Goal: Information Seeking & Learning: Learn about a topic

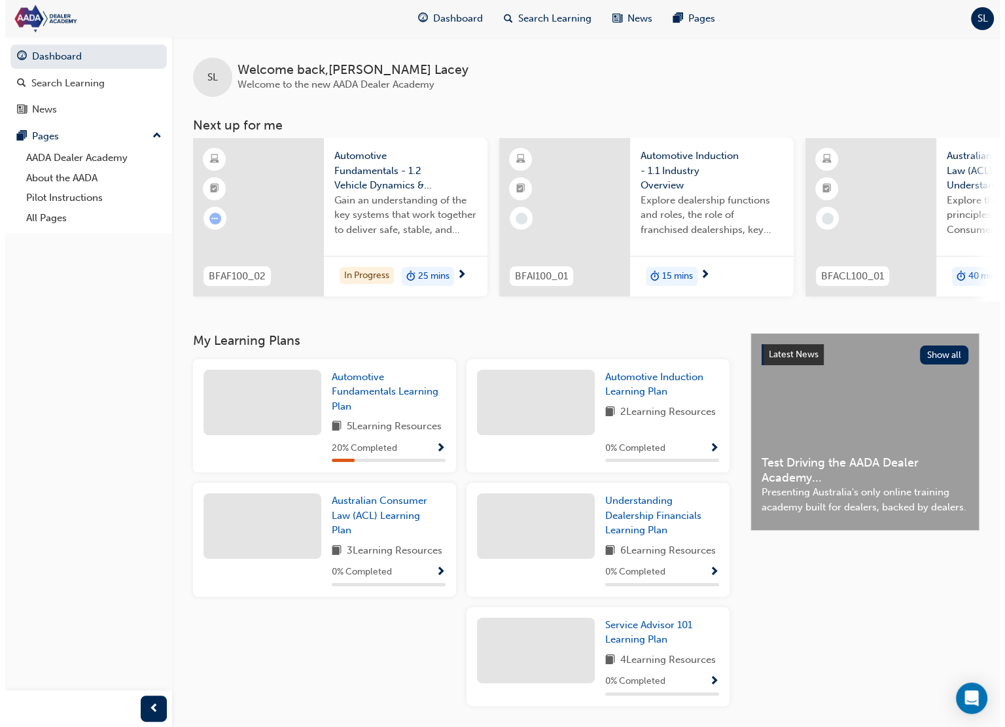
scroll to position [0, 706]
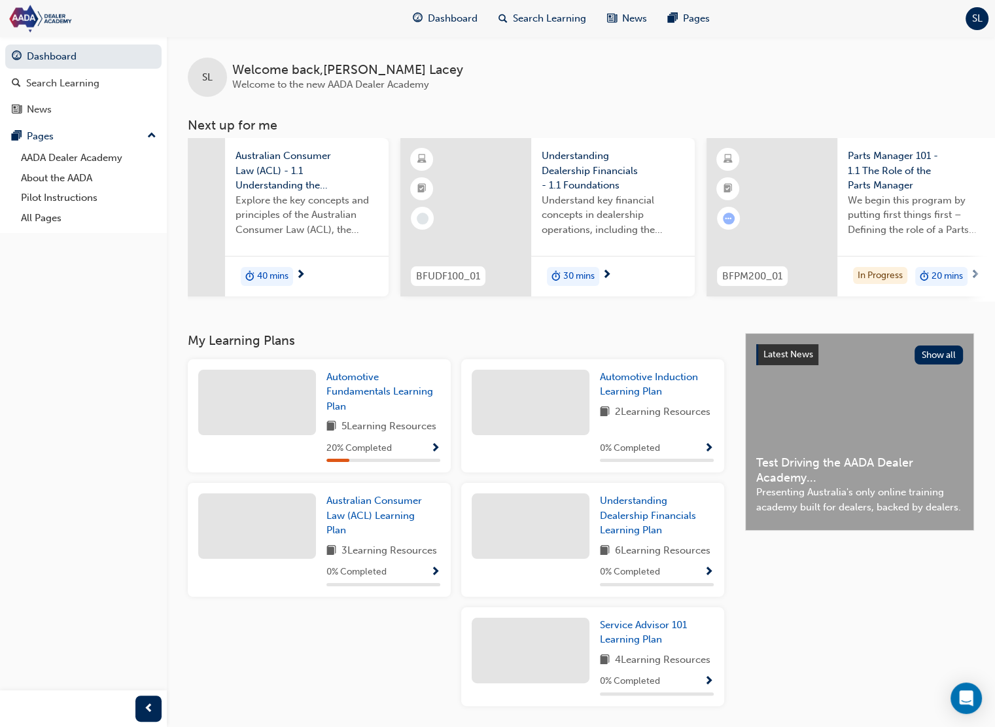
click at [909, 228] on span "We begin this program by putting first things first – Defining the role of a Pa…" at bounding box center [919, 215] width 143 height 44
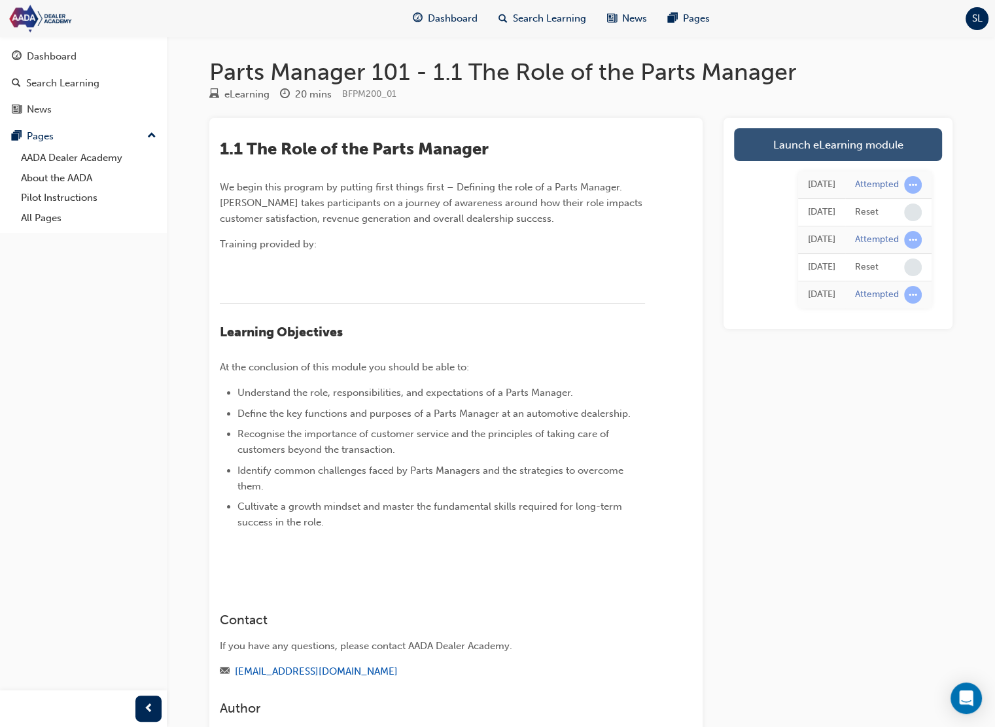
click at [834, 143] on link "Launch eLearning module" at bounding box center [838, 144] width 208 height 33
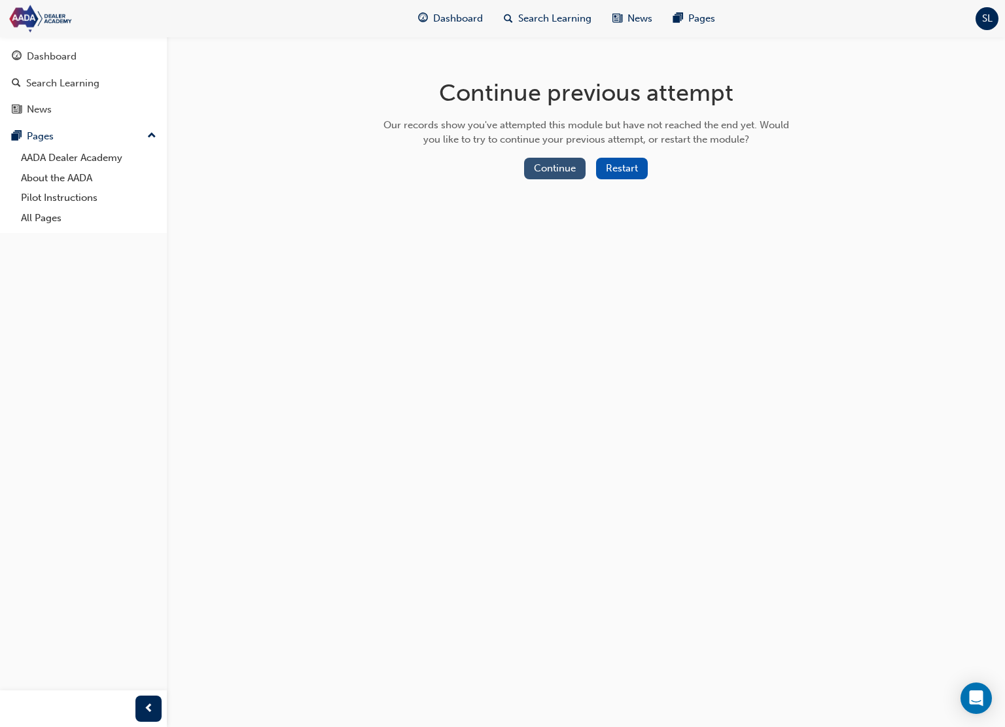
click at [574, 164] on button "Continue" at bounding box center [554, 169] width 61 height 22
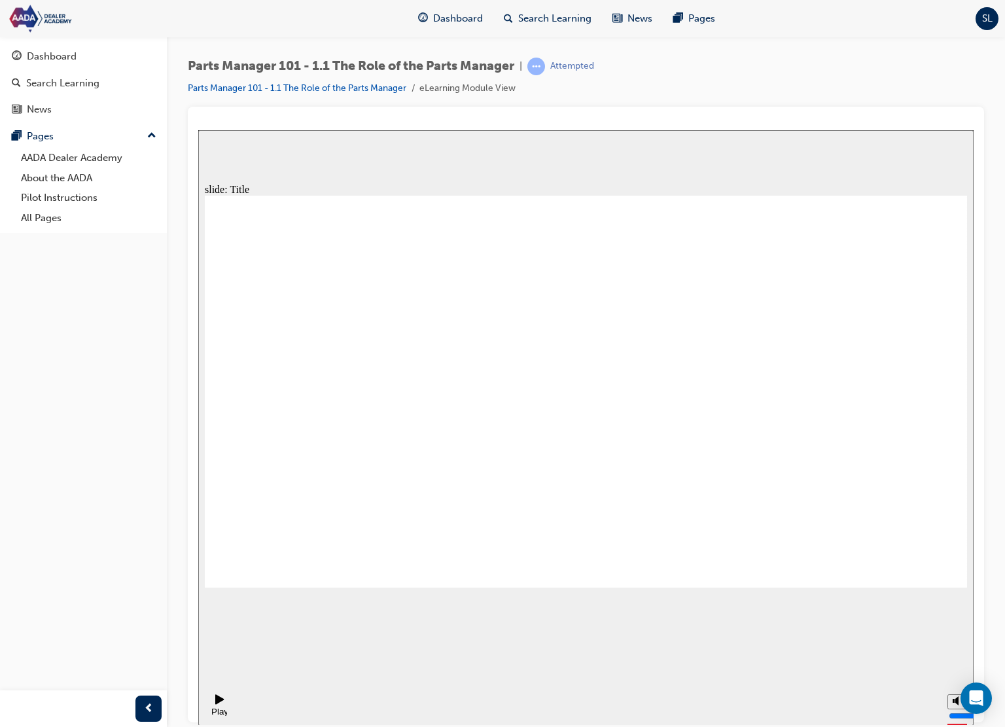
drag, startPoint x: 784, startPoint y: 511, endPoint x: 811, endPoint y: 524, distance: 30.4
drag, startPoint x: 565, startPoint y: 461, endPoint x: 803, endPoint y: 490, distance: 239.8
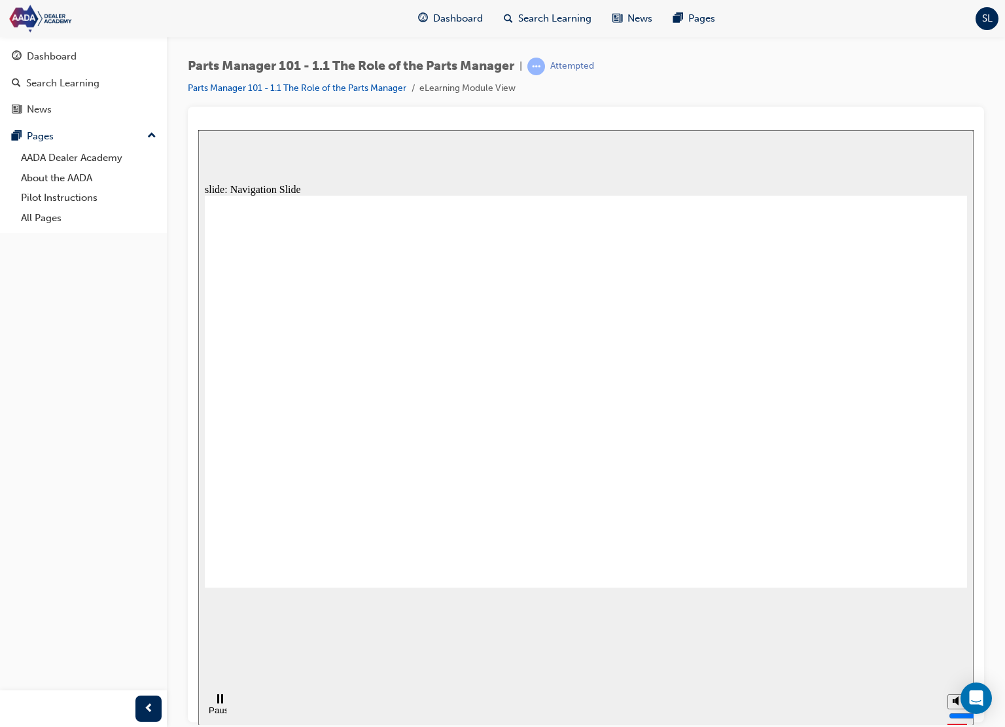
drag, startPoint x: 867, startPoint y: 489, endPoint x: 889, endPoint y: 523, distance: 41.0
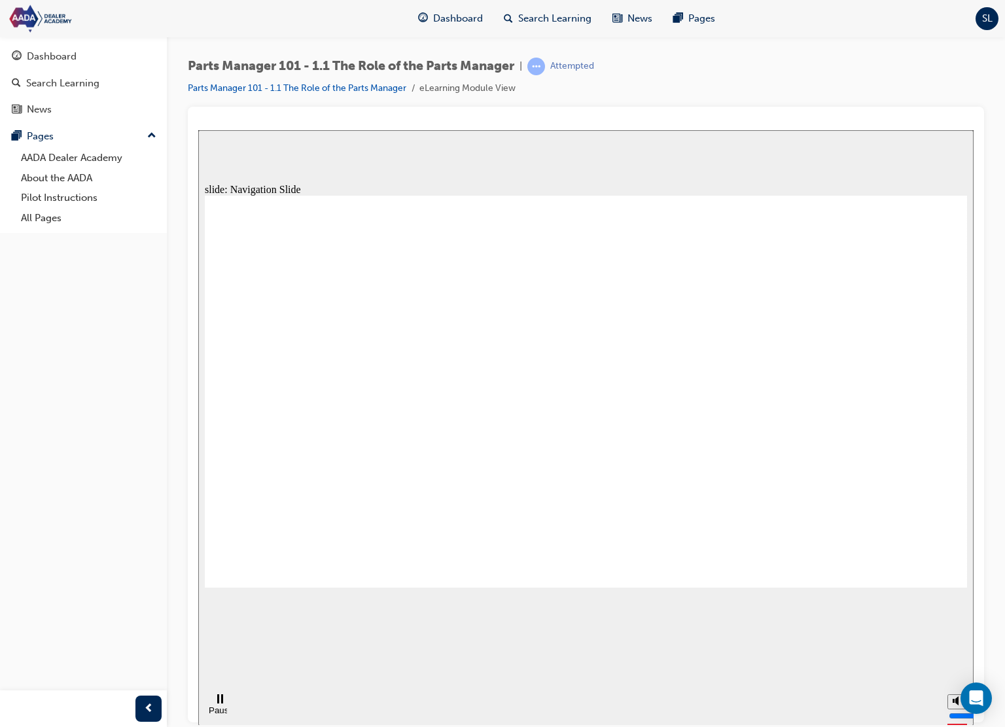
drag, startPoint x: 842, startPoint y: 481, endPoint x: 849, endPoint y: 488, distance: 9.2
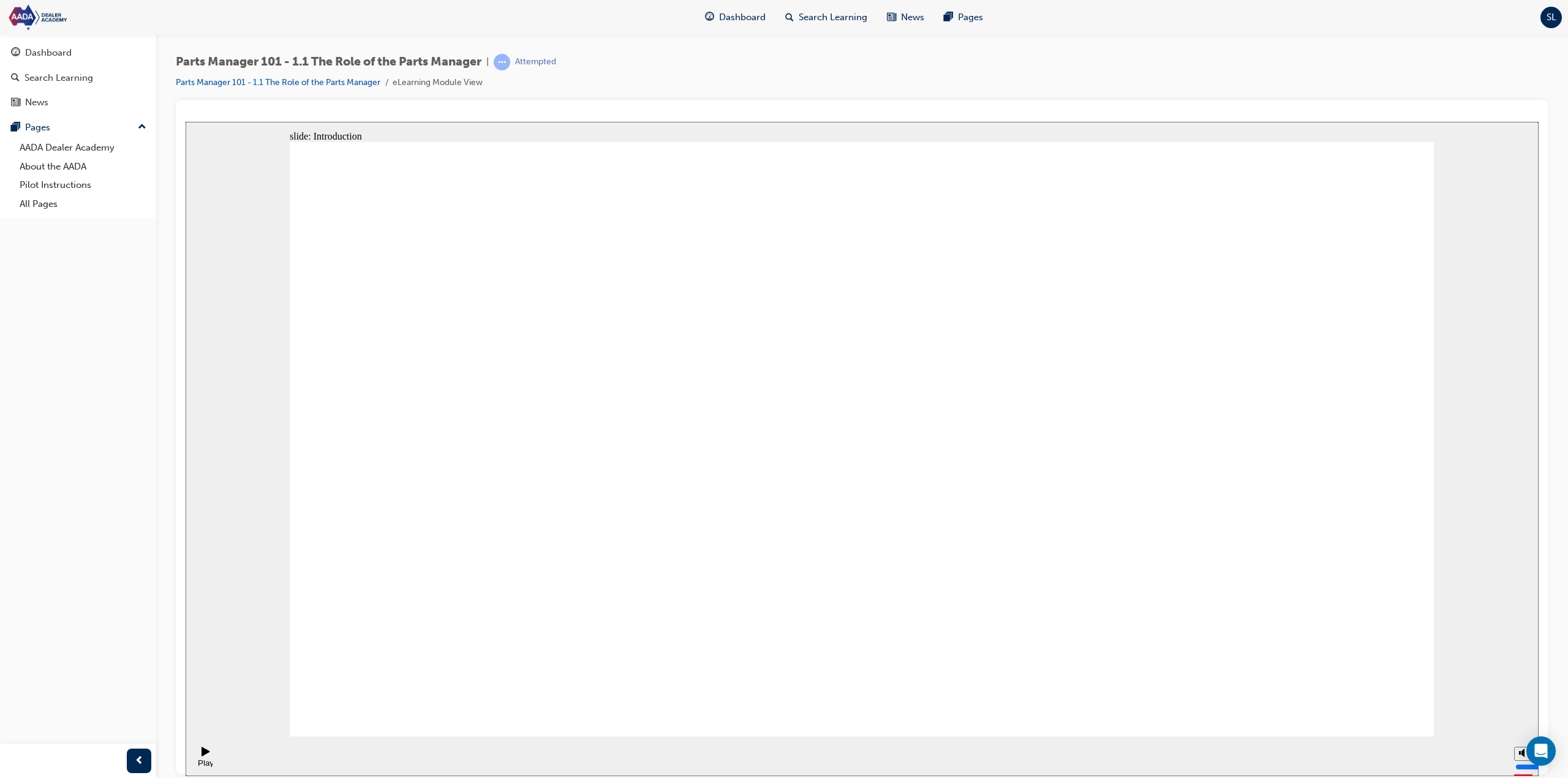
type textarea "1"
type textarea "10"
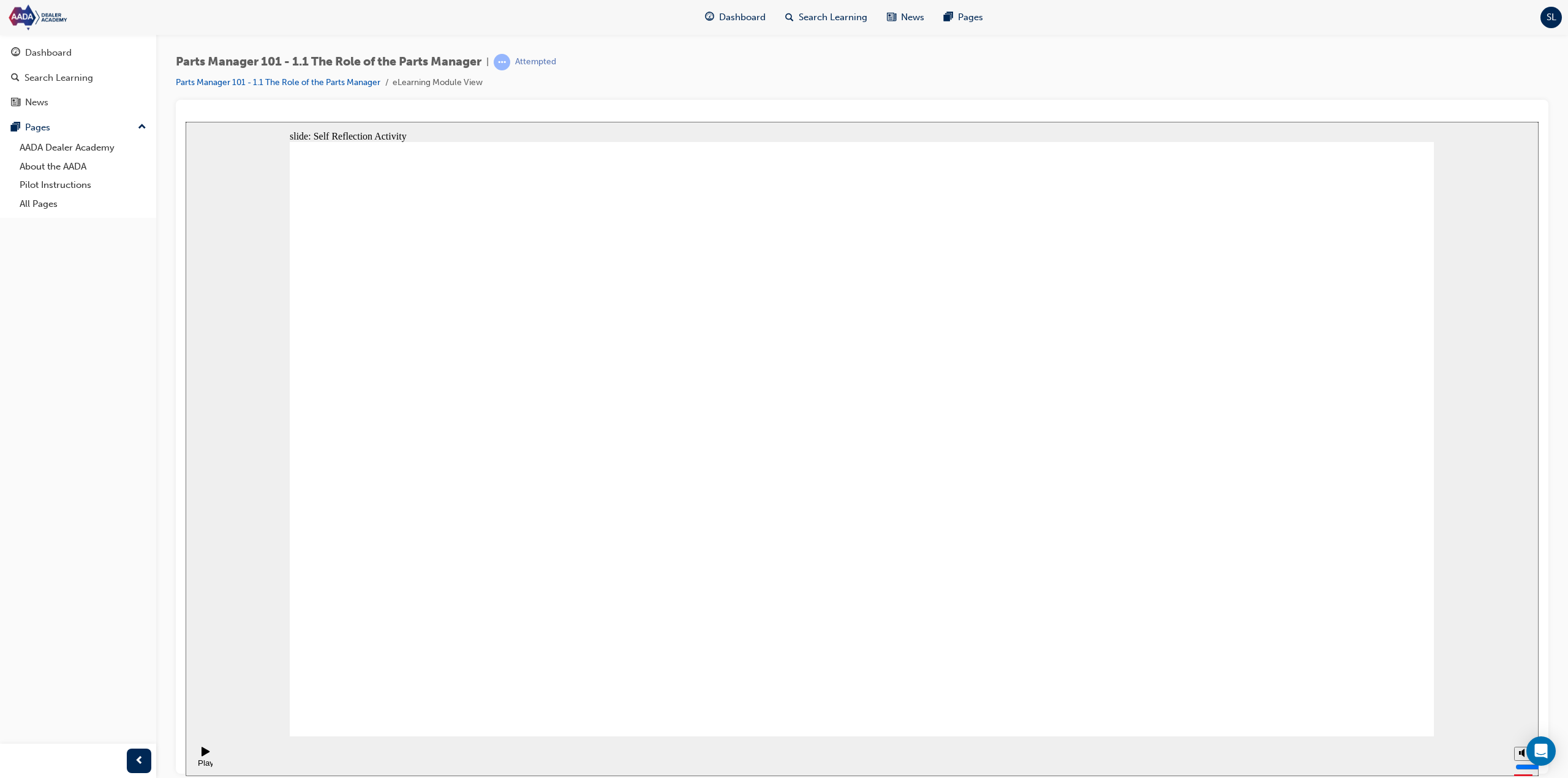
type textarea "10"
type textarea "10 y"
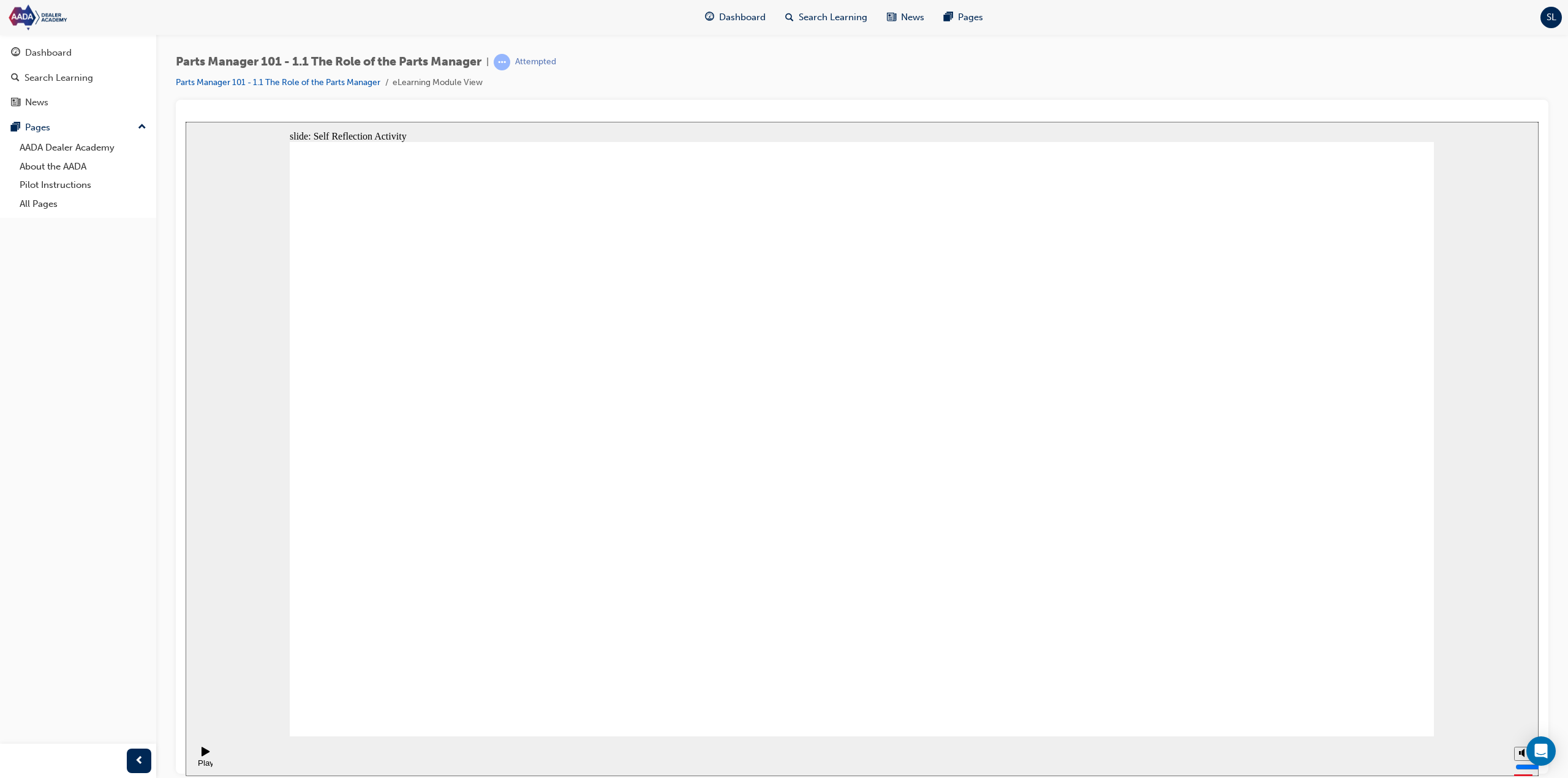
type textarea "10 ye"
type textarea "10 yea"
type textarea "10 year"
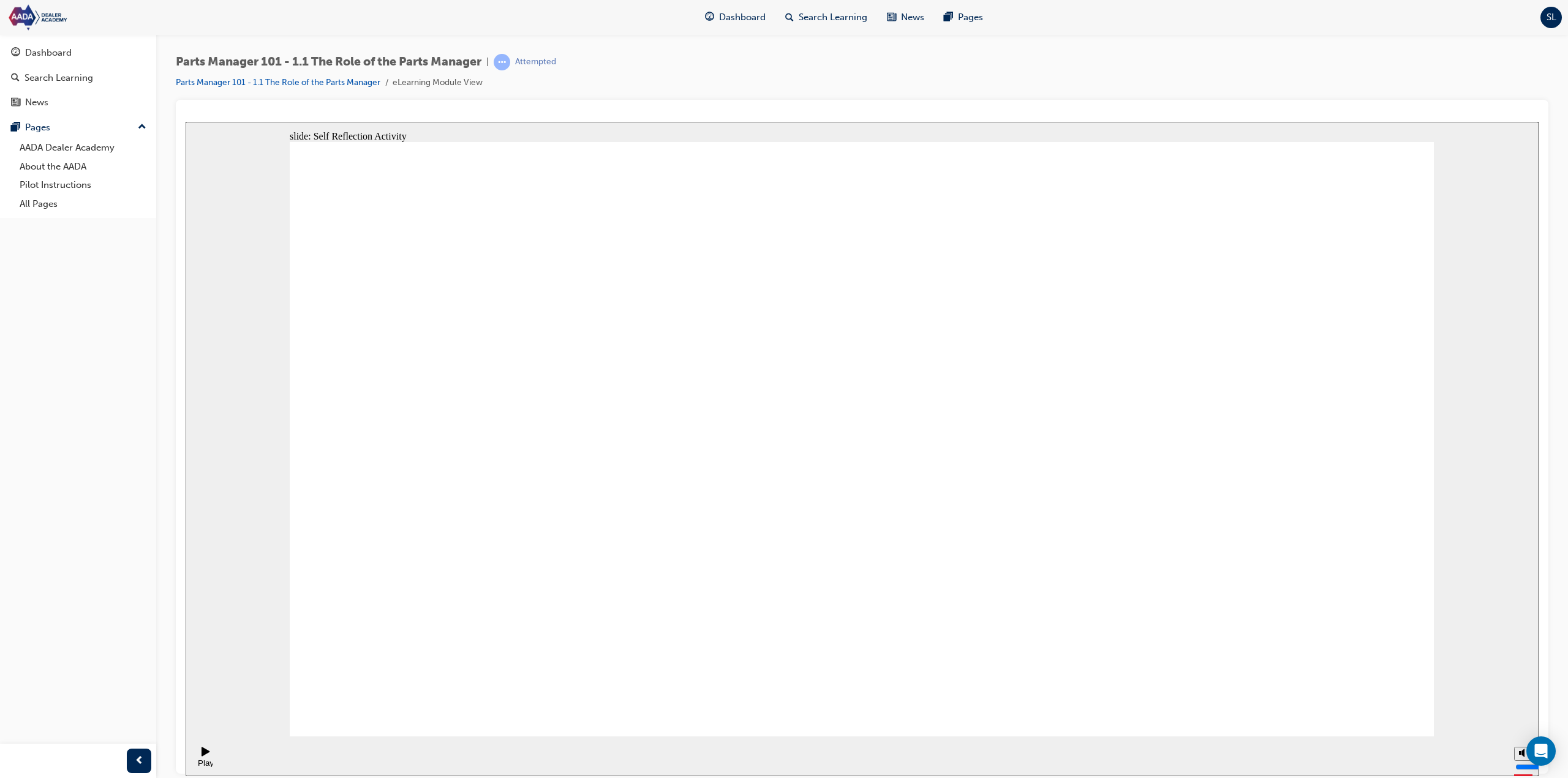
type textarea "10 year"
type textarea "10 years"
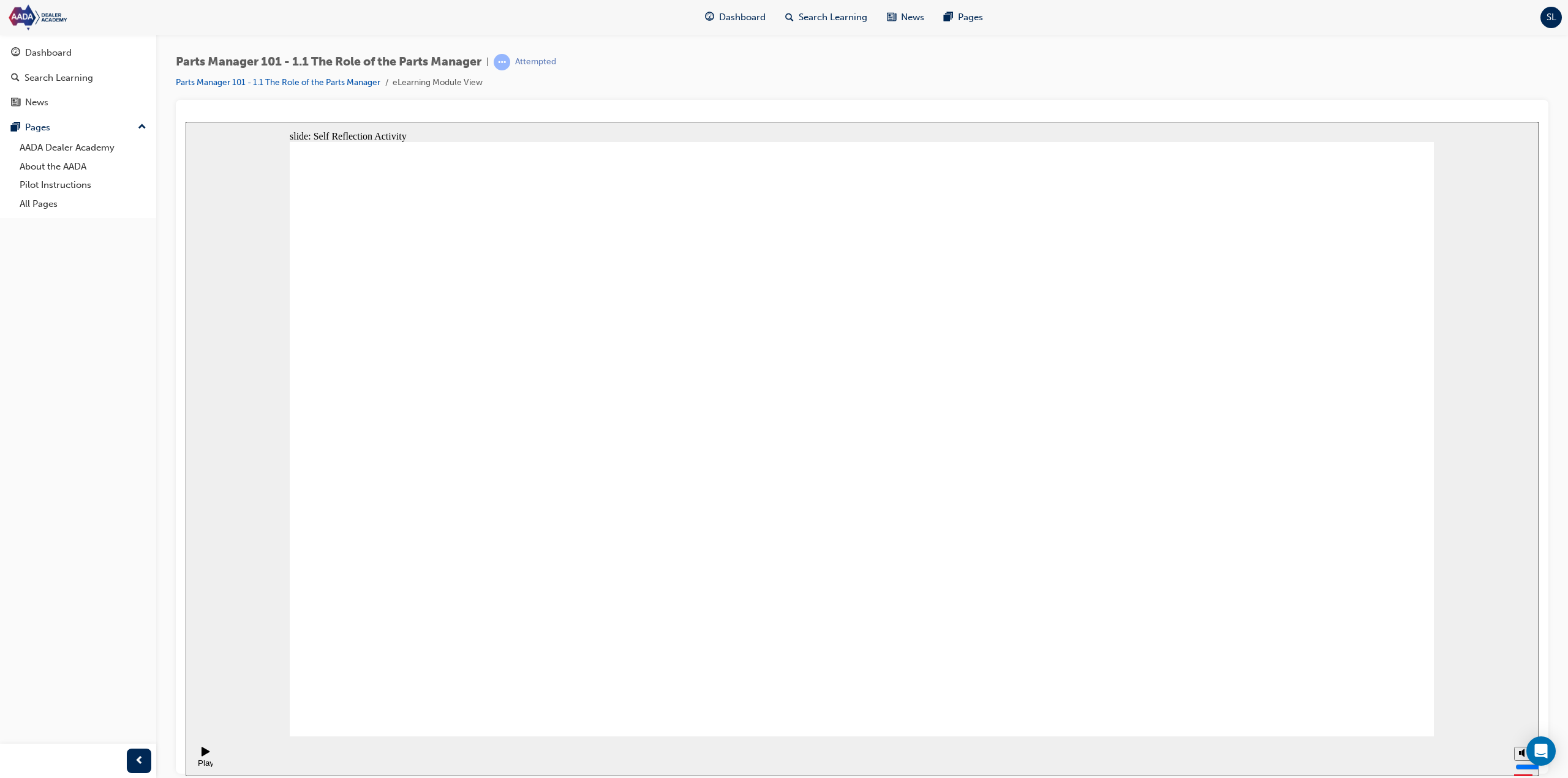
type textarea "L"
type textarea "Le"
type textarea "Lea"
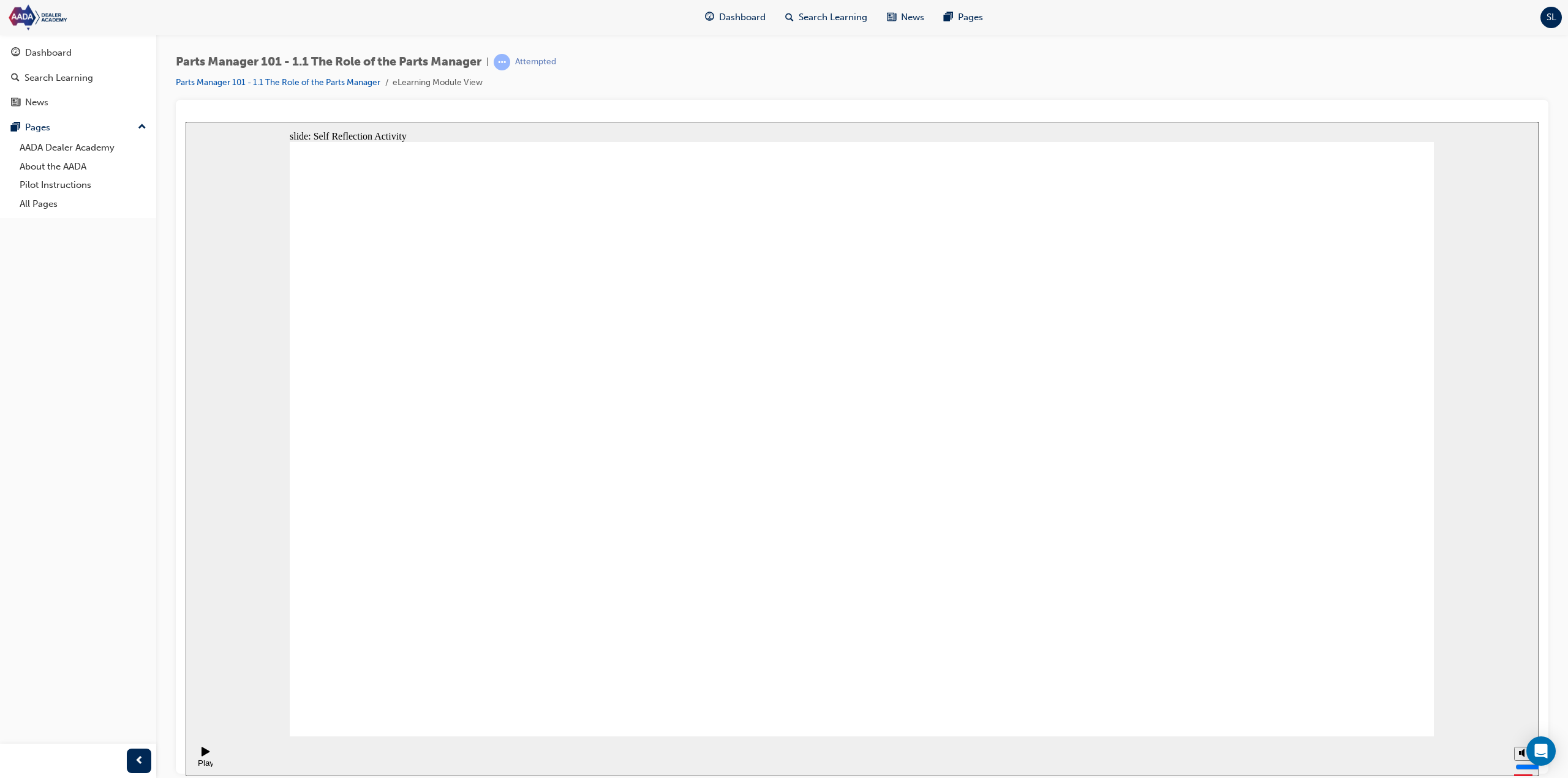
type textarea "Lea"
type textarea "Lead"
type textarea "Leadi"
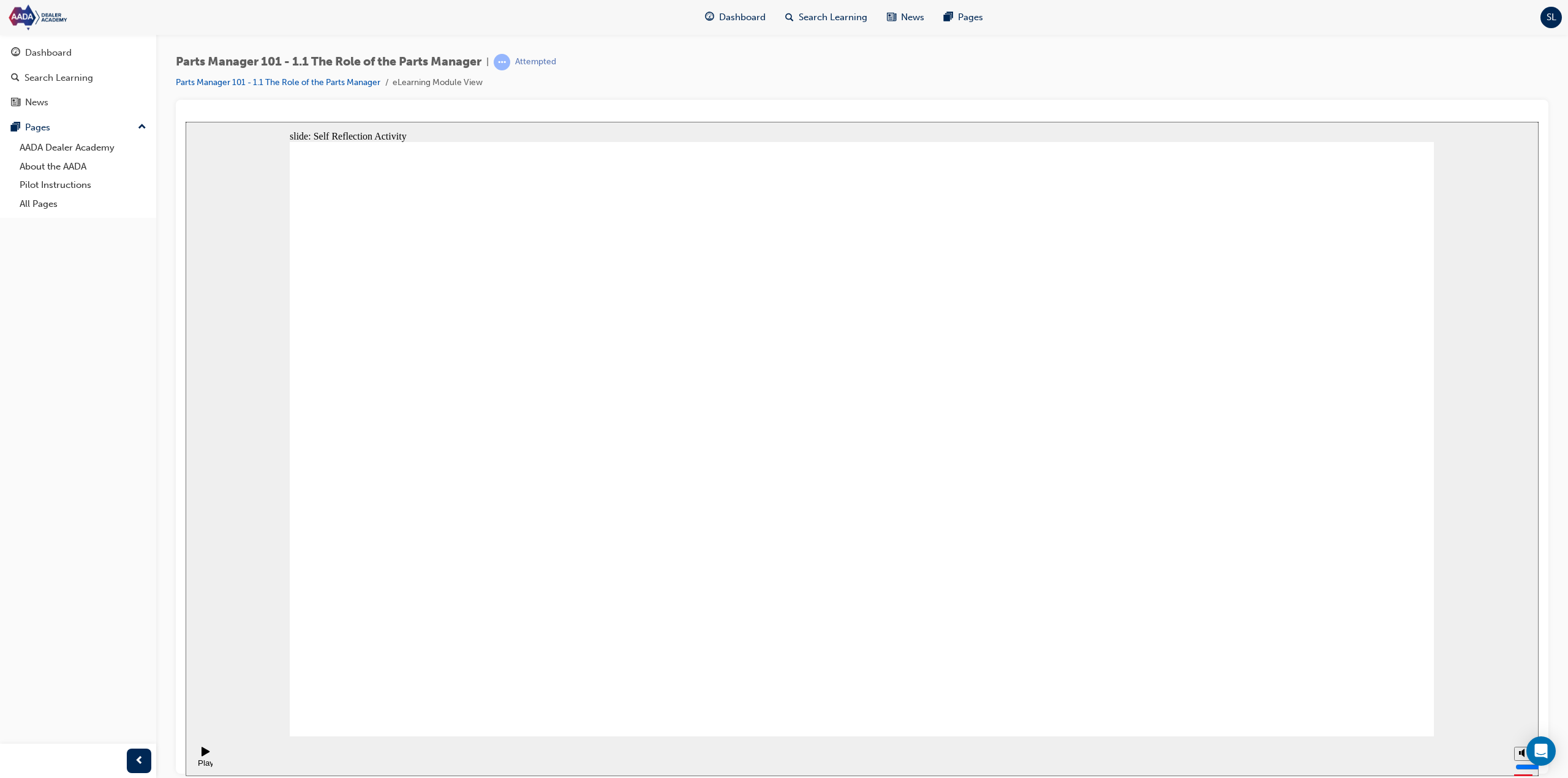
type textarea "Leadin"
type textarea "Leading"
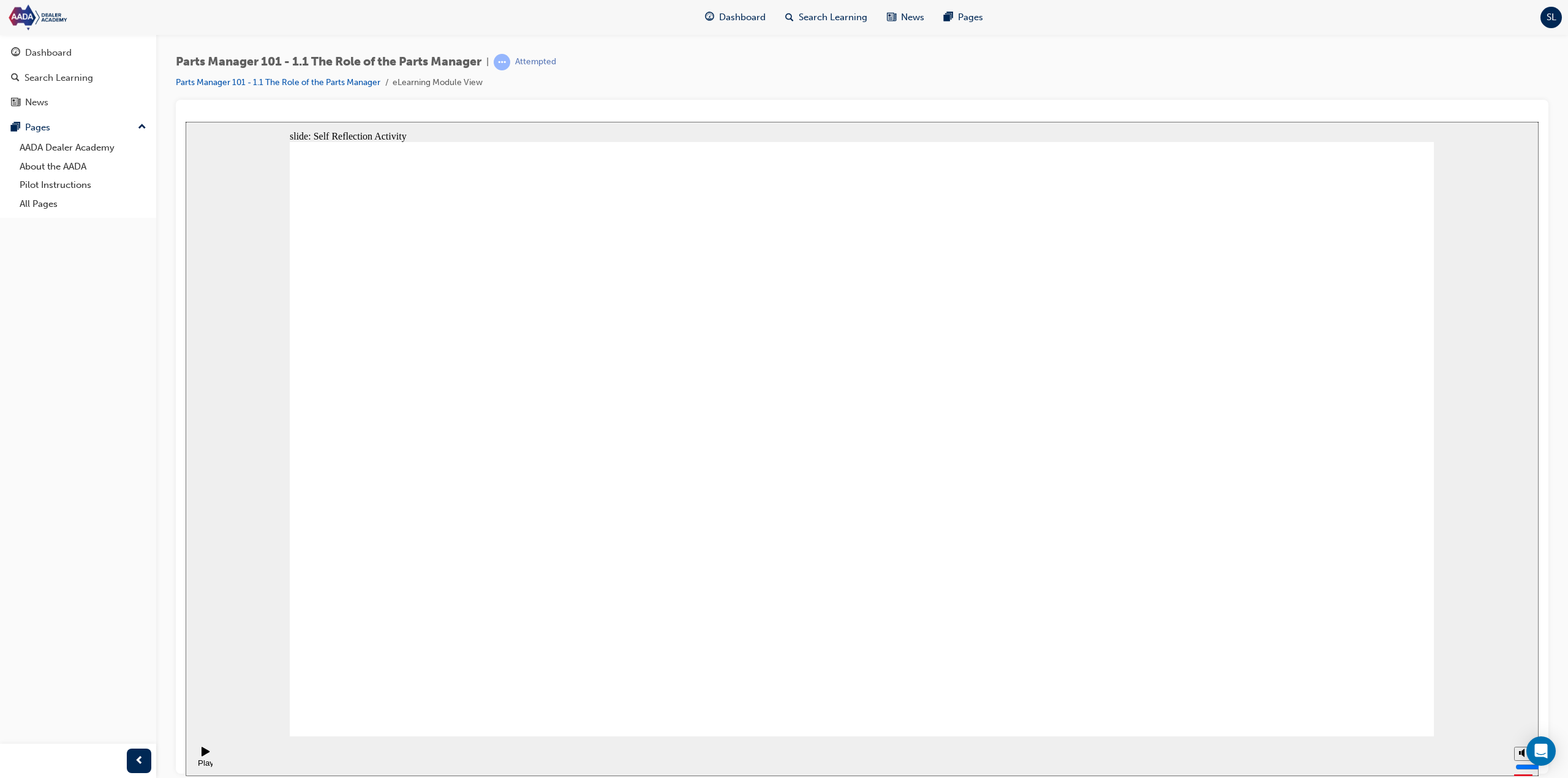
type textarea "Leading"
type textarea "Leading a"
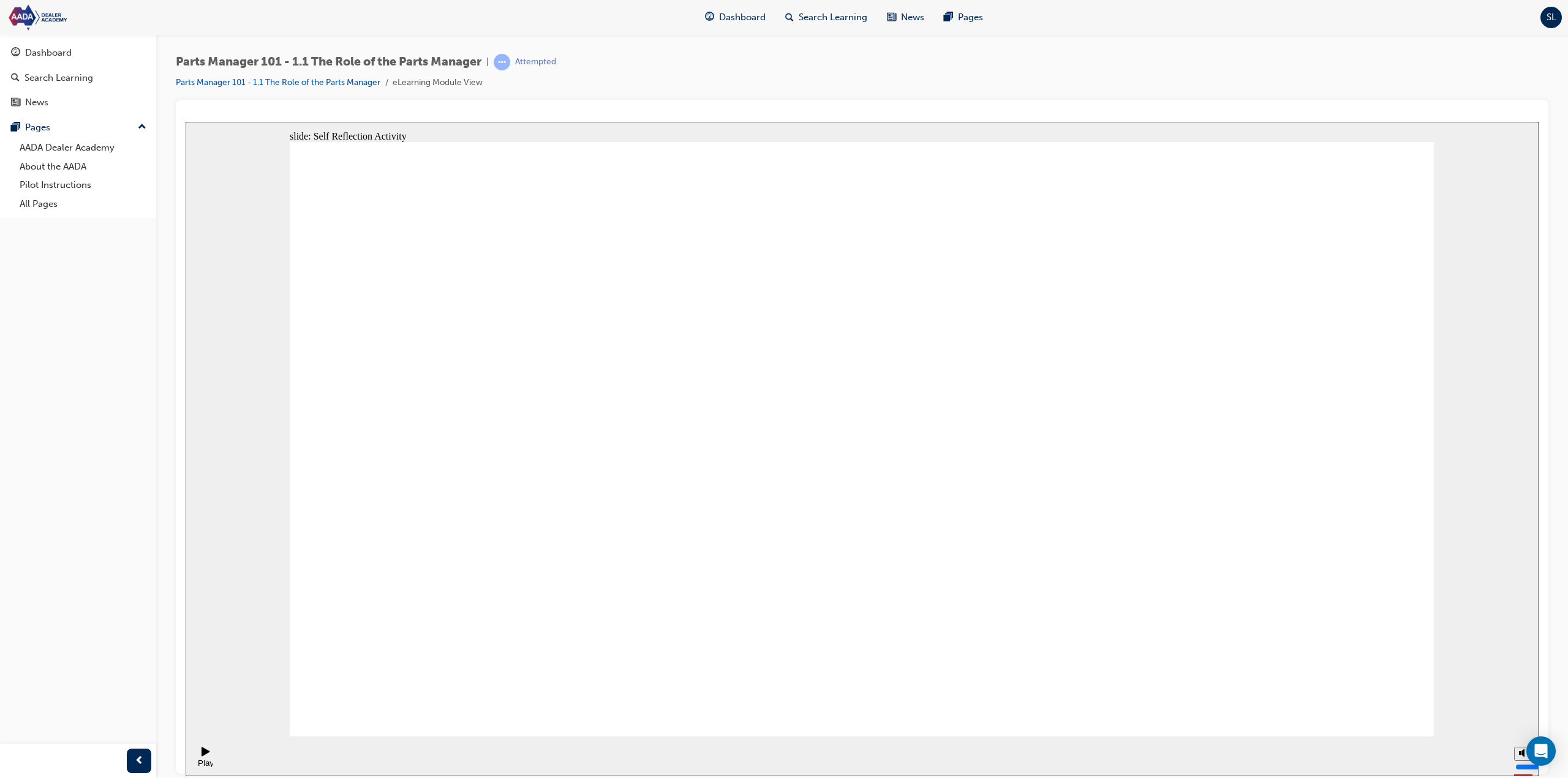
type textarea "Leading a t"
type textarea "Leading a te"
type textarea "Leading a tea"
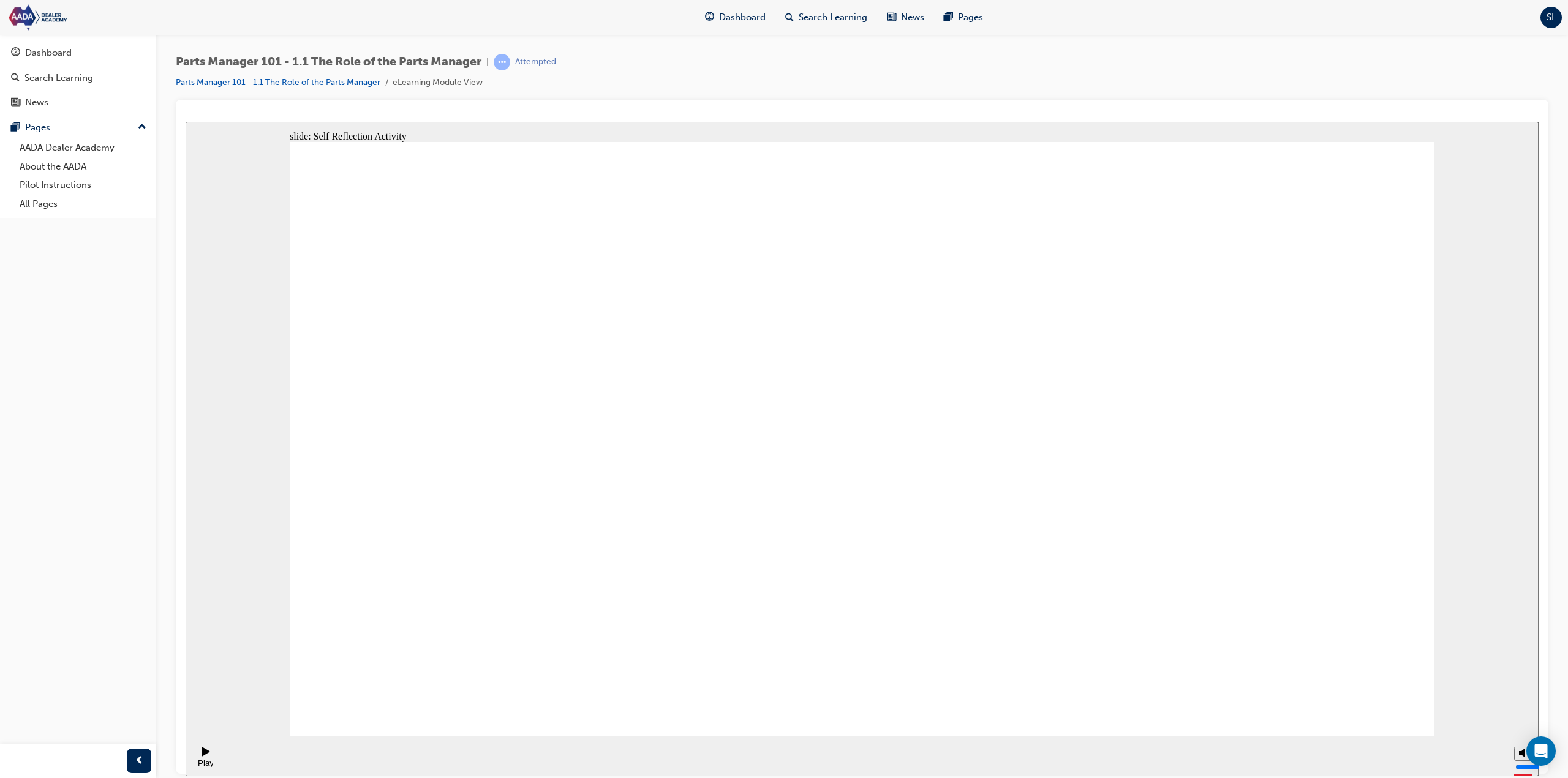
type textarea "Leading a tea"
type textarea "Leading a team"
type textarea "Leading a team,"
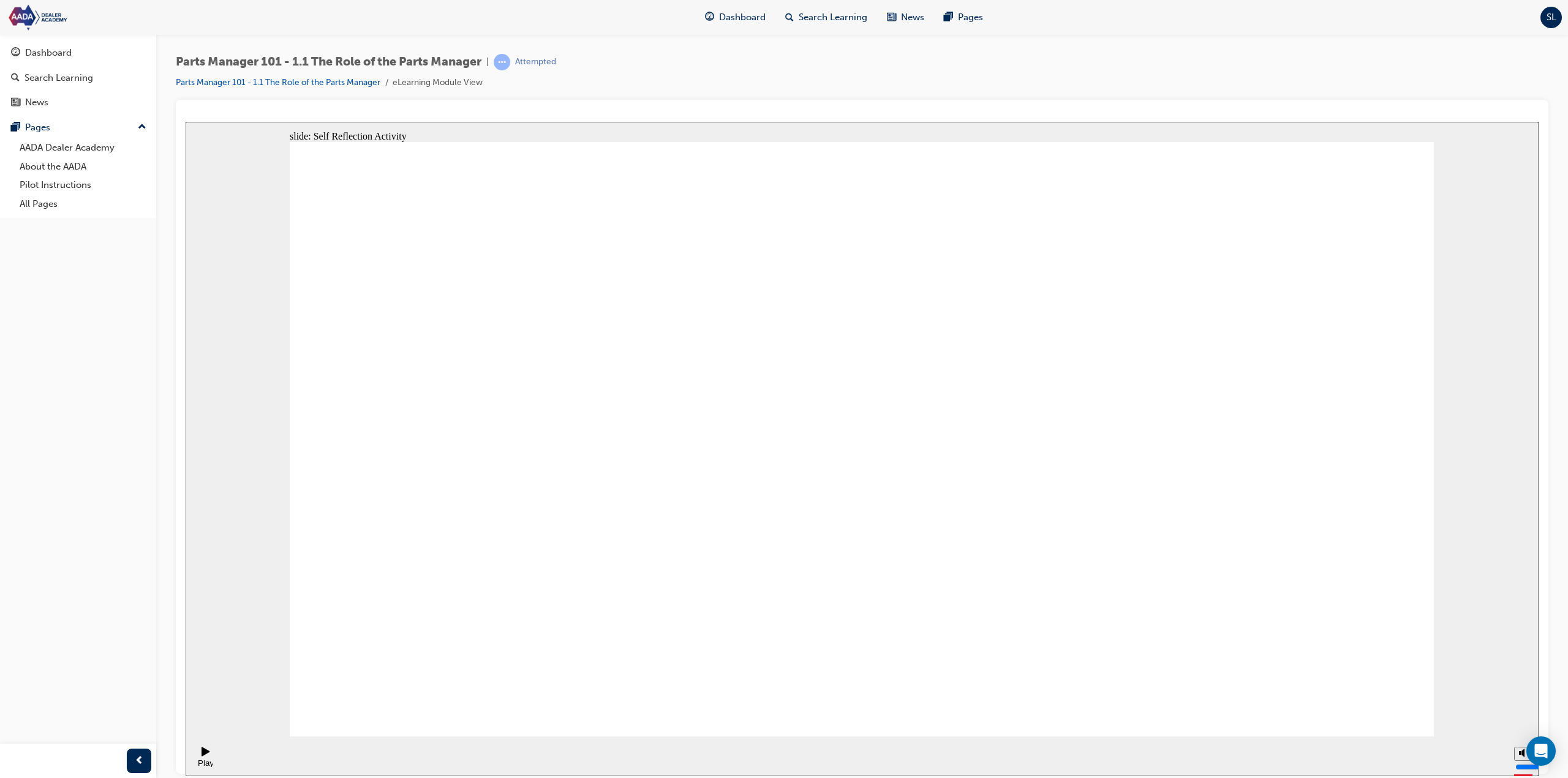
type textarea "Leading a team,"
type textarea "Leading a team, s"
type textarea "Leading a team, se"
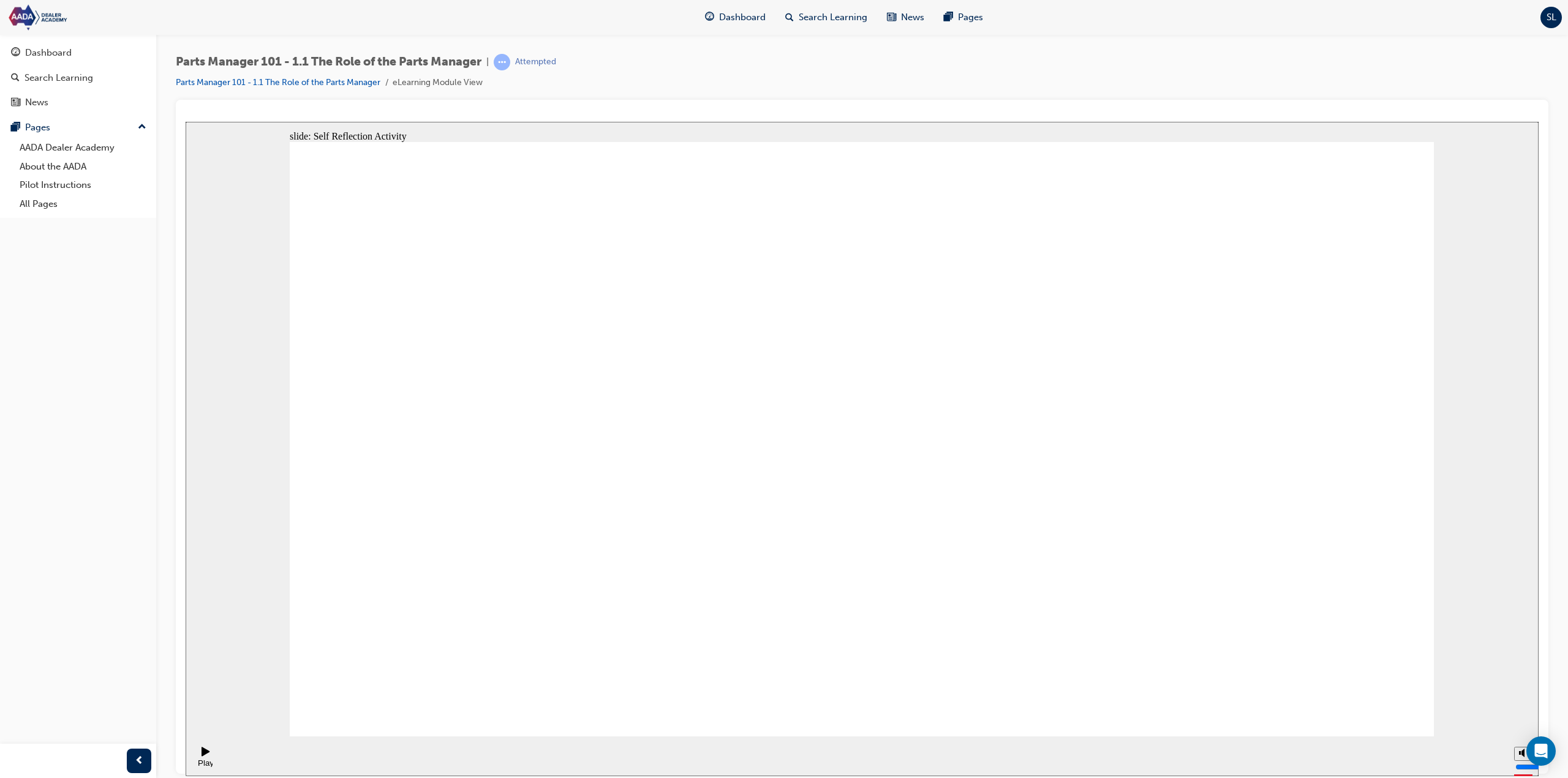
type textarea "Leading a team, se"
type textarea "Leading a team, ser"
type textarea "Leading a team, serv"
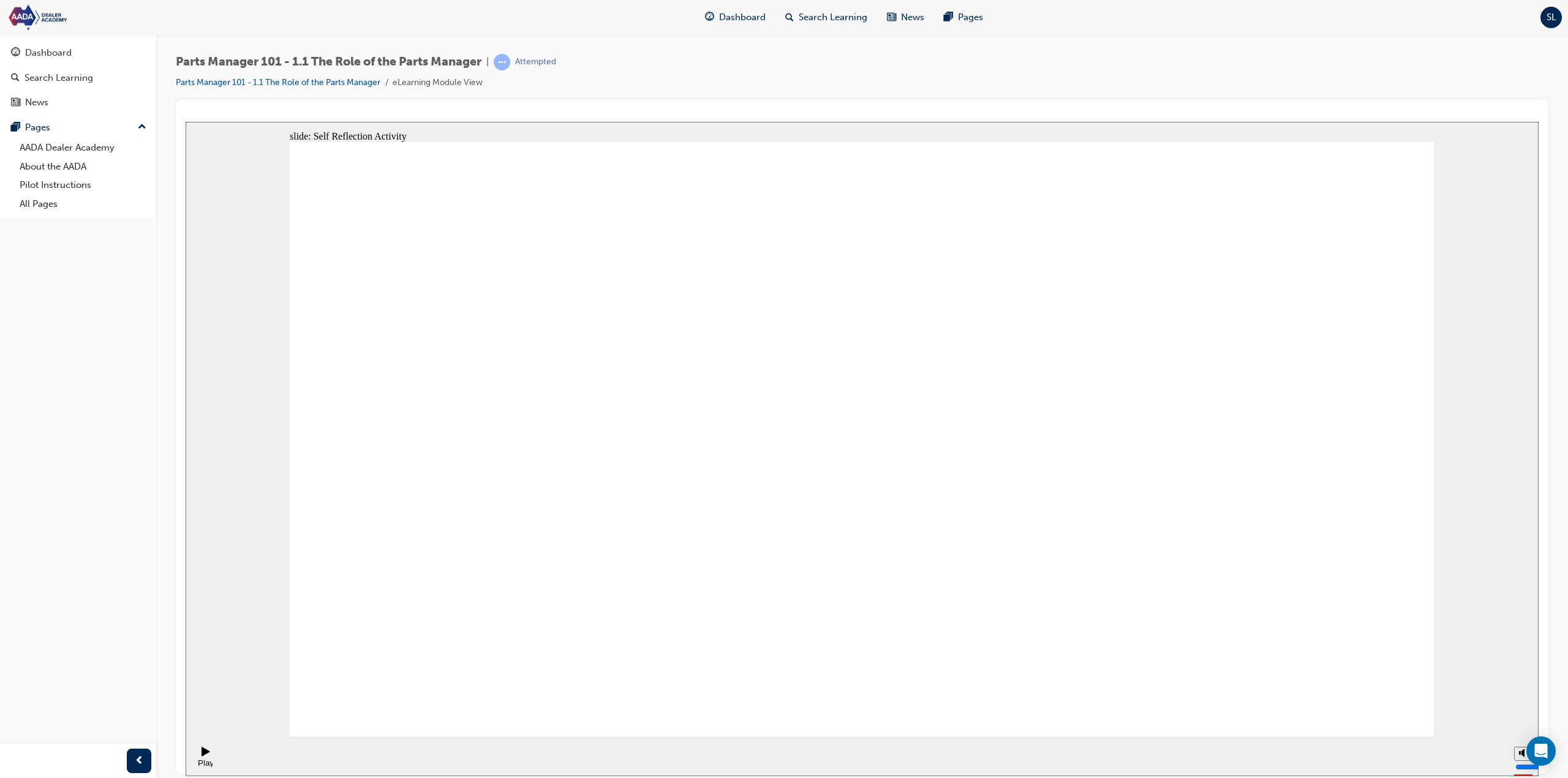
type textarea "Leading a team, servi"
type textarea "Leading a team, servic"
type textarea "Leading a team, servici"
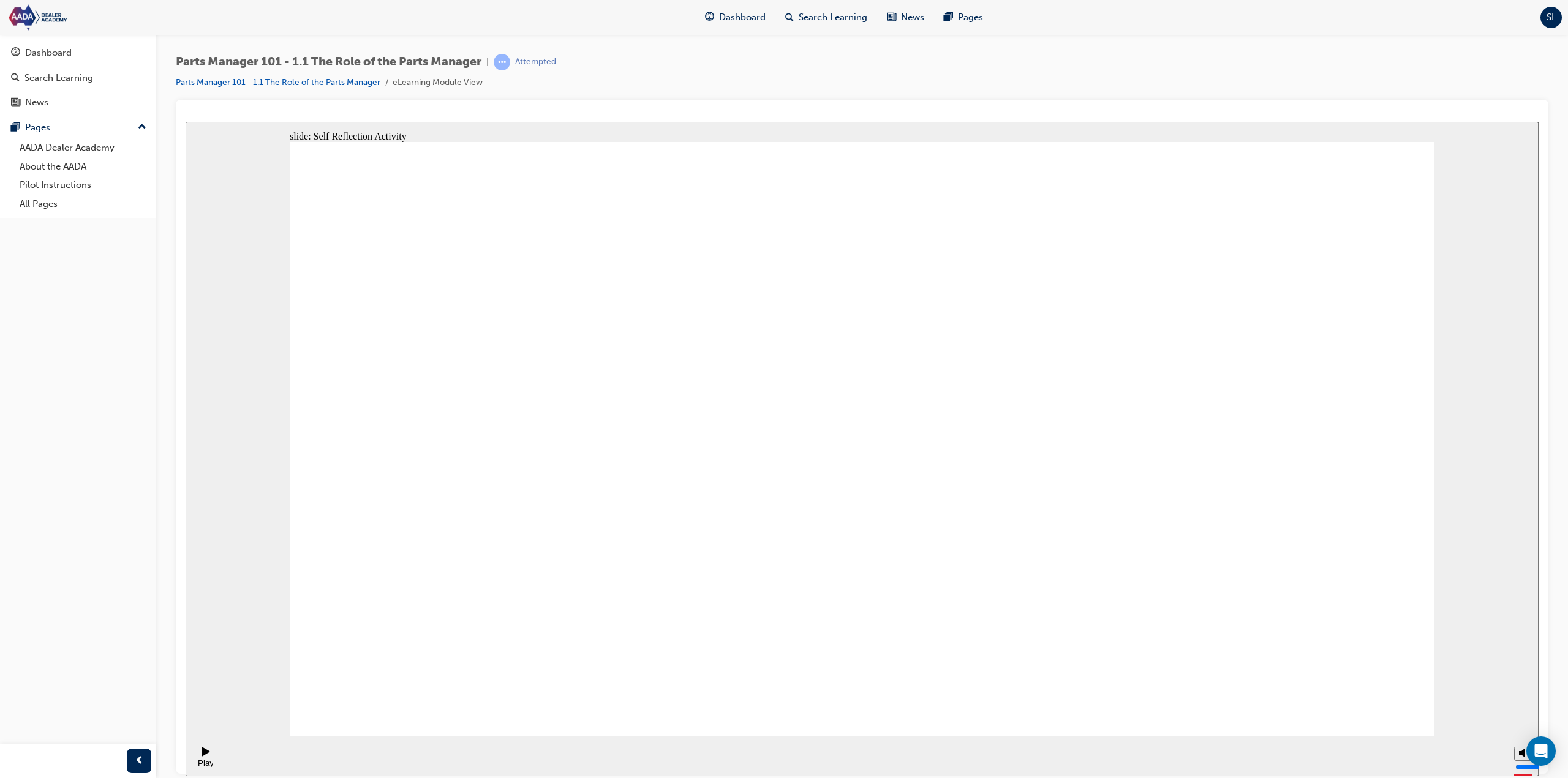
type textarea "Leading a team, servici"
type textarea "Leading a team, servicin"
type textarea "Leading a team, servicing"
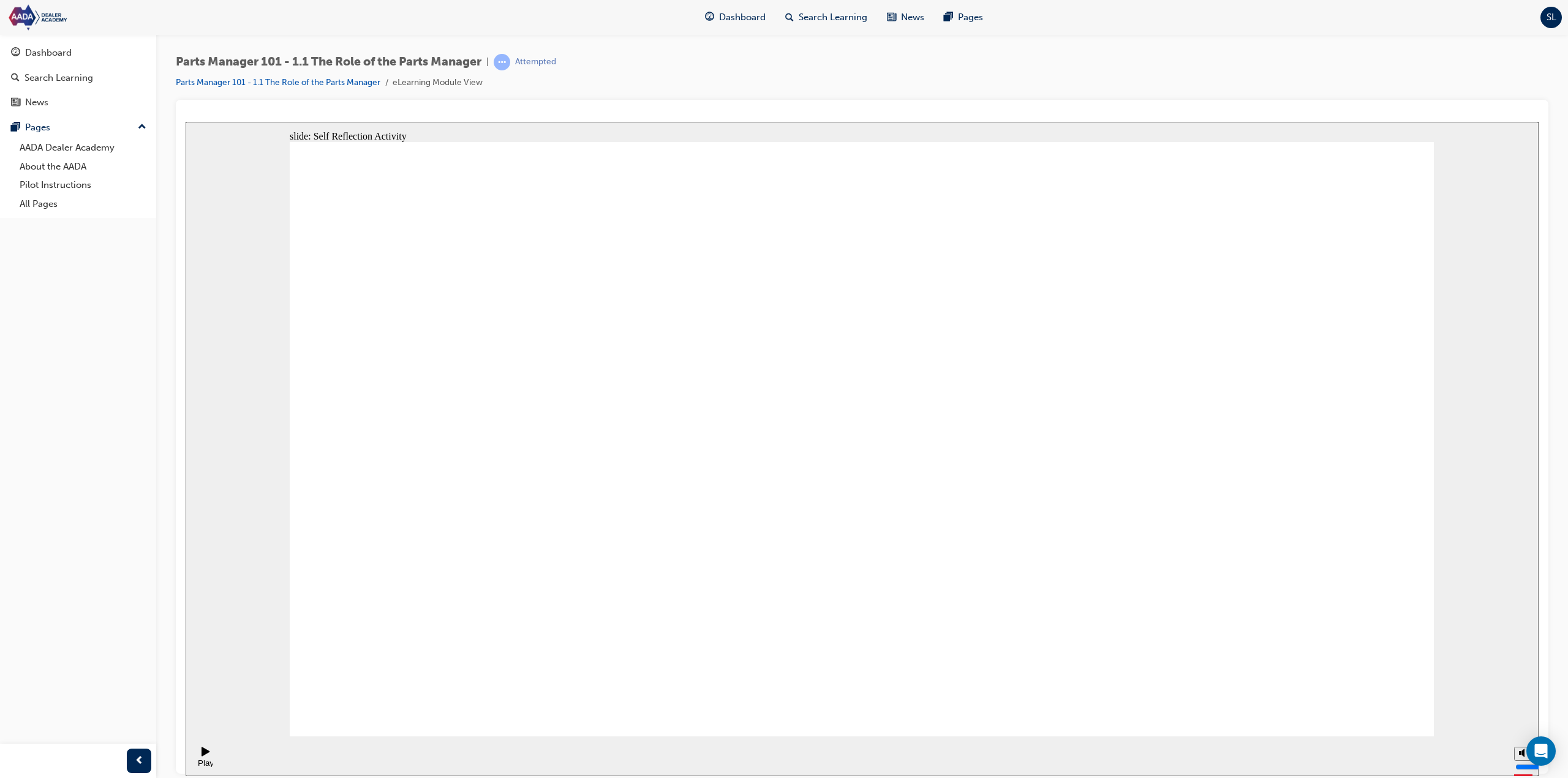
type textarea "Leading a team, servicing"
type textarea "Leading a team, servicing c"
type textarea "Leading a team, servicing cu"
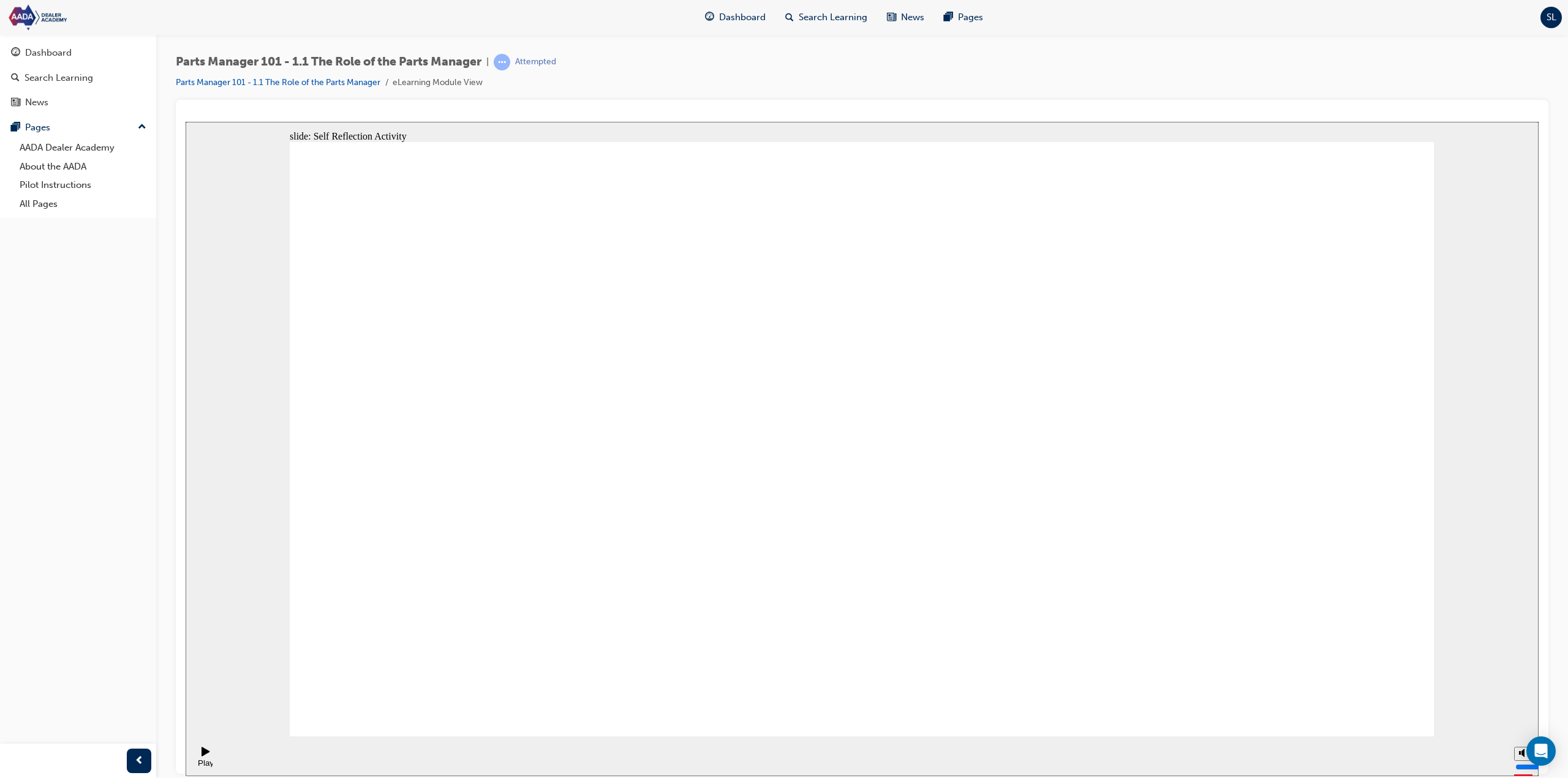
type textarea "Leading a team, servicing cu"
type textarea "Leading a team, servicing cus"
type textarea "Leading a team, servicing cust"
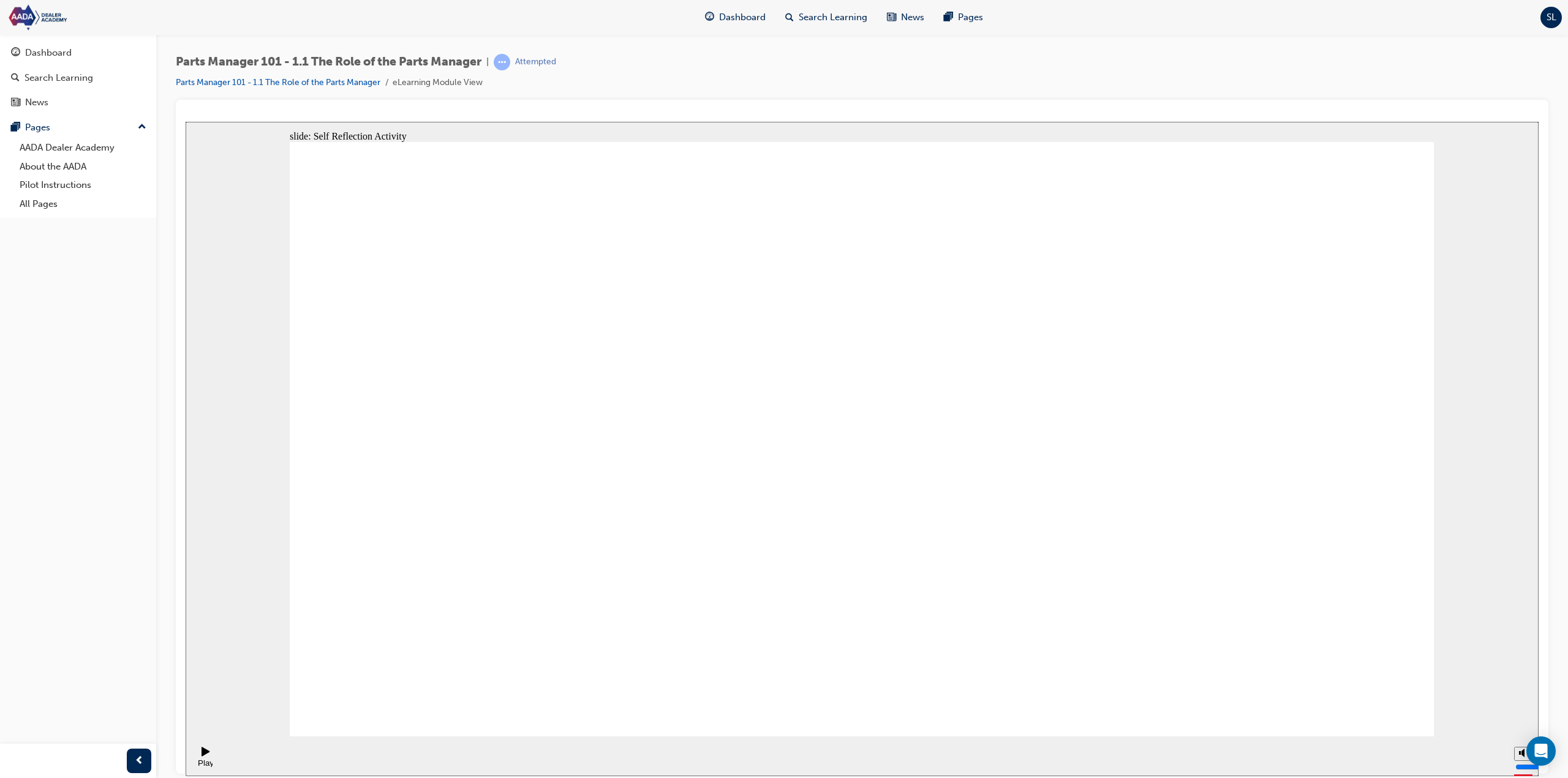
type textarea "Leading a team, servicing custo"
type textarea "Leading a team, servicing custom"
type textarea "Leading a team, servicing custome"
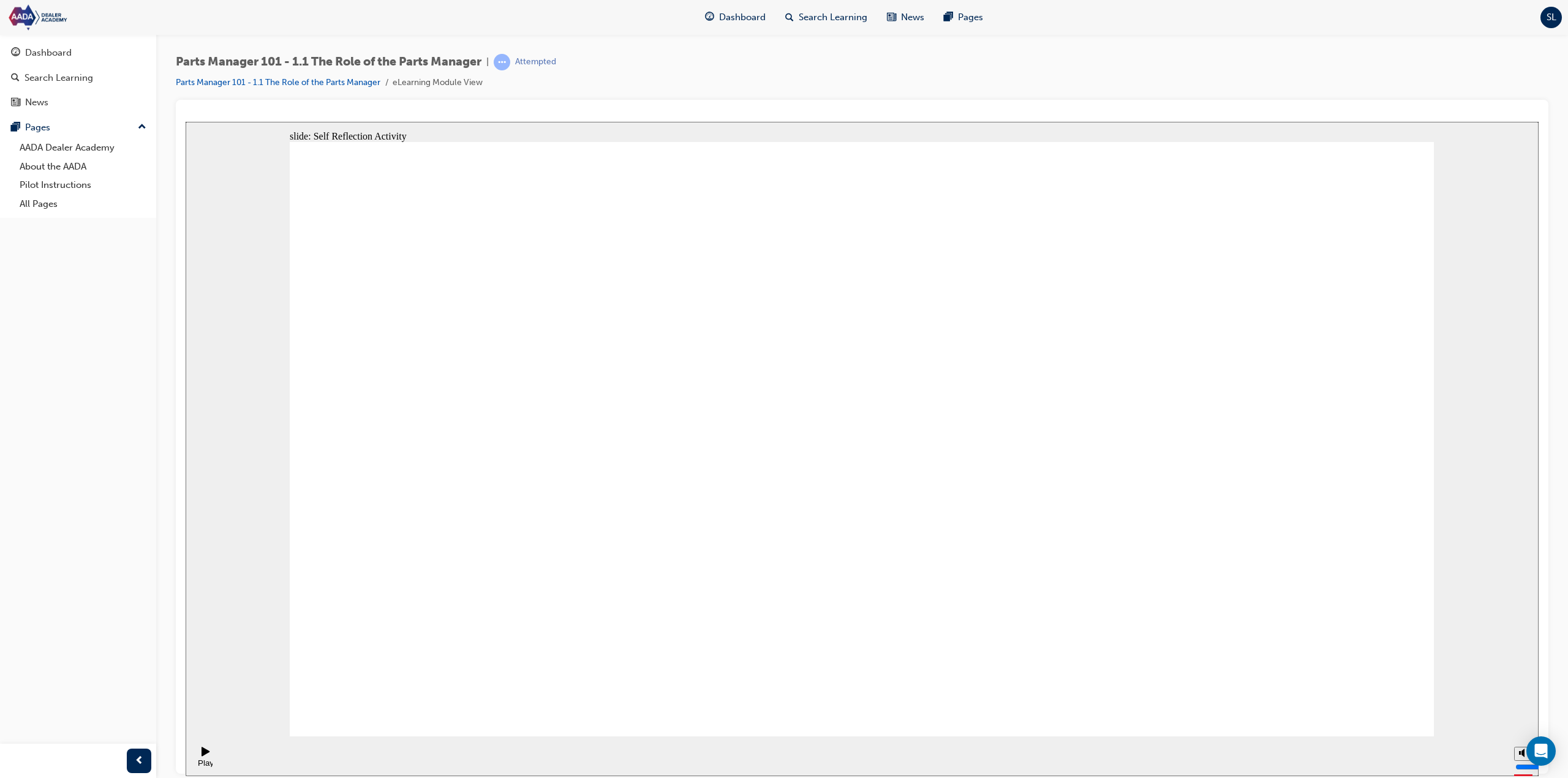
type textarea "Leading a team, servicing custome"
type textarea "Leading a team, servicing customer"
type textarea "Leading a team, servicing customer'"
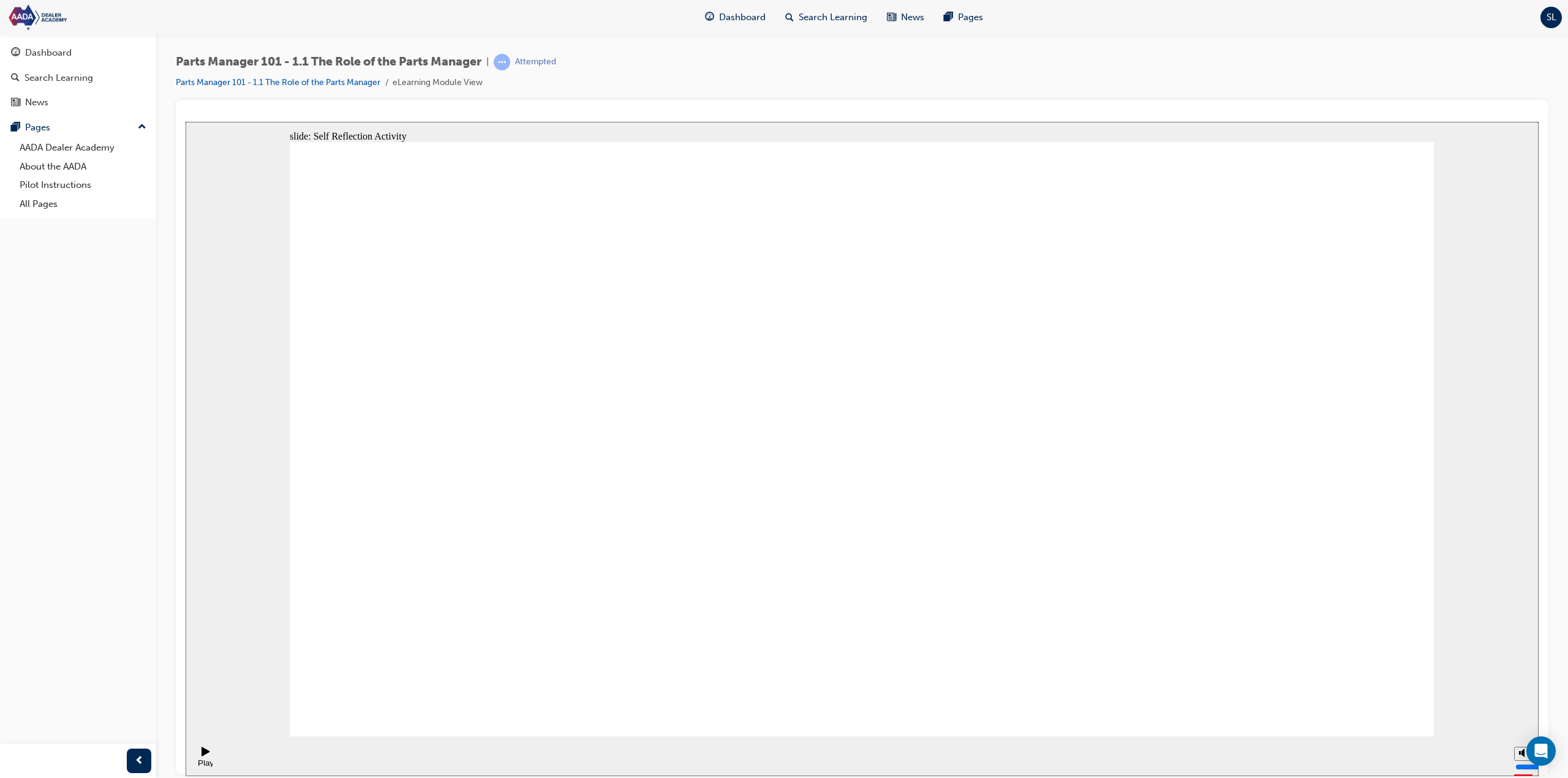
type textarea "Leading a team, servicing customer's"
type textarea "Leading a team, servicing customer's n"
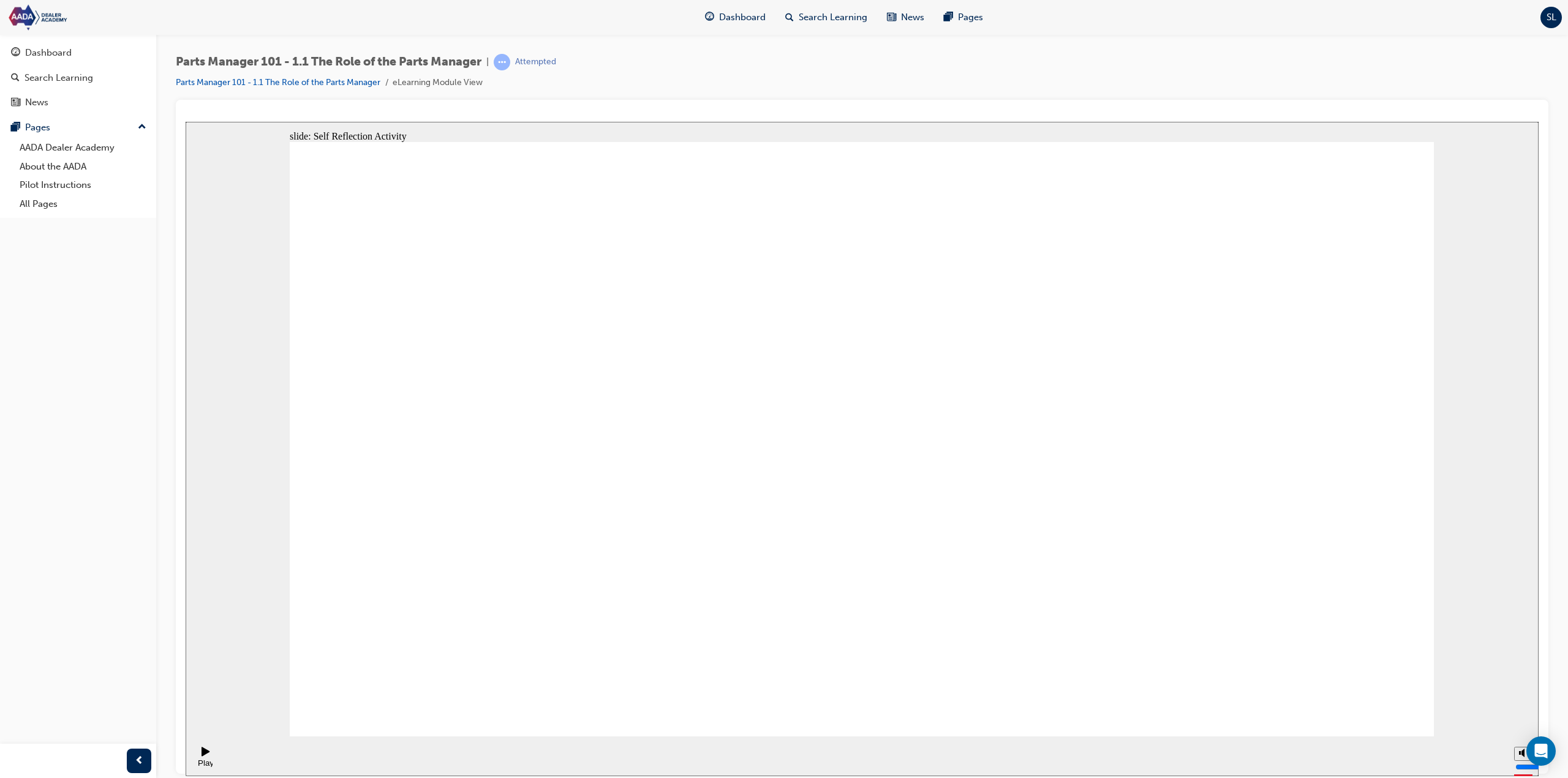
type textarea "Leading a team, servicing customer's n"
type textarea "Leading a team, servicing customer's ne"
type textarea "Leading a team, servicing customer's nee"
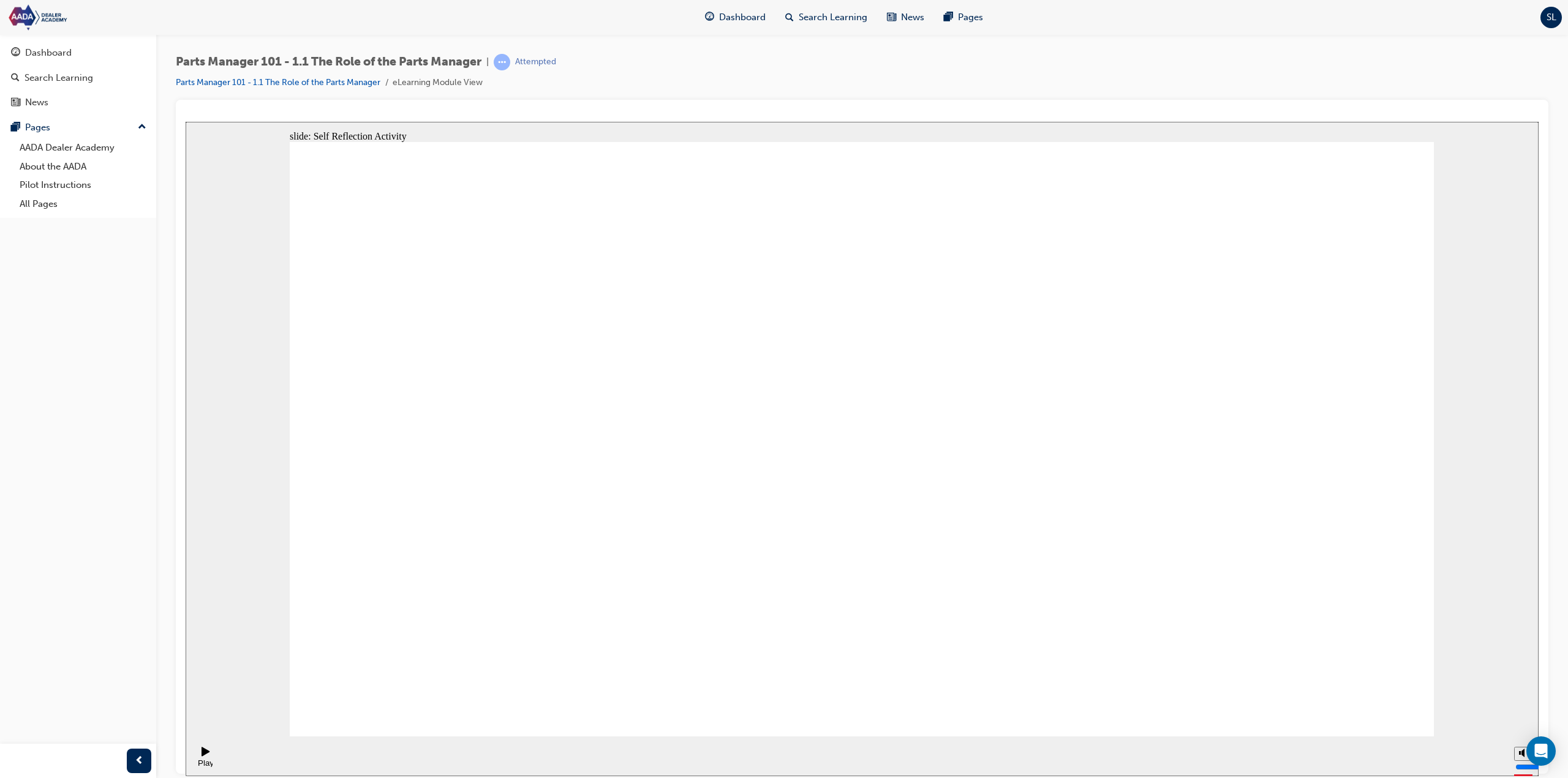
type textarea "Leading a team, servicing customer's need"
type textarea "Leading a team, servicing customer's needs"
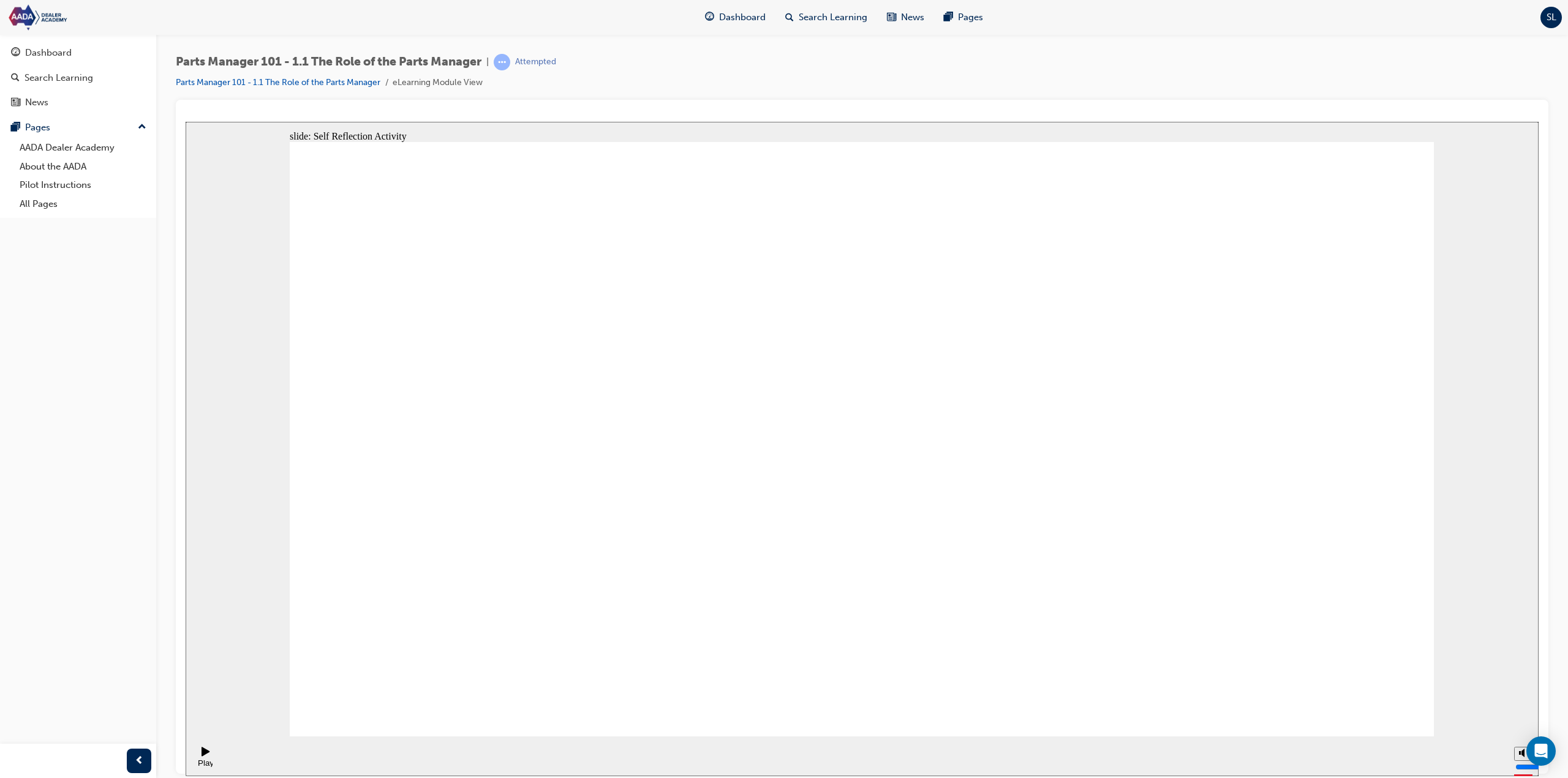
type textarea "Leading a team, servicing customer's needs"
type textarea "Leading a team, servicing customer's needs,"
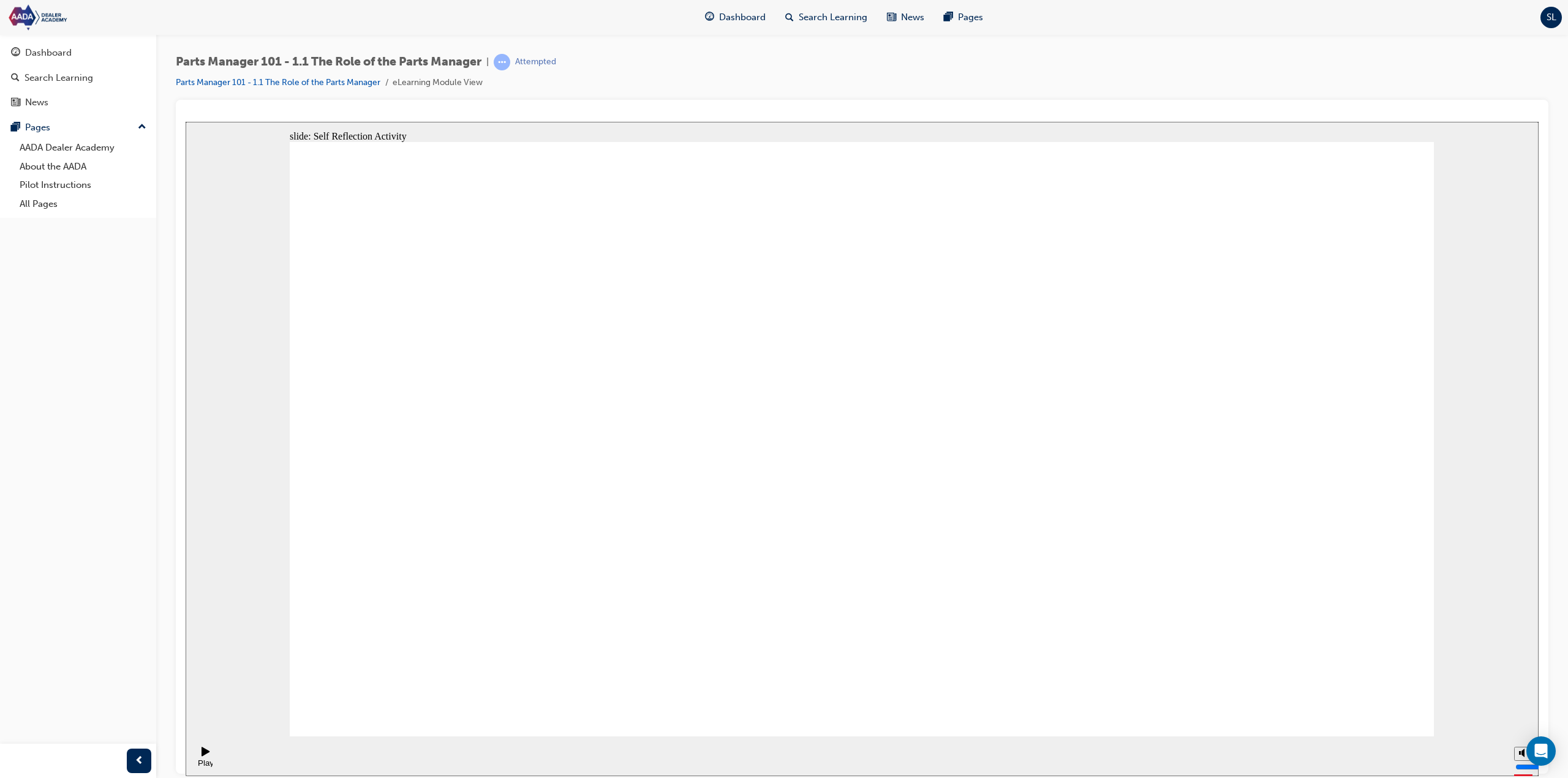
type textarea "Leading a team, servicing customer's needs,"
type textarea "Leading a team, servicing customer's needs, g"
type textarea "Leading a team, servicing customer's needs, gr"
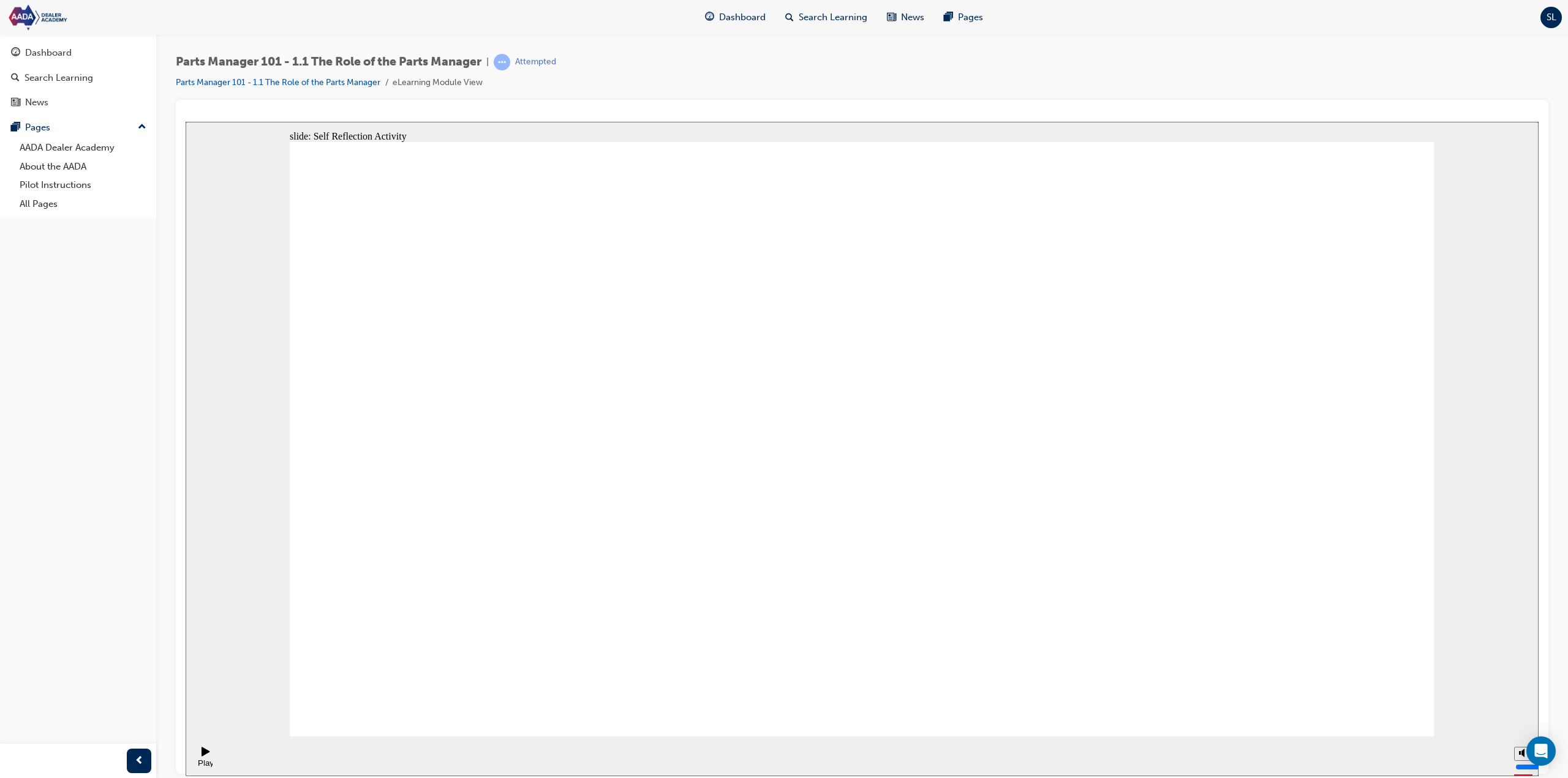
type textarea "Leading a team, servicing customer's needs, gr"
type textarea "Leading a team, servicing customer's needs, gre"
type textarea "Leading a team, servicing customer's needs, grea"
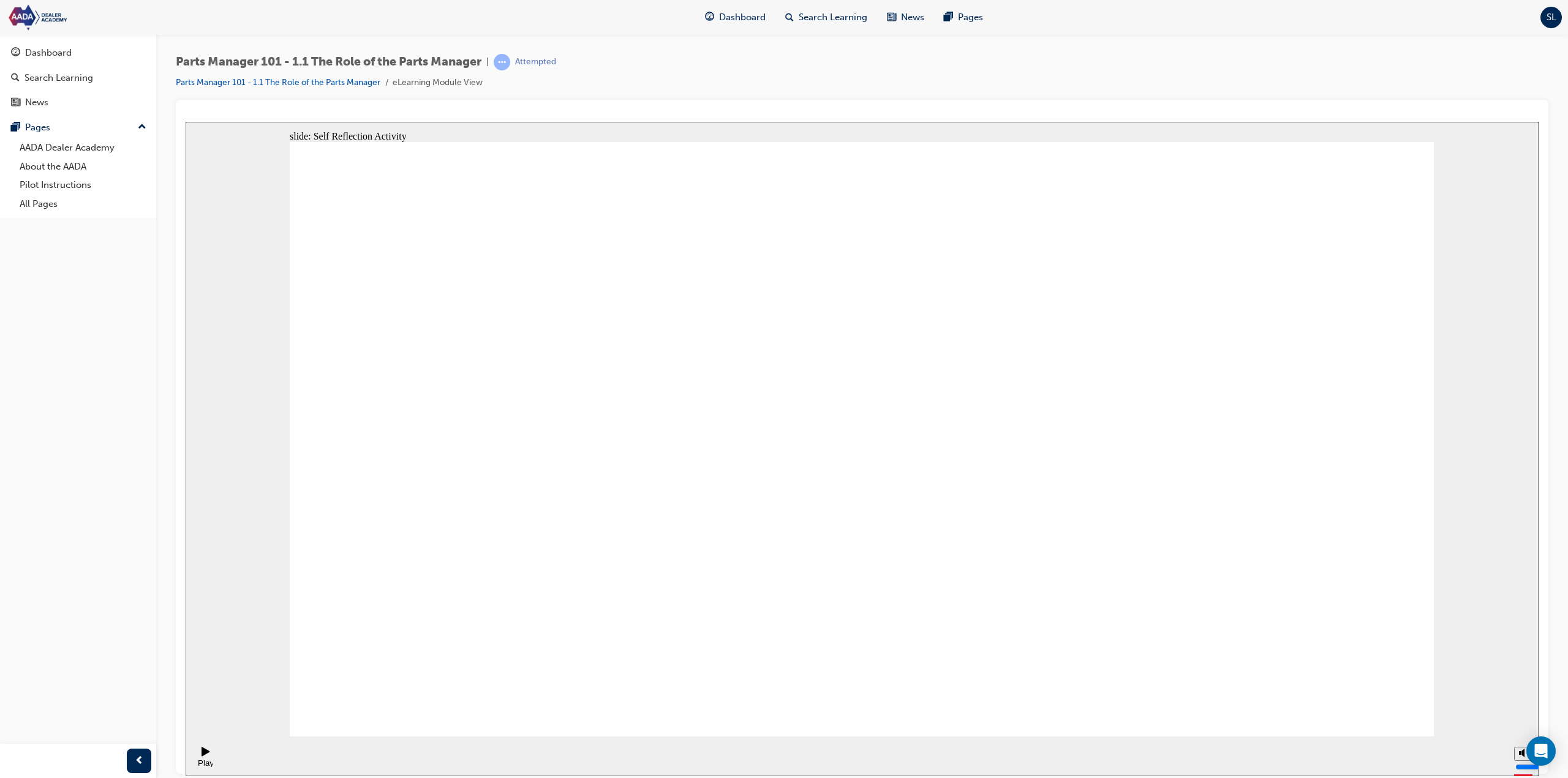
type textarea "Leading a team, servicing customer's needs, great"
type textarea "Leading a team, servicing customer's needs, great s"
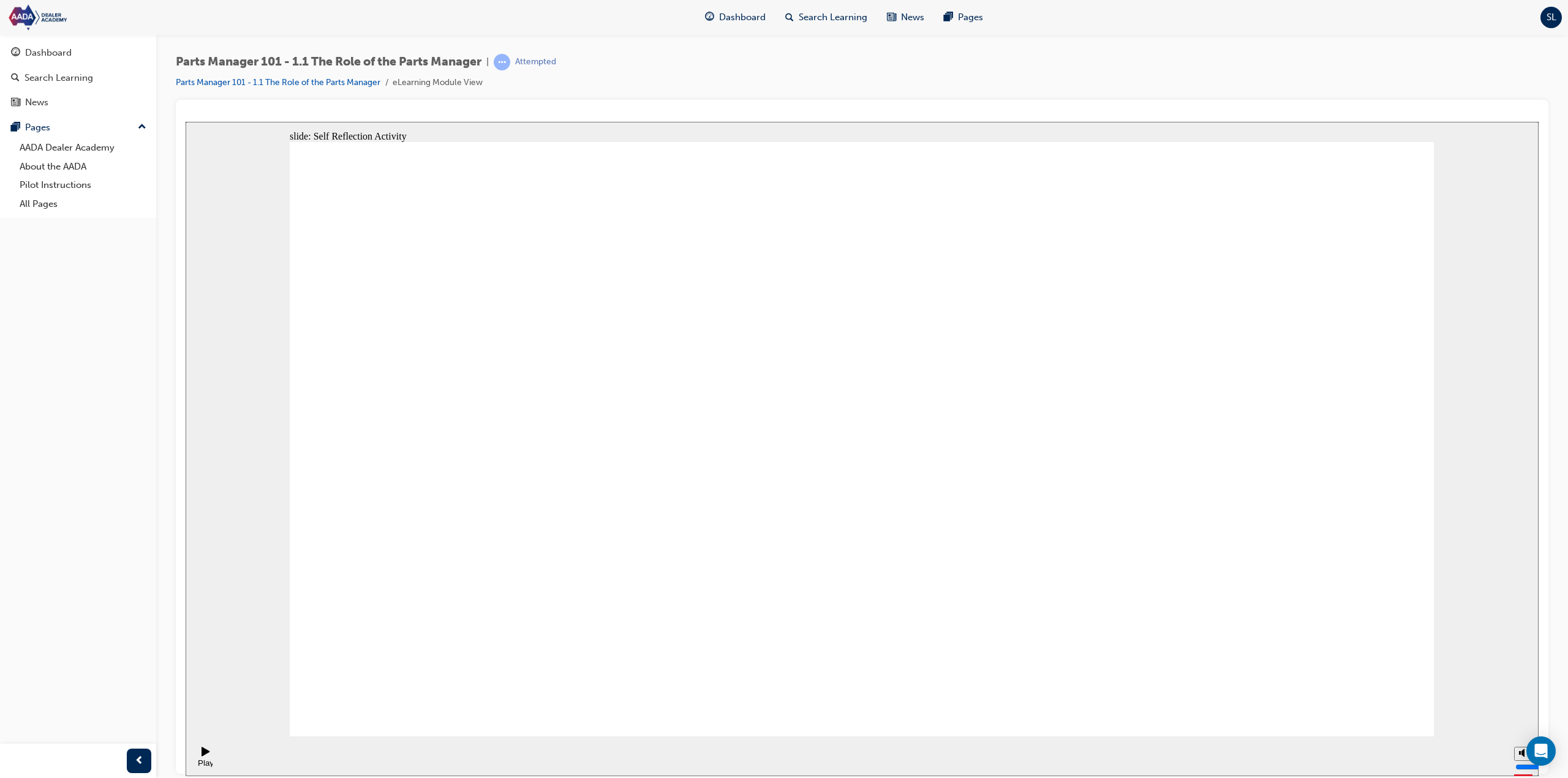
type textarea "Leading a team, servicing customer's needs, great s"
type textarea "Leading a team, servicing customer's needs, great se"
type textarea "Leading a team, servicing customer's needs, great ser"
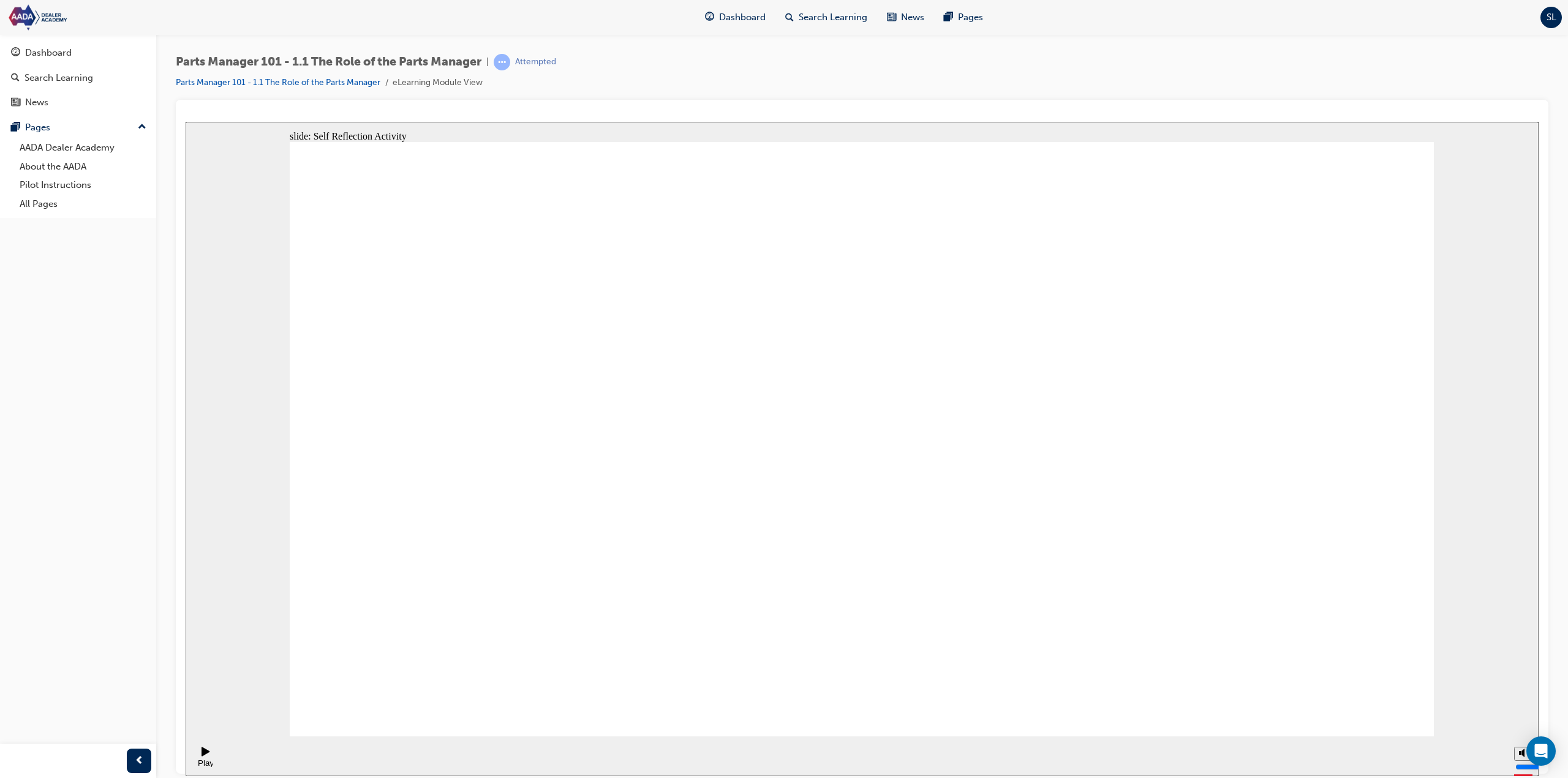
type textarea "Leading a team, servicing customer's needs, great serv"
type textarea "Leading a team, servicing customer's needs, great servi"
type textarea "Leading a team, servicing customer's needs, great servic"
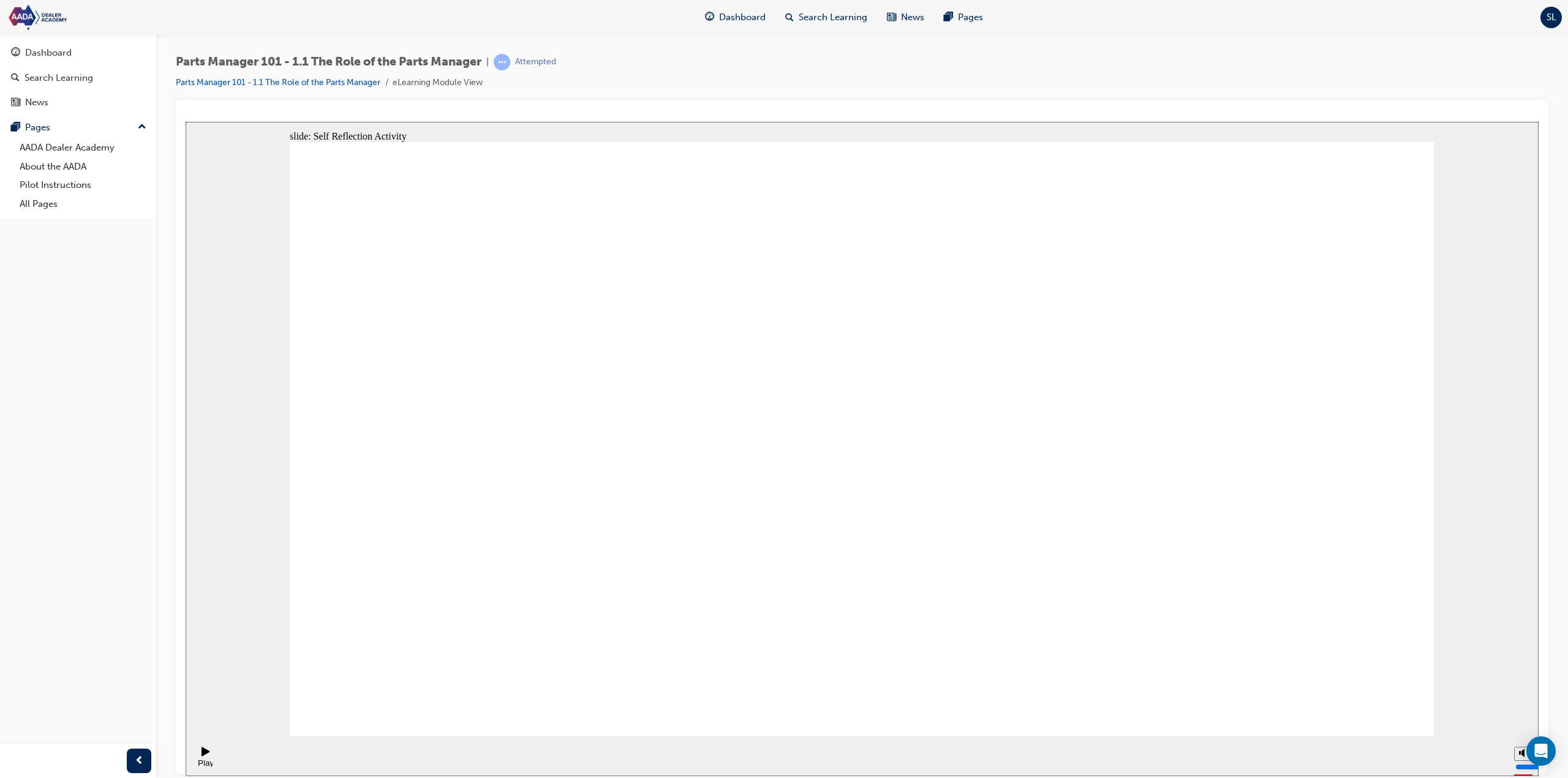
type textarea "Leading a team, servicing customer's needs, great servic"
type textarea "Leading a team, servicing customer's needs, great service"
type textarea "Leading a team, servicing customer's needs, great service,"
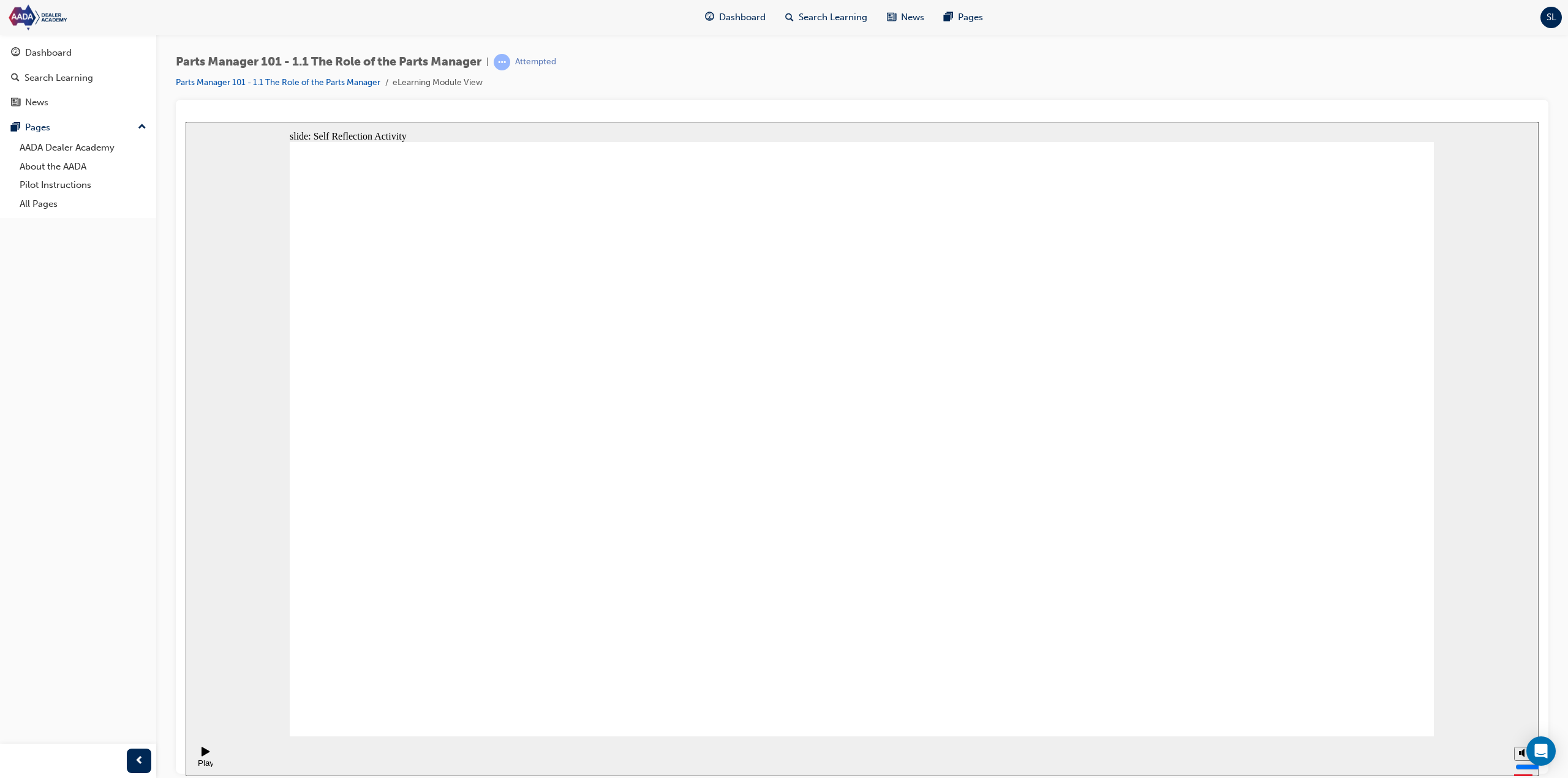
type textarea "Leading a team, servicing customer's needs, great service,"
type textarea "Leading a team, servicing customer's needs, great service, m"
type textarea "Leading a team, servicing customer's needs, great service, me"
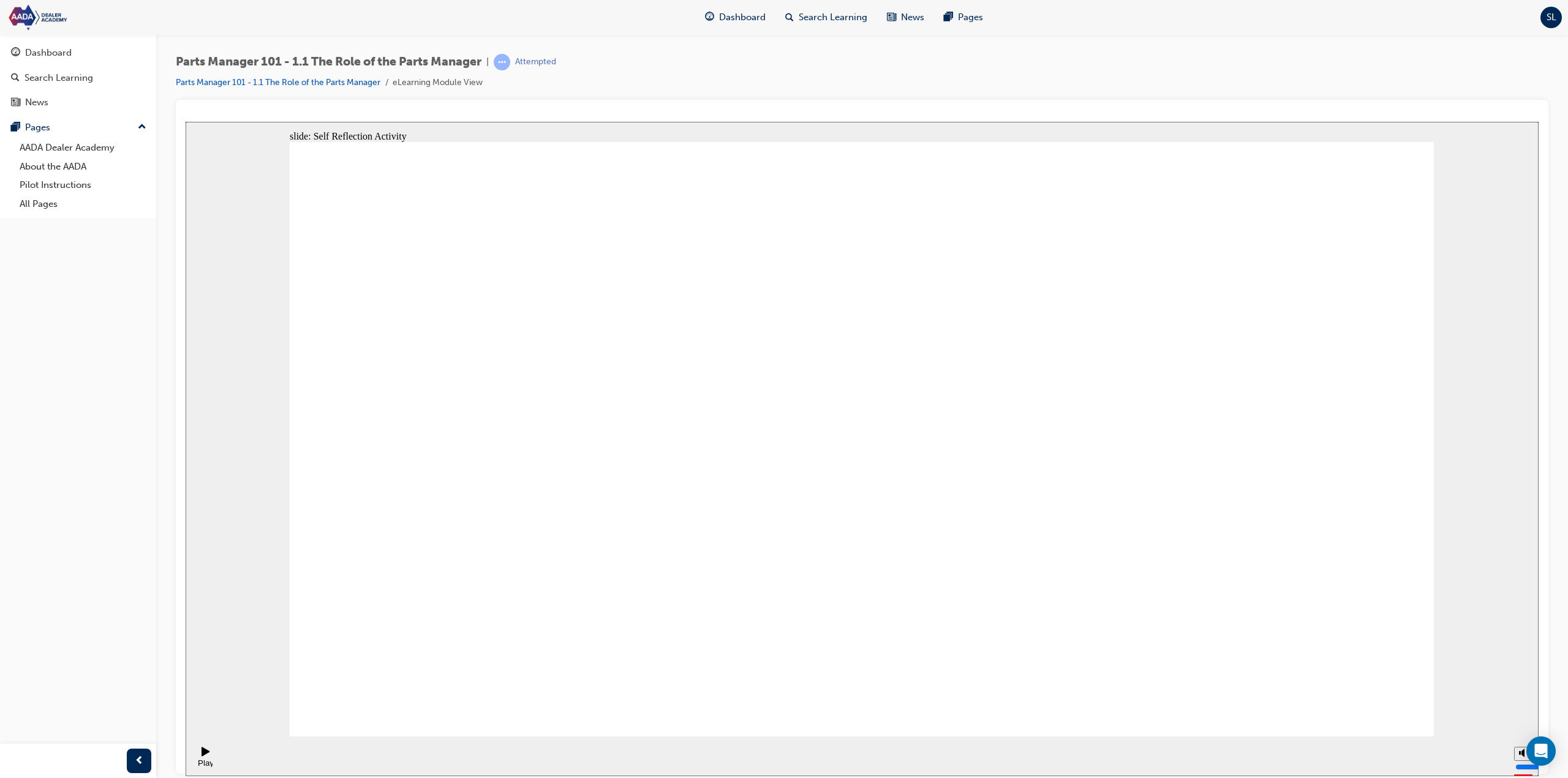
type textarea "Leading a team, servicing customer's needs, great service, me"
type textarea "Leading a team, servicing customer's needs, great service, mee"
type textarea "Leading a team, servicing customer's needs, great service, meet"
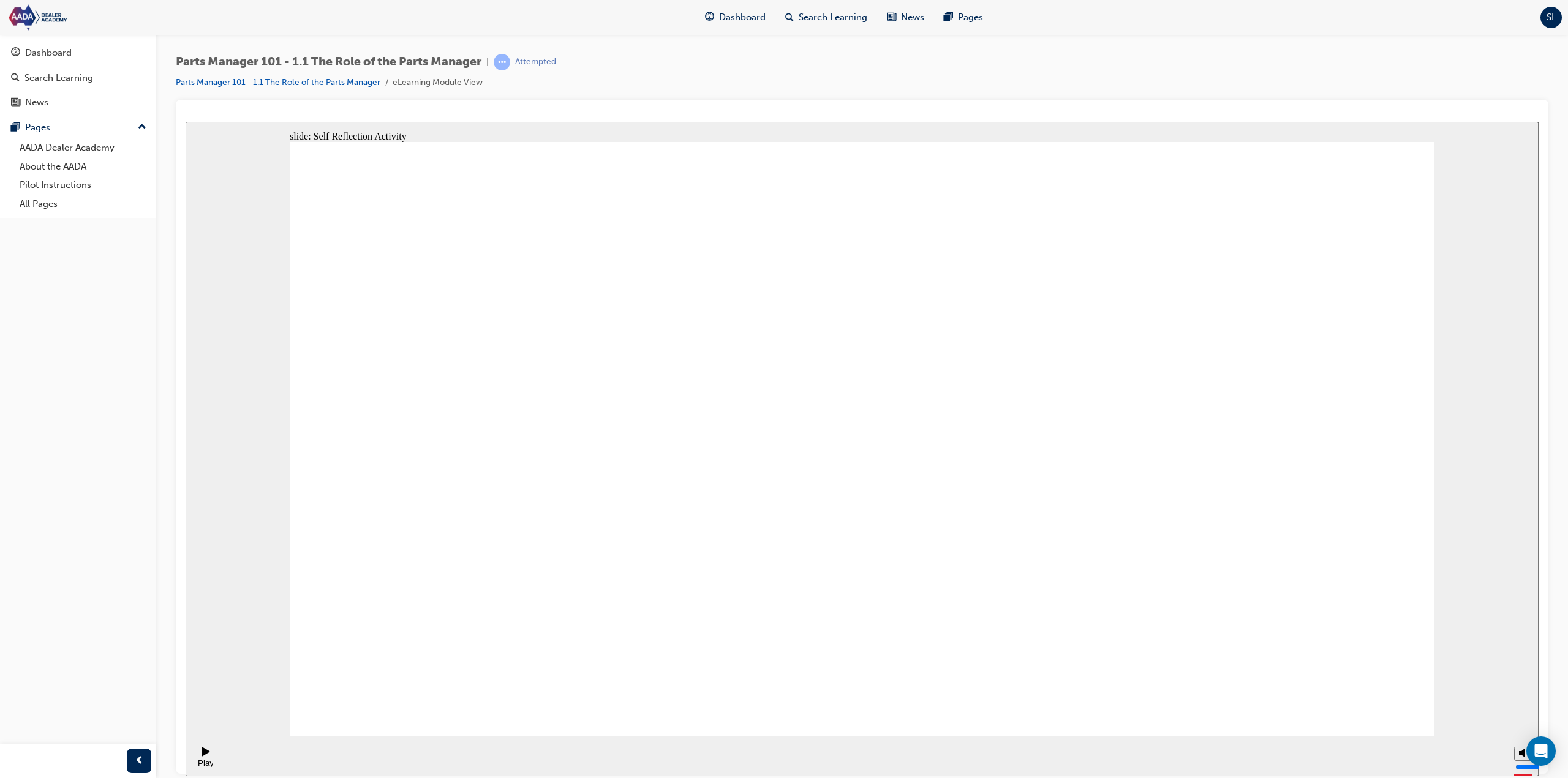
type textarea "Leading a team, servicing customer's needs, great service, meetr"
type textarea "Leading a team, servicing customer's needs, great service, meetri"
type textarea "Leading a team, servicing customer's needs, great service, meetrin"
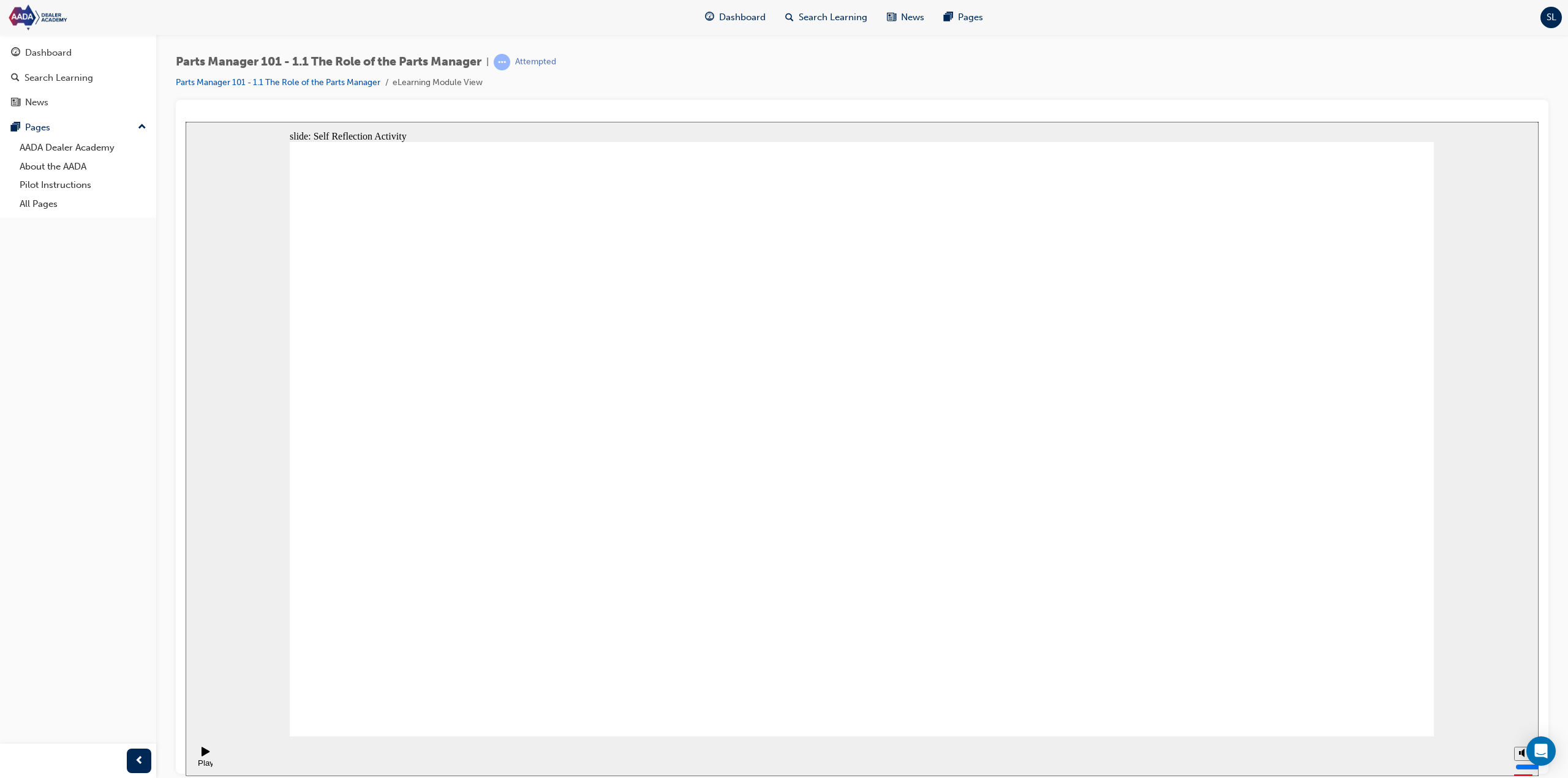
type textarea "Leading a team, servicing customer's needs, great service, meetrin"
type textarea "Leading a team, servicing customer's needs, great service, meetring"
type textarea "Leading a team, servicing customer's needs, great service, meetrin"
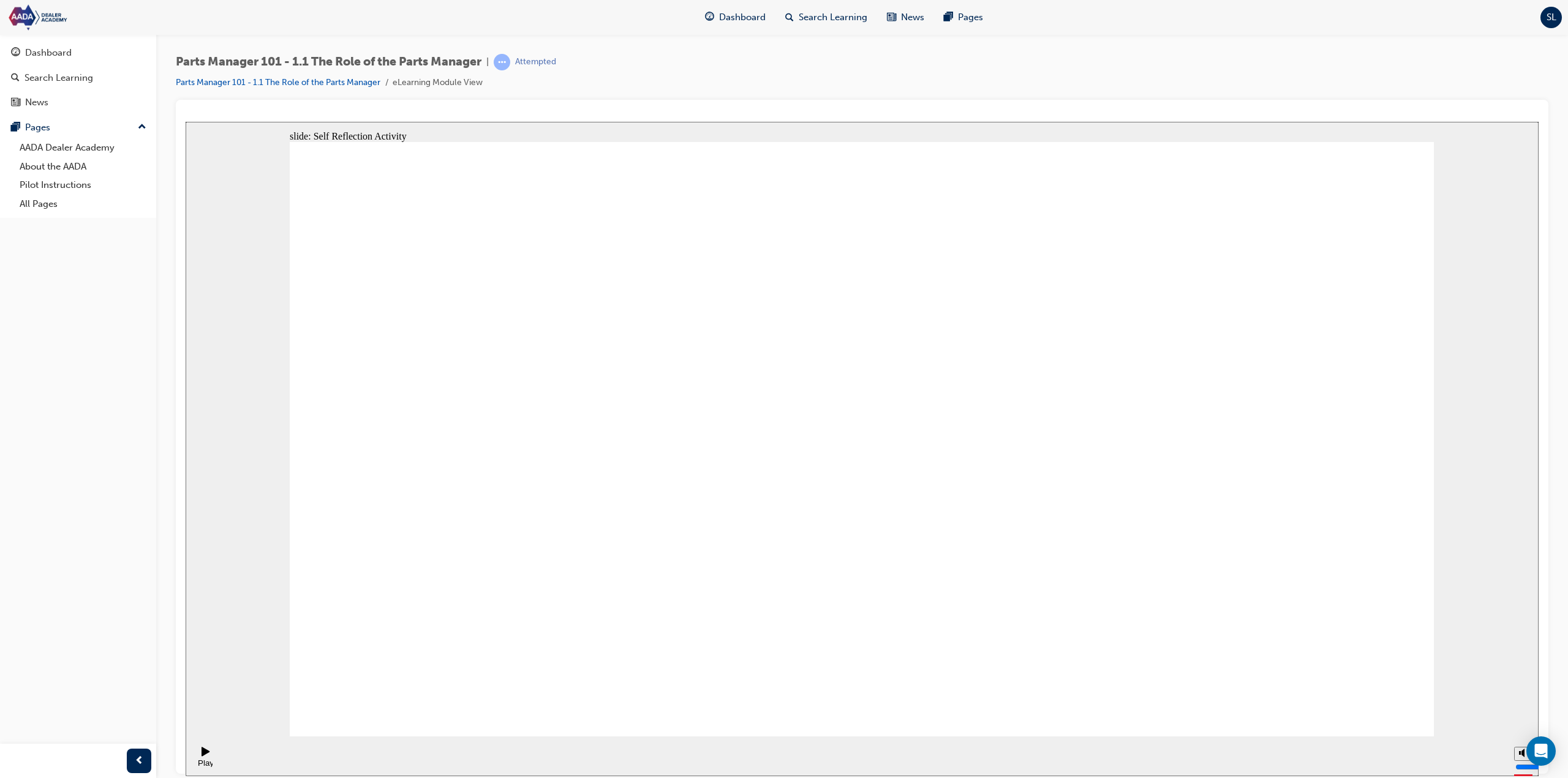
type textarea "Leading a team, servicing customer's needs, great service, meetri"
type textarea "Leading a team, servicing customer's needs, great service, meetr"
type textarea "Leading a team, servicing customer's needs, great service, meet"
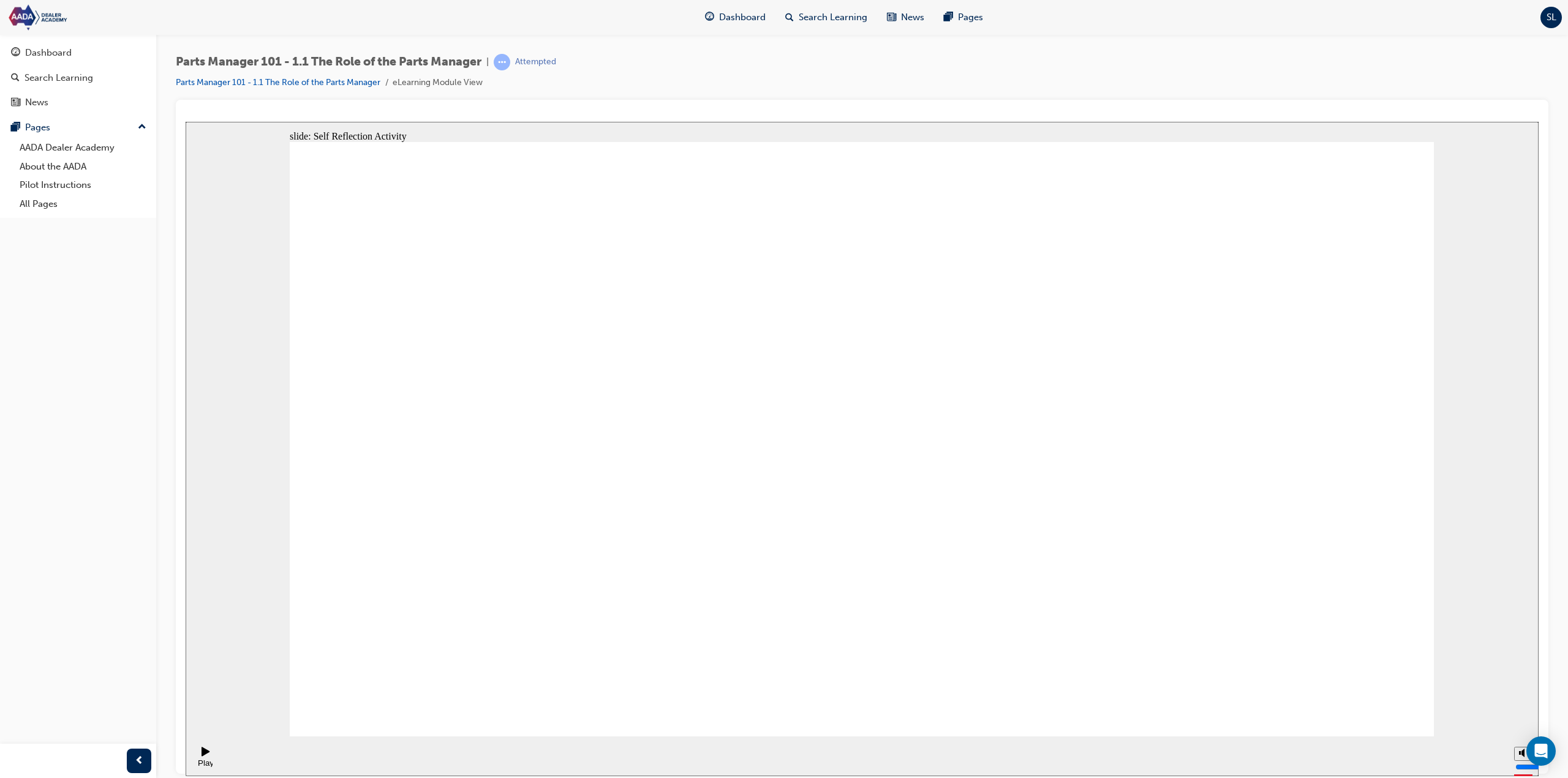
type textarea "Leading a team, servicing customer's needs, great service, meet"
type textarea "Leading a team, servicing customer's needs, great service, meeti"
type textarea "Leading a team, servicing customer's needs, great service, meetin"
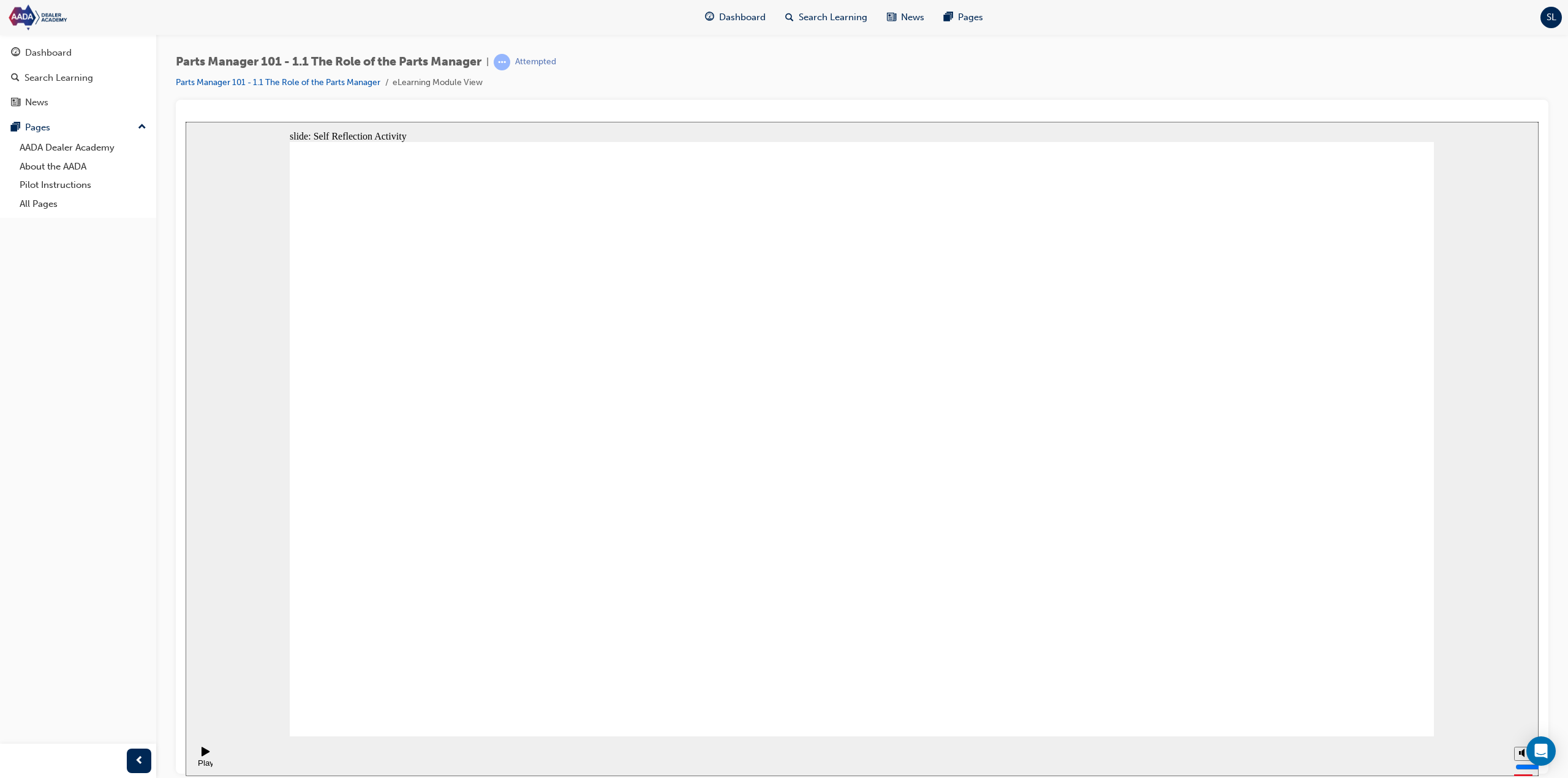
type textarea "Leading a team, servicing customer's needs, great service, meeting"
type textarea "Leading a team, servicing customer's needs, great service, meeting k"
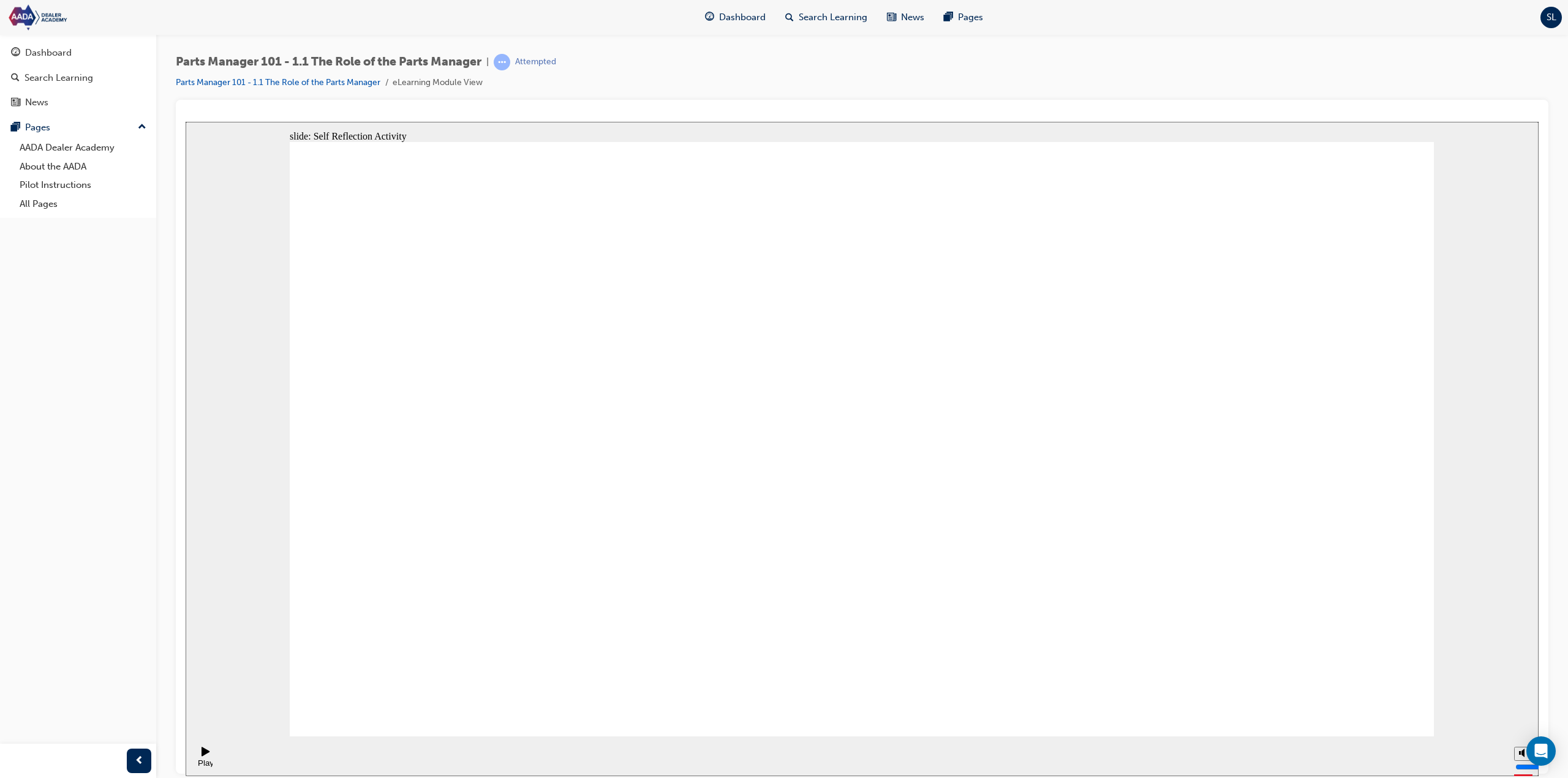
type textarea "Leading a team, servicing customer's needs, great service, meeting k"
type textarea "Leading a team, servicing customer's needs, great service, meeting kp"
type textarea "Leading a team, servicing customer's needs, great service, meeting kpi"
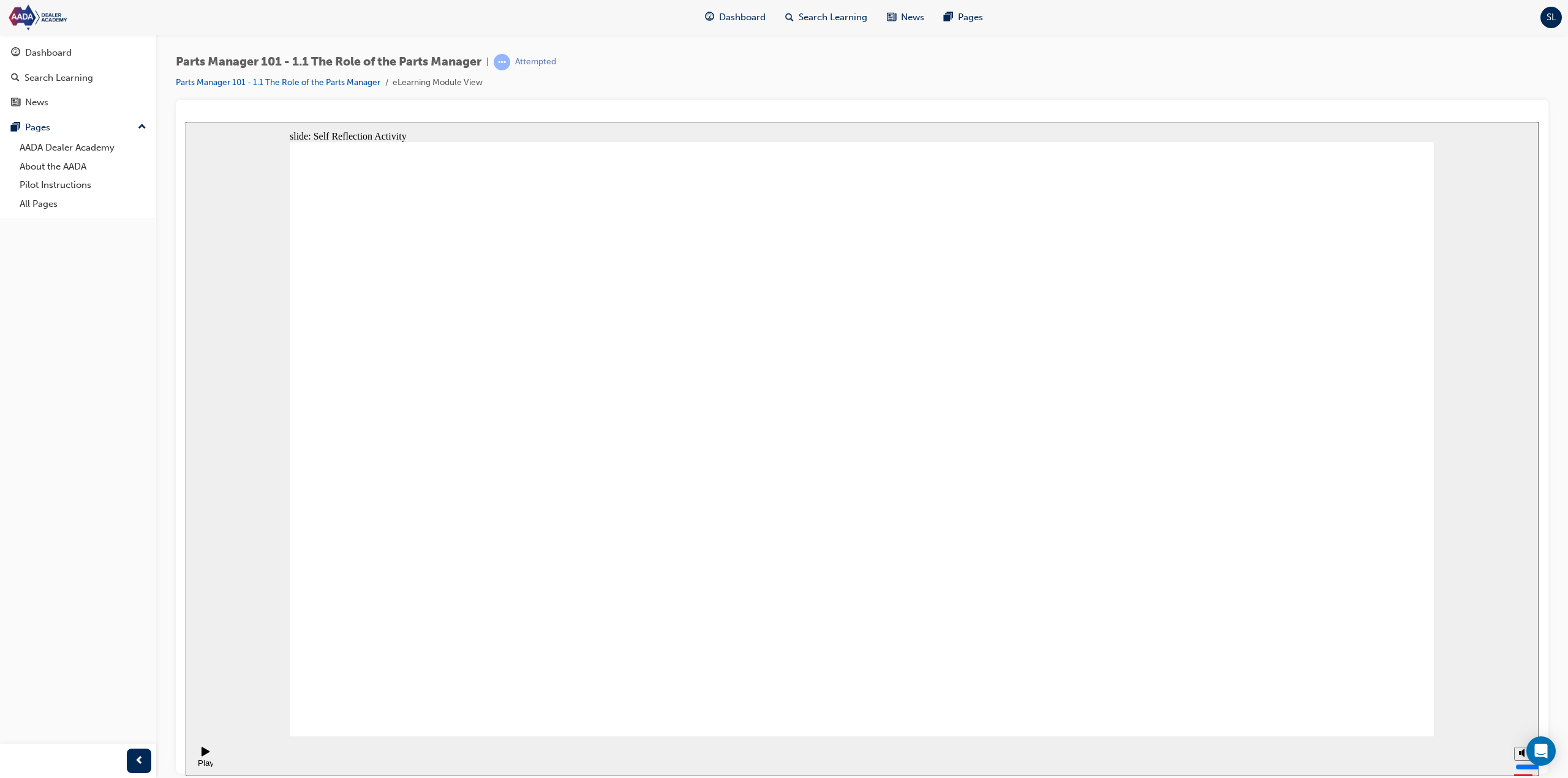
type textarea "Leading a team, servicing customer's needs, great service, meeting kpi'"
type textarea "Leading a team, servicing customer's needs, great service, meeting kpi's"
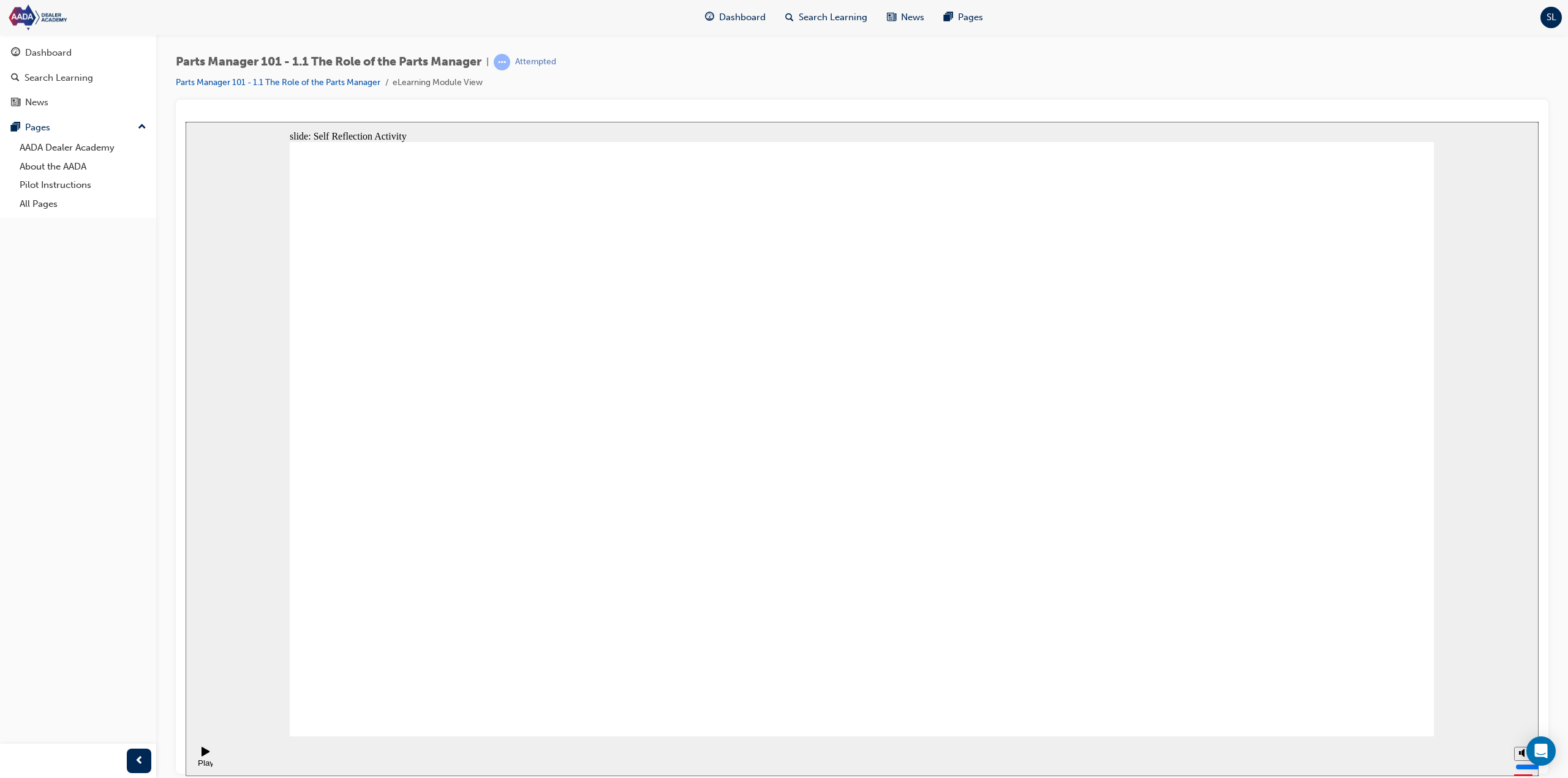
type textarea "G"
type textarea "F"
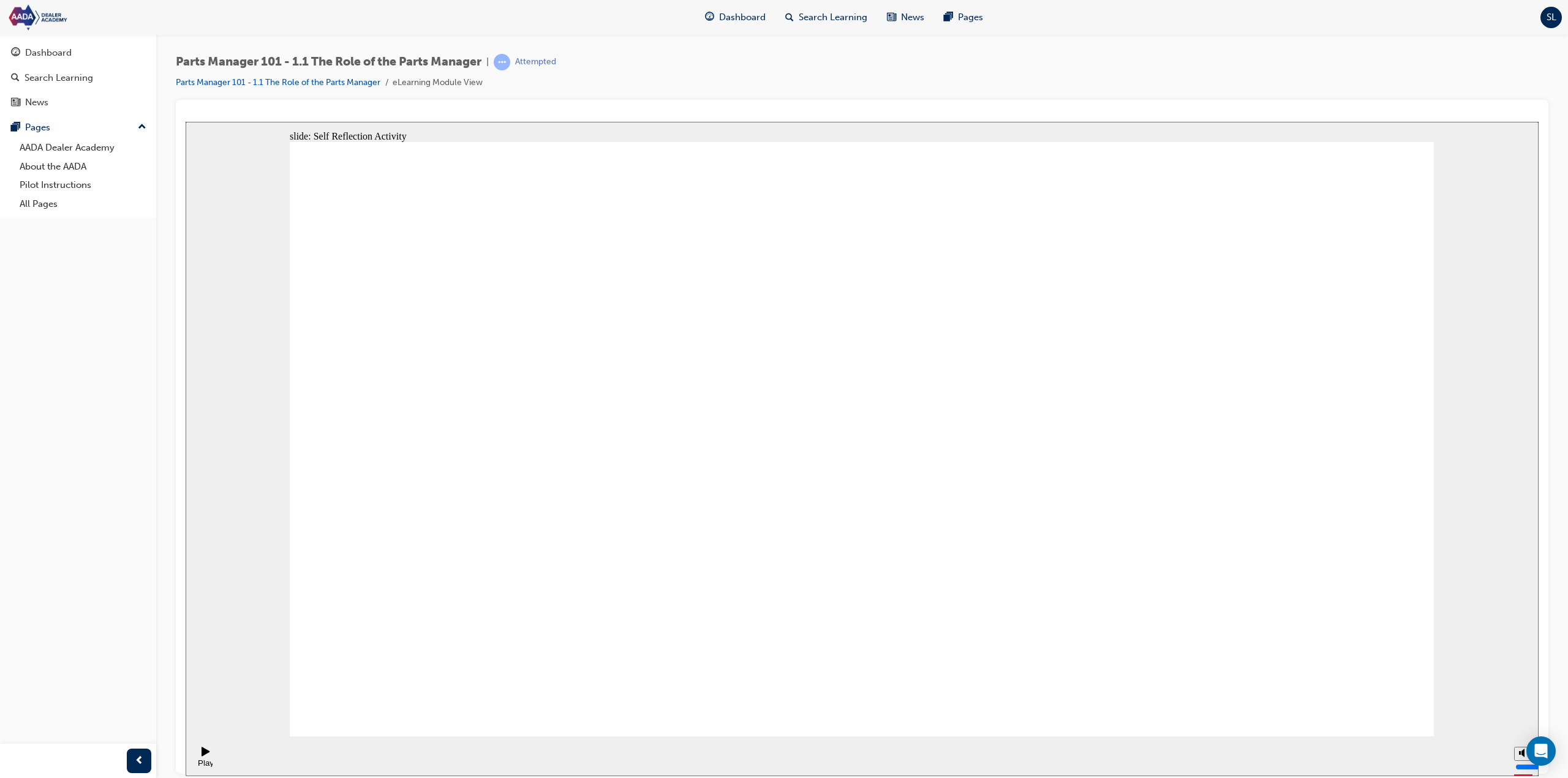
type textarea "Fa"
type textarea "Fan"
type textarea "Fanr"
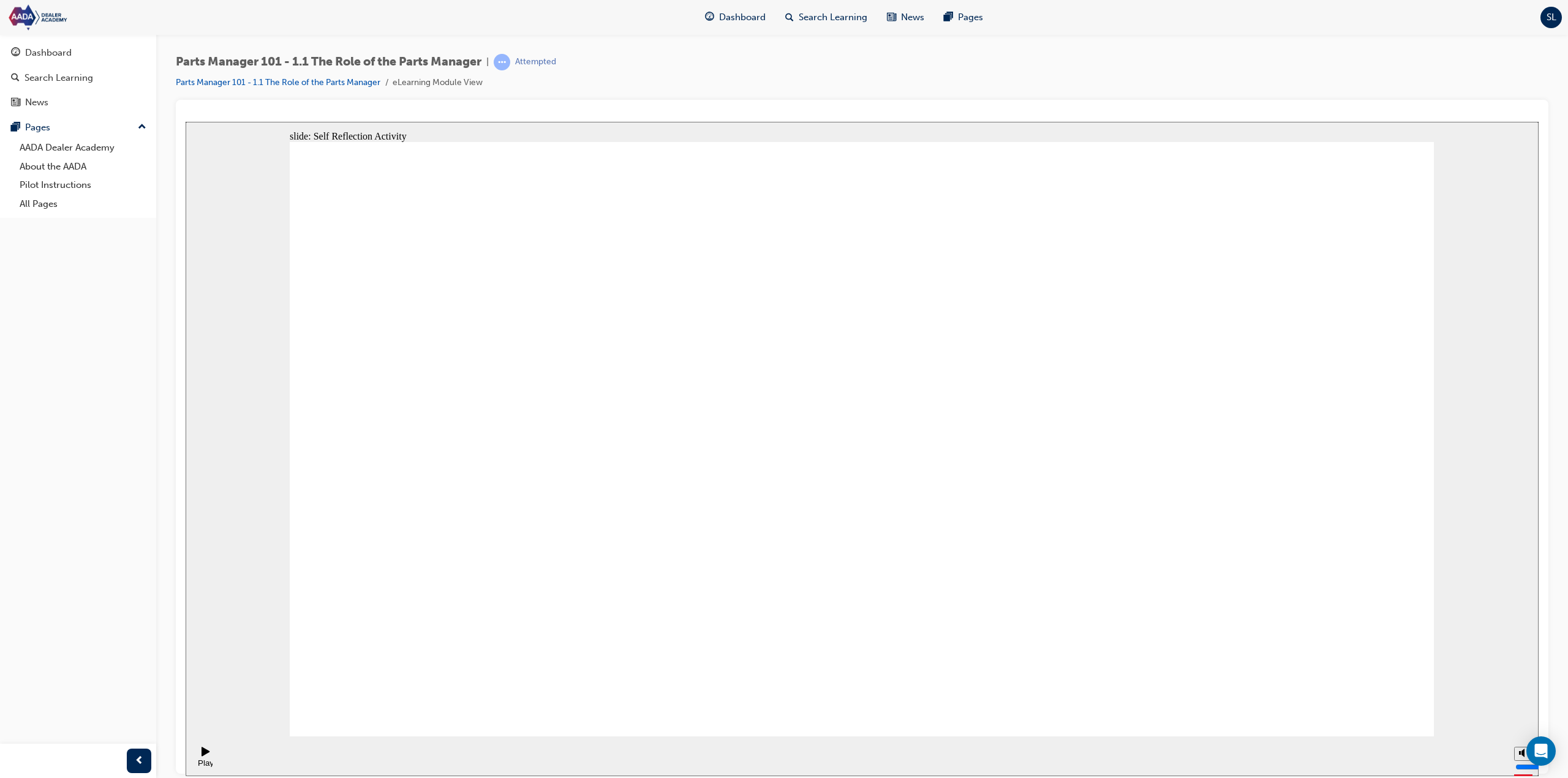
type textarea "Fanr"
type textarea "Fan"
type textarea "[PERSON_NAME]"
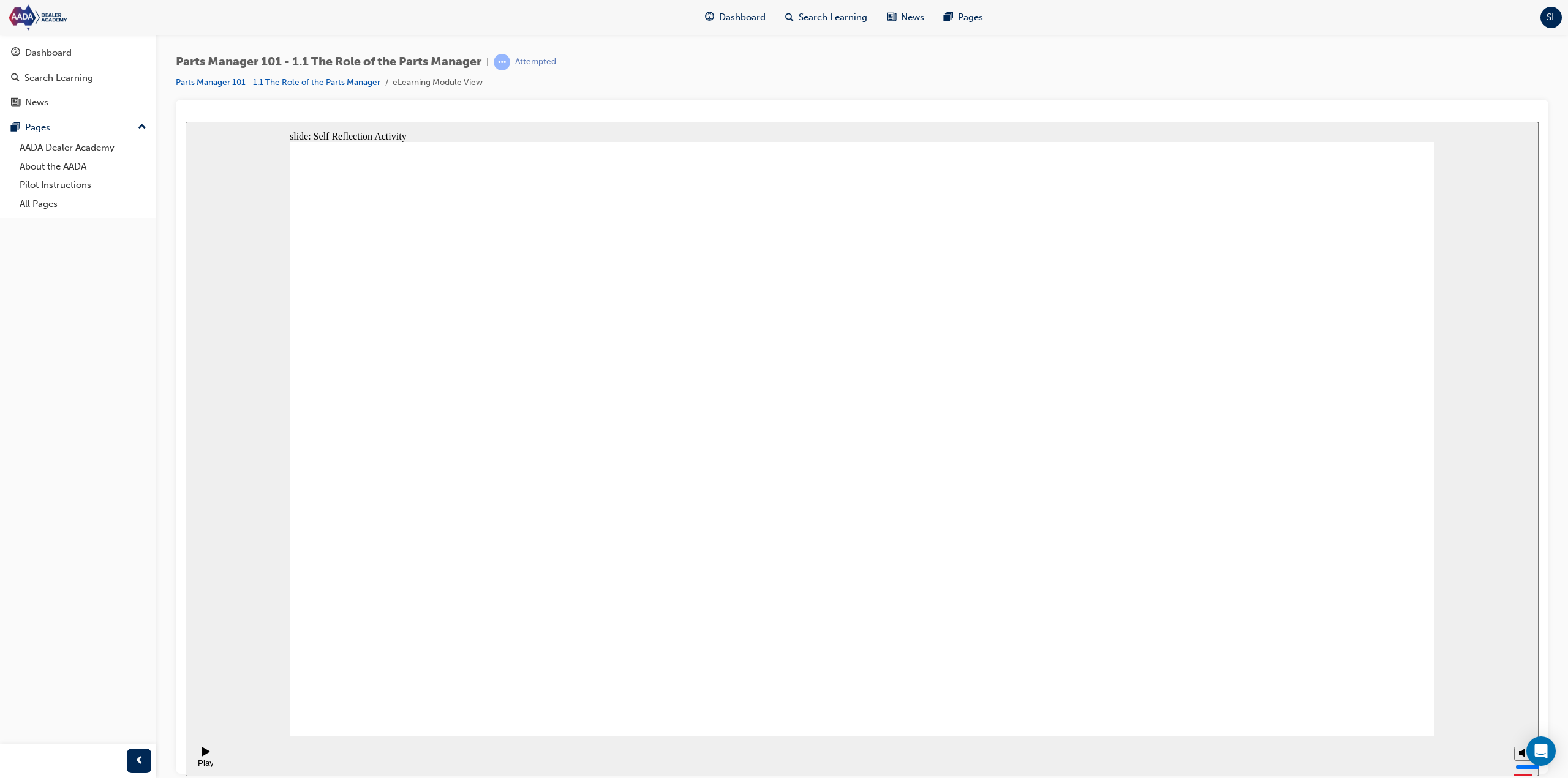
type textarea "Fanta"
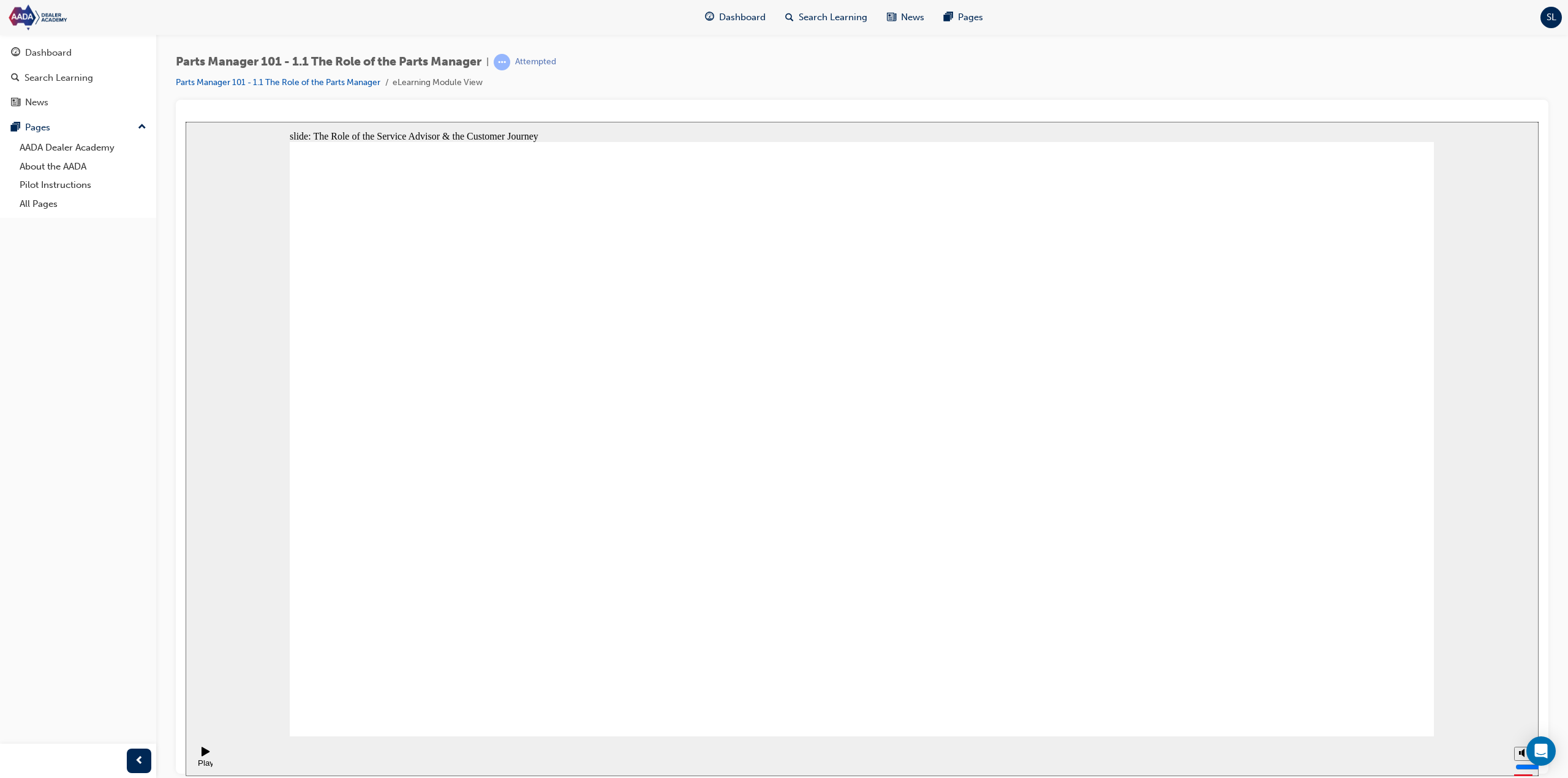
drag, startPoint x: 563, startPoint y: 522, endPoint x: 1031, endPoint y: 553, distance: 469.0
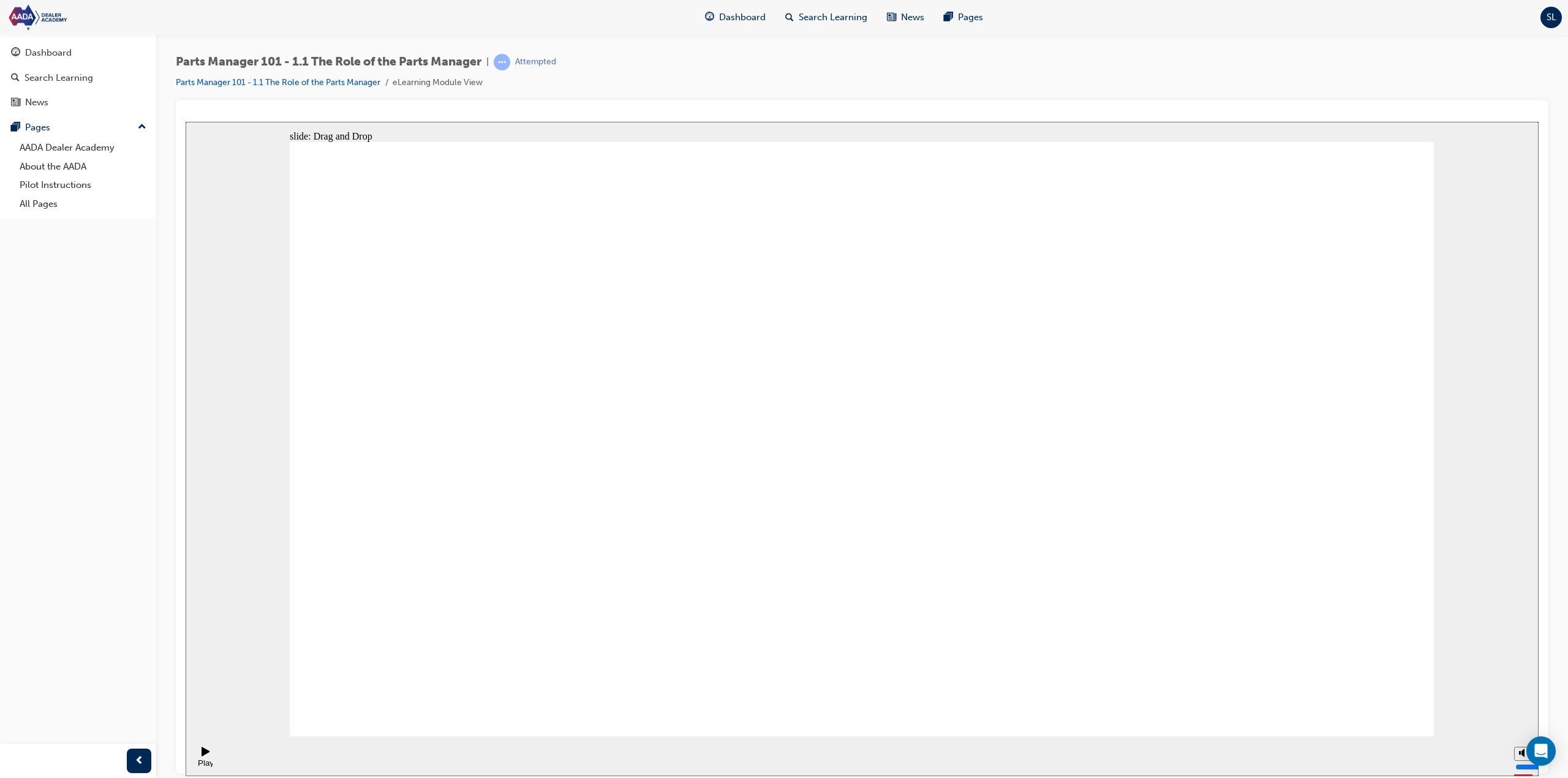
drag, startPoint x: 554, startPoint y: 506, endPoint x: 1180, endPoint y: 520, distance: 626.2
drag, startPoint x: 556, startPoint y: 523, endPoint x: 783, endPoint y: 542, distance: 227.8
drag, startPoint x: 567, startPoint y: 509, endPoint x: 800, endPoint y: 502, distance: 233.1
drag, startPoint x: 582, startPoint y: 506, endPoint x: 1012, endPoint y: 502, distance: 430.0
drag, startPoint x: 597, startPoint y: 499, endPoint x: 832, endPoint y: 506, distance: 235.1
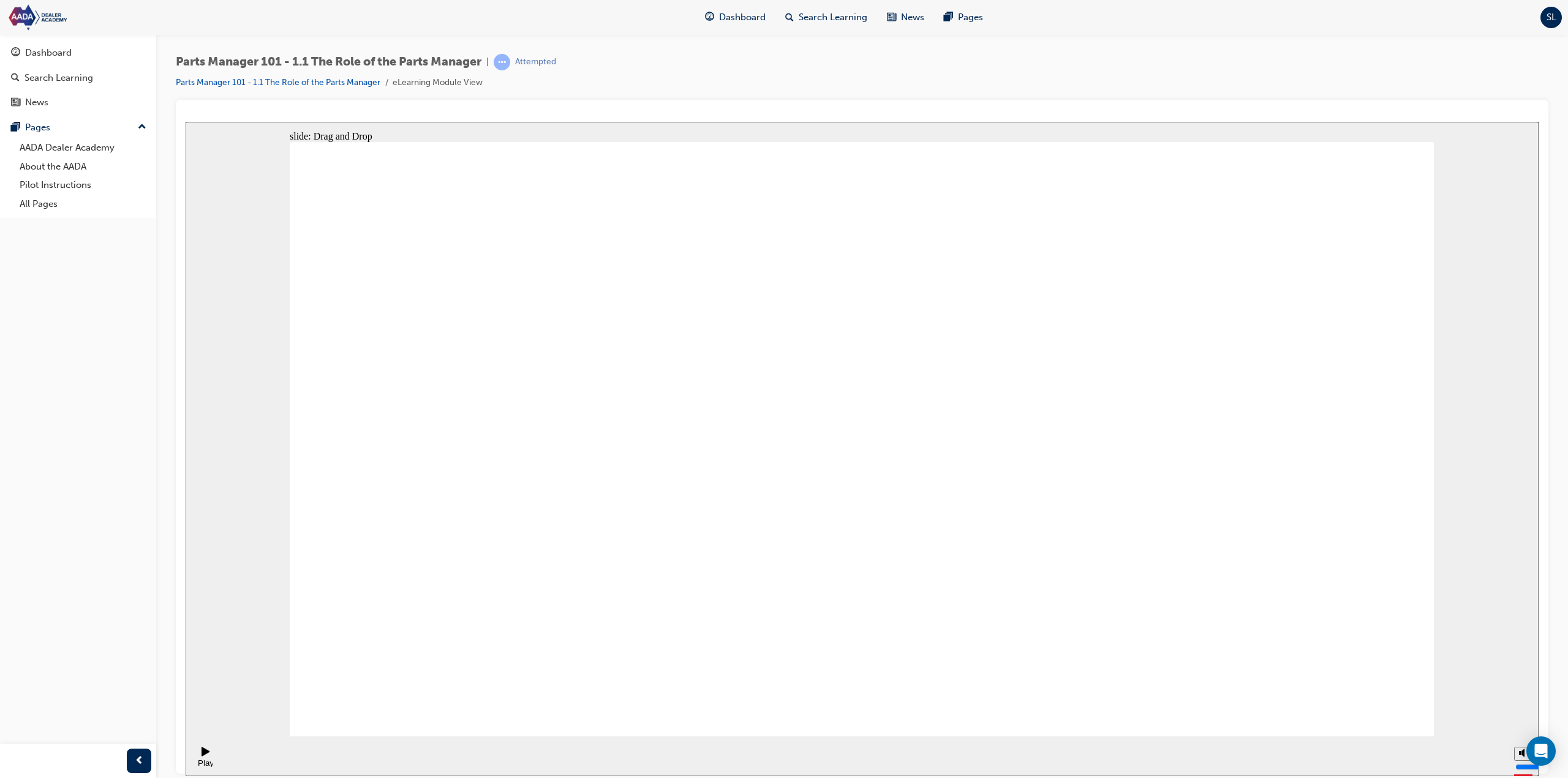
drag, startPoint x: 587, startPoint y: 504, endPoint x: 843, endPoint y: 518, distance: 256.4
drag, startPoint x: 576, startPoint y: 523, endPoint x: 827, endPoint y: 516, distance: 251.1
drag, startPoint x: 574, startPoint y: 530, endPoint x: 816, endPoint y: 526, distance: 242.0
drag, startPoint x: 569, startPoint y: 534, endPoint x: 993, endPoint y: 526, distance: 424.1
drag, startPoint x: 562, startPoint y: 526, endPoint x: 1198, endPoint y: 529, distance: 636.0
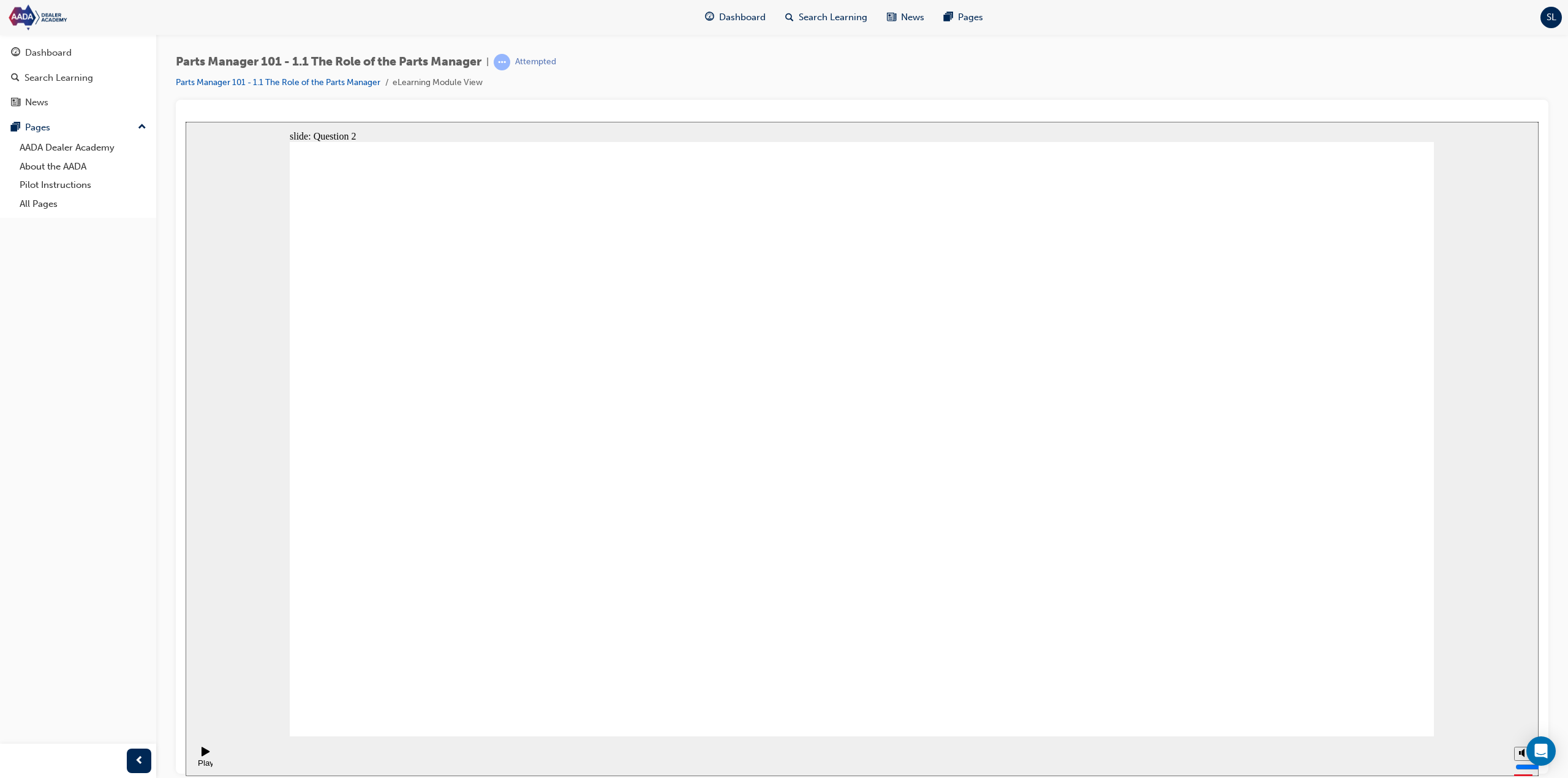
drag, startPoint x: 529, startPoint y: 576, endPoint x: 971, endPoint y: 429, distance: 465.8
drag, startPoint x: 945, startPoint y: 583, endPoint x: 962, endPoint y: 574, distance: 19.2
drag, startPoint x: 716, startPoint y: 630, endPoint x: 1168, endPoint y: 478, distance: 476.9
drag, startPoint x: 941, startPoint y: 629, endPoint x: 1200, endPoint y: 526, distance: 278.7
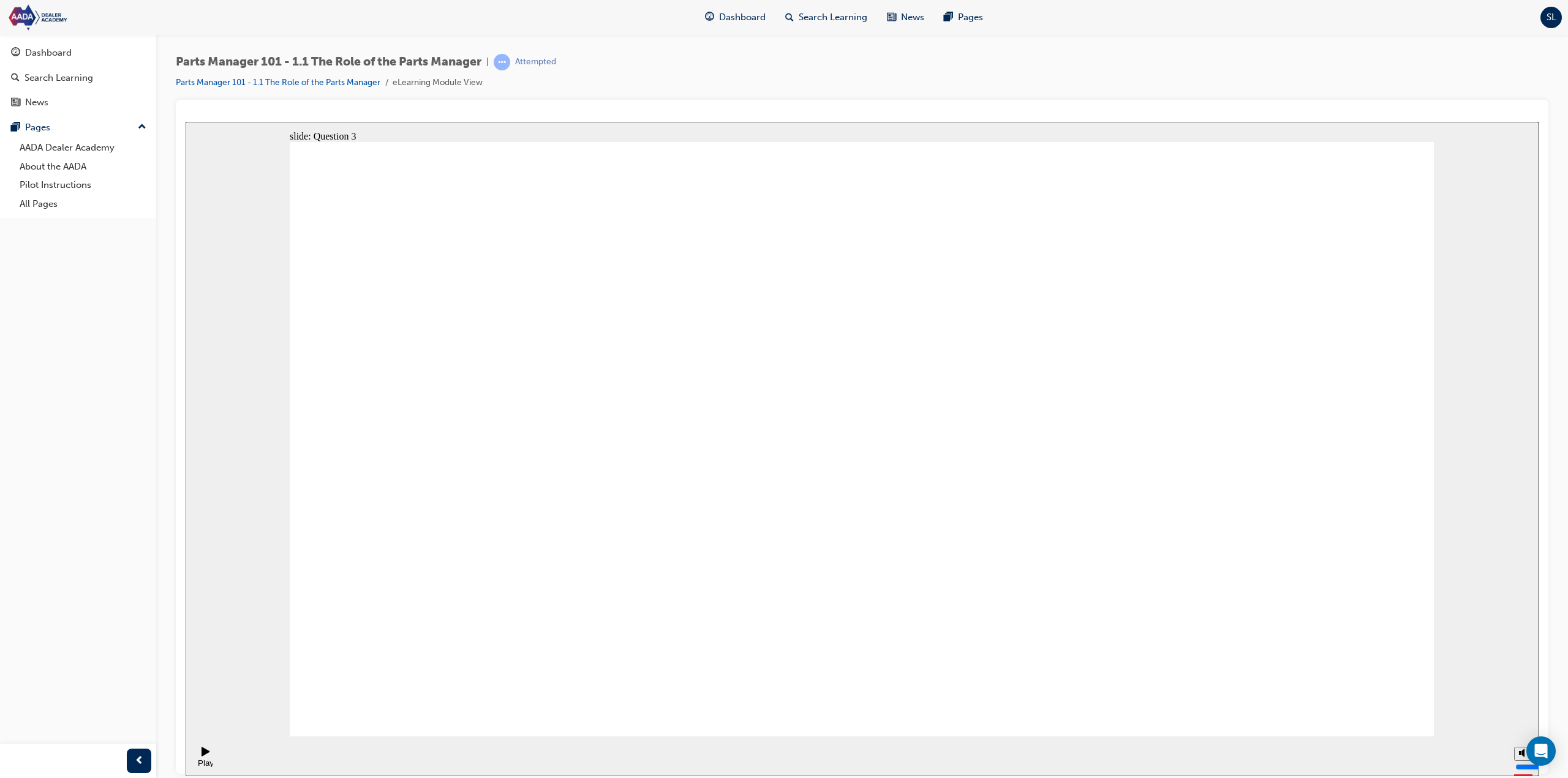
drag, startPoint x: 628, startPoint y: 587, endPoint x: 1234, endPoint y: 469, distance: 617.4
drag, startPoint x: 778, startPoint y: 664, endPoint x: 1272, endPoint y: 523, distance: 513.7
drag, startPoint x: 996, startPoint y: 611, endPoint x: 1181, endPoint y: 472, distance: 231.4
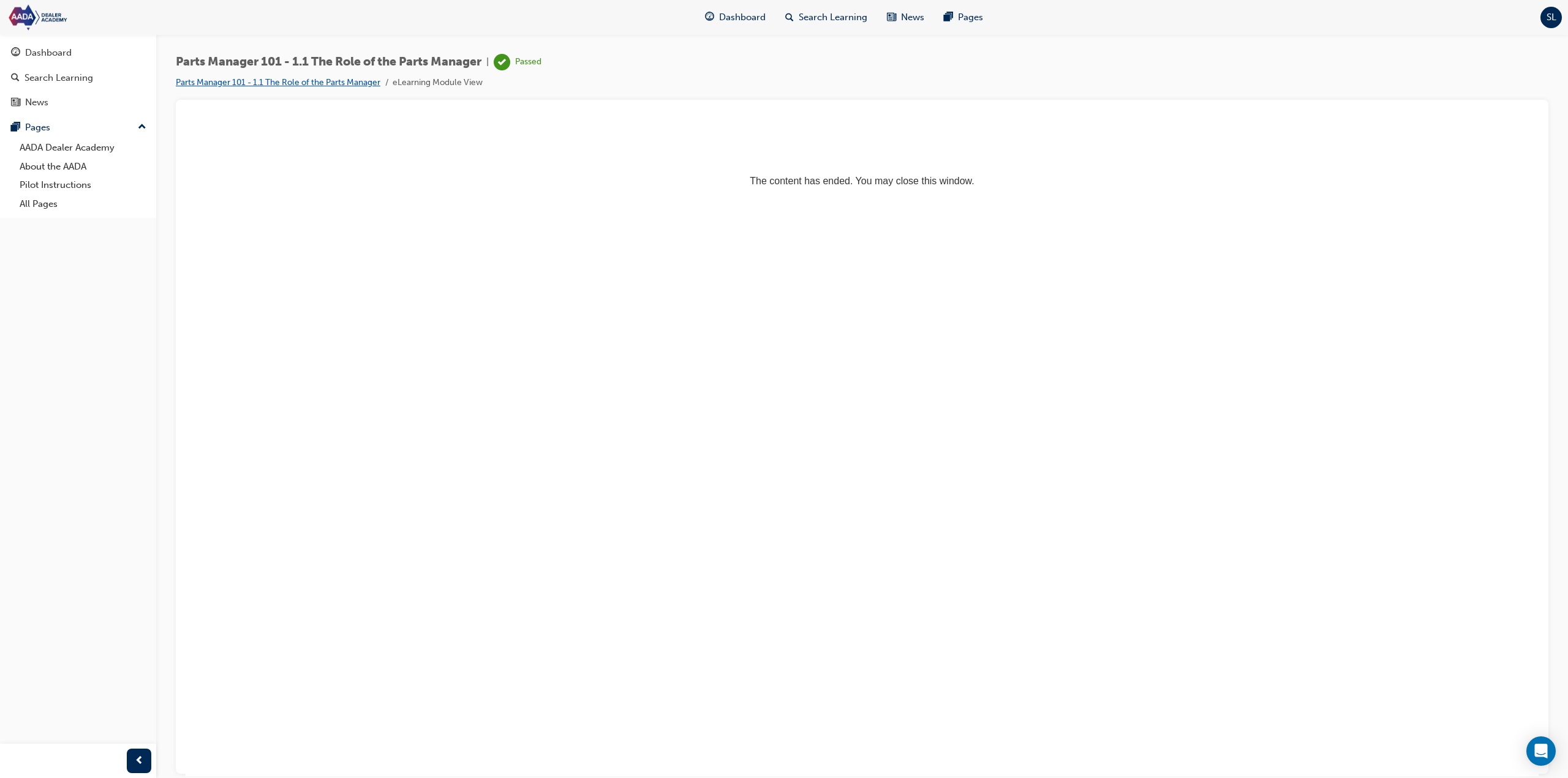
click at [348, 82] on link "Parts Manager 101 - 1.1 The Role of the Parts Manager" at bounding box center [278, 81] width 204 height 10
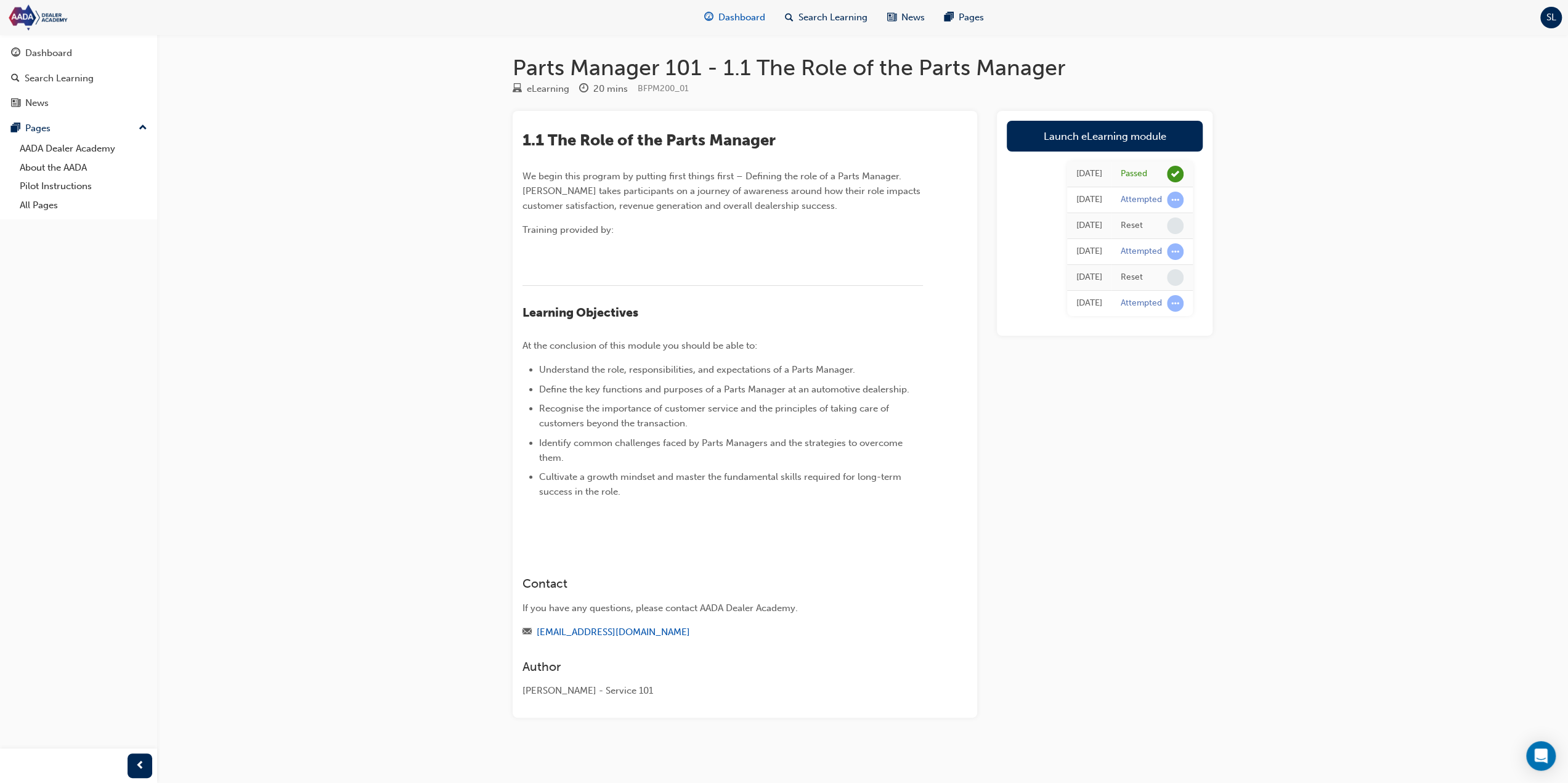
click at [731, 18] on span "Dashboard" at bounding box center [743, 17] width 47 height 14
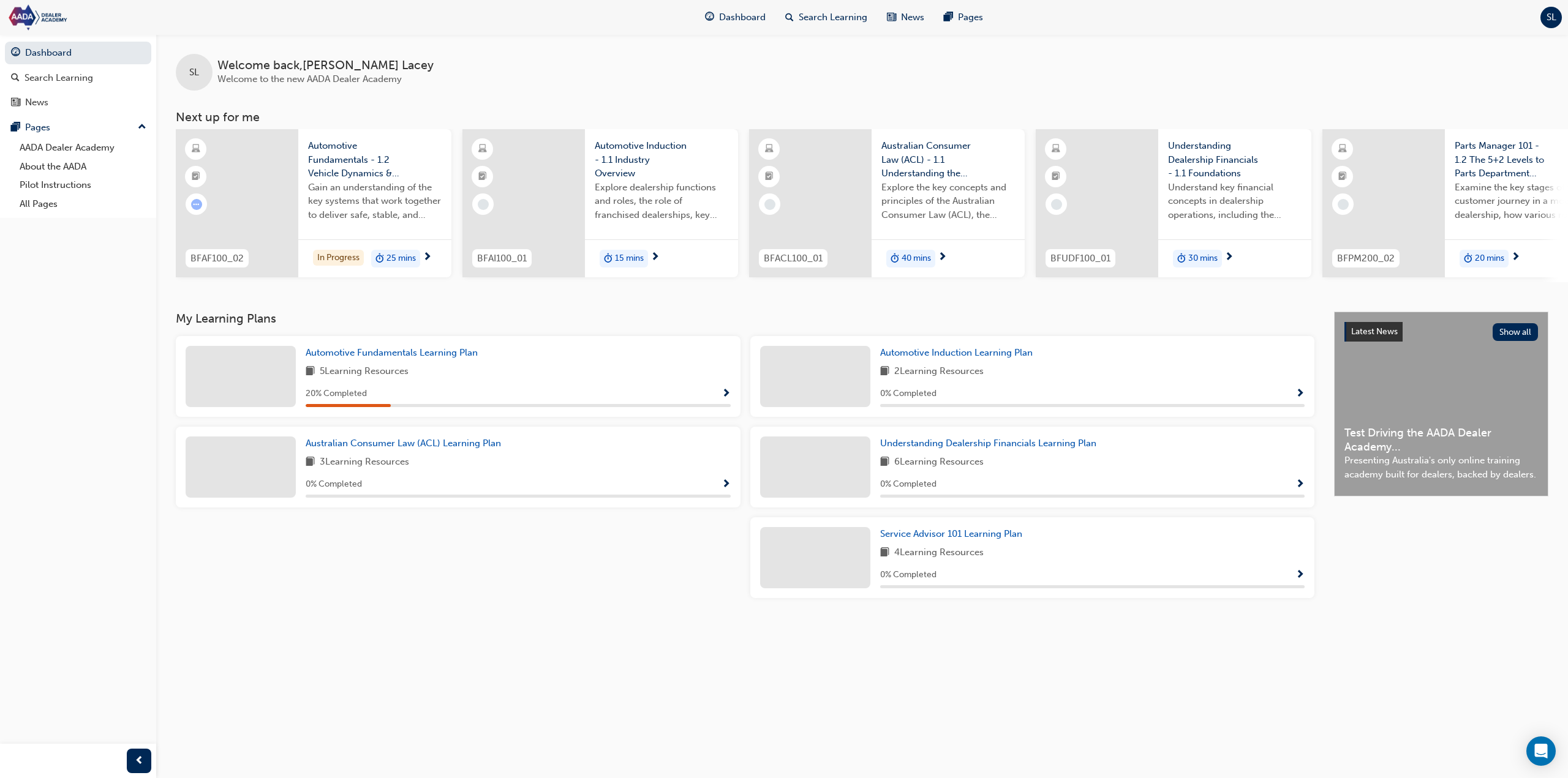
click at [931, 254] on span "next-icon" at bounding box center [1516, 257] width 9 height 11
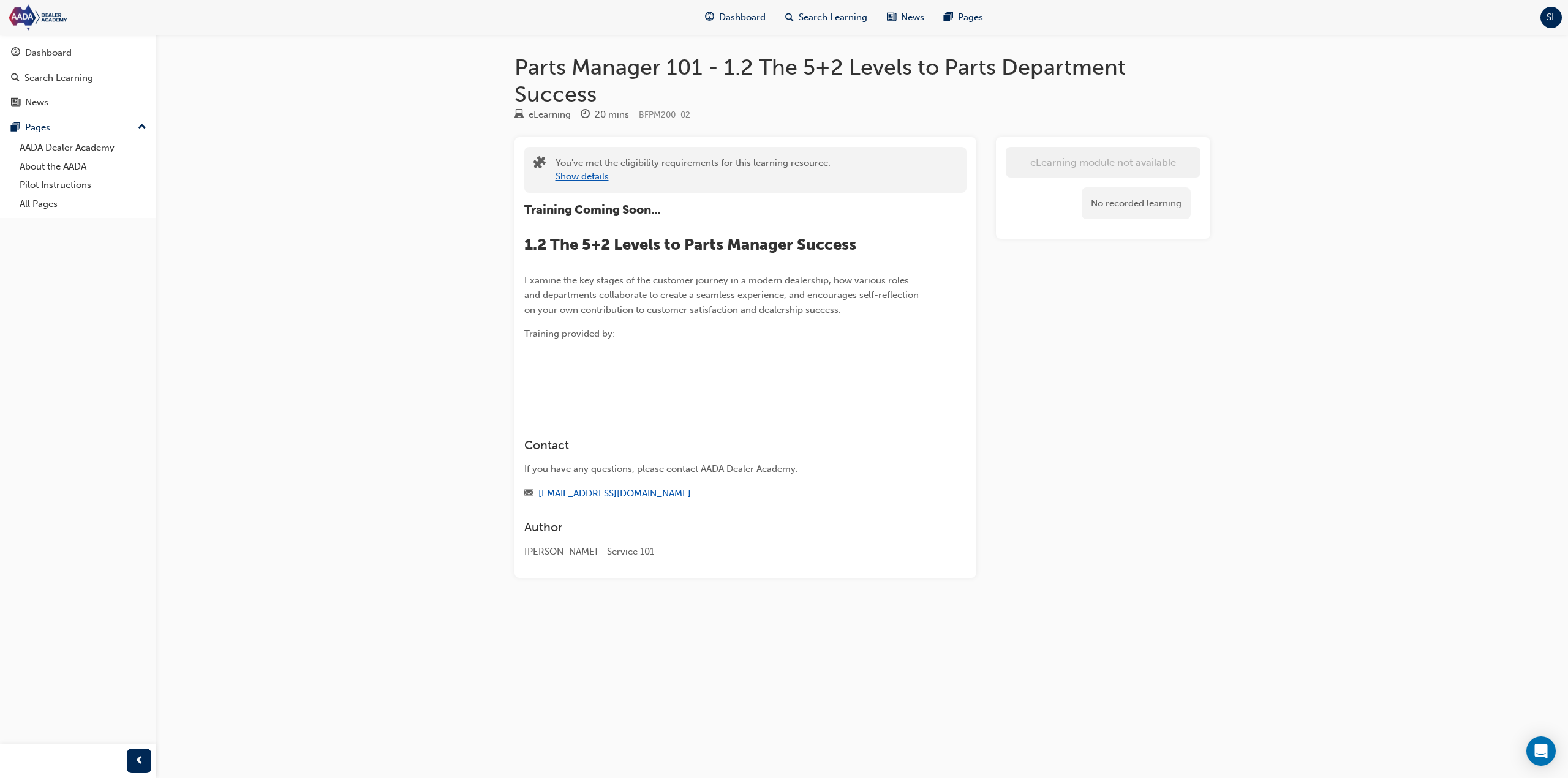
click at [587, 178] on button "Show details" at bounding box center [582, 176] width 53 height 14
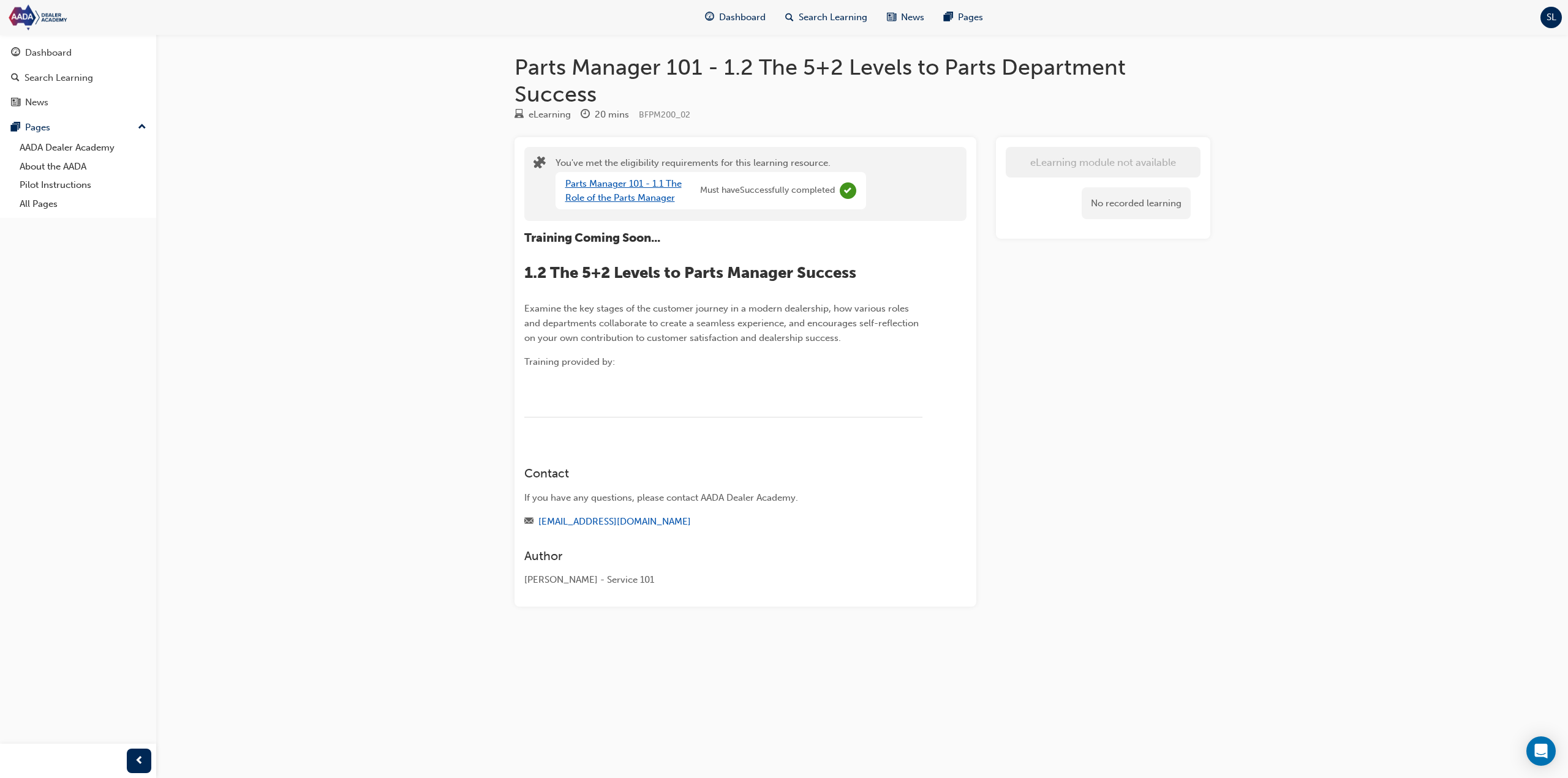
click at [633, 192] on link "Parts Manager 101 - 1.1 The Role of the Parts Manager" at bounding box center [624, 190] width 116 height 25
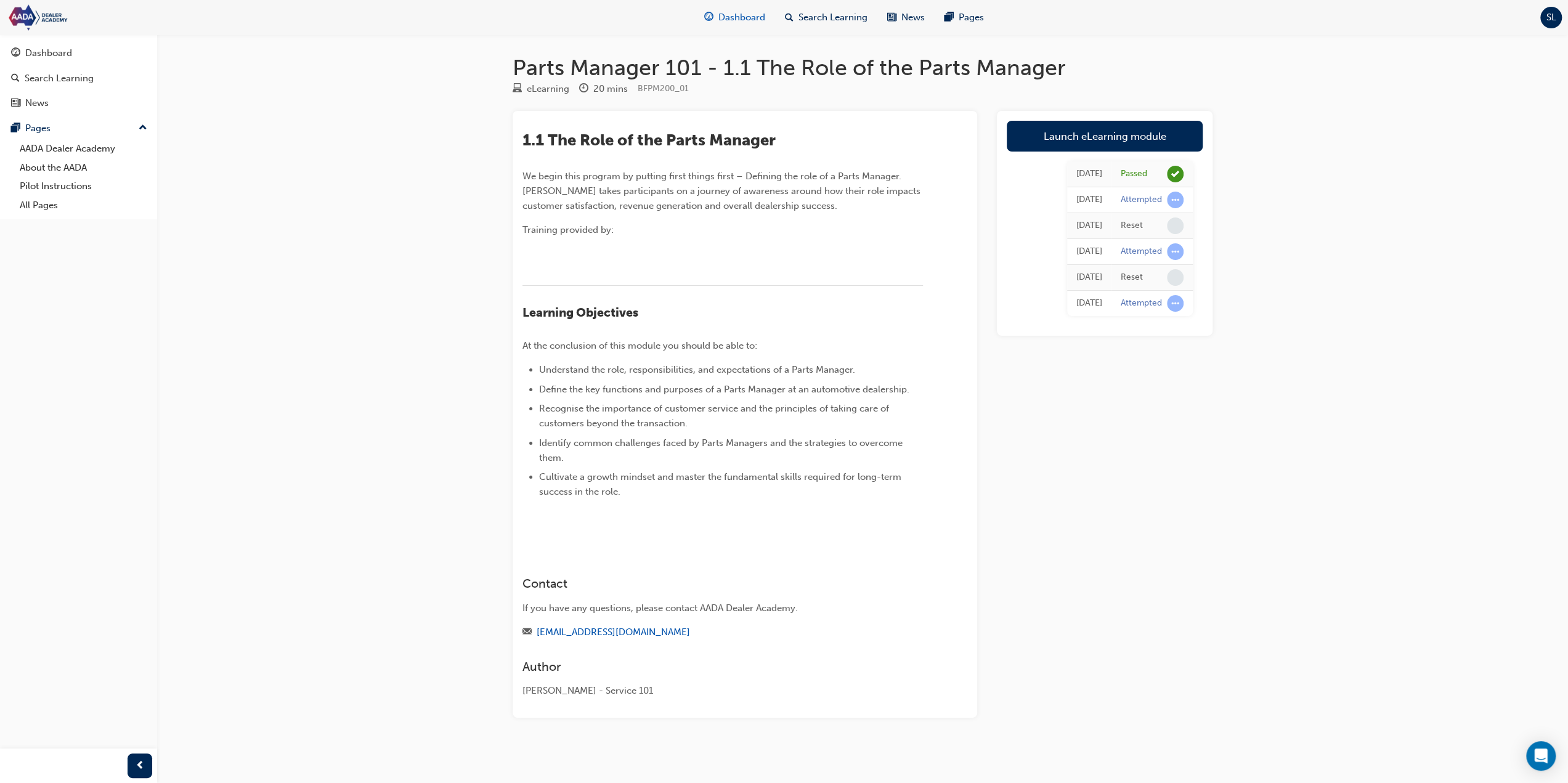
click at [708, 21] on span "guage-icon" at bounding box center [710, 17] width 9 height 15
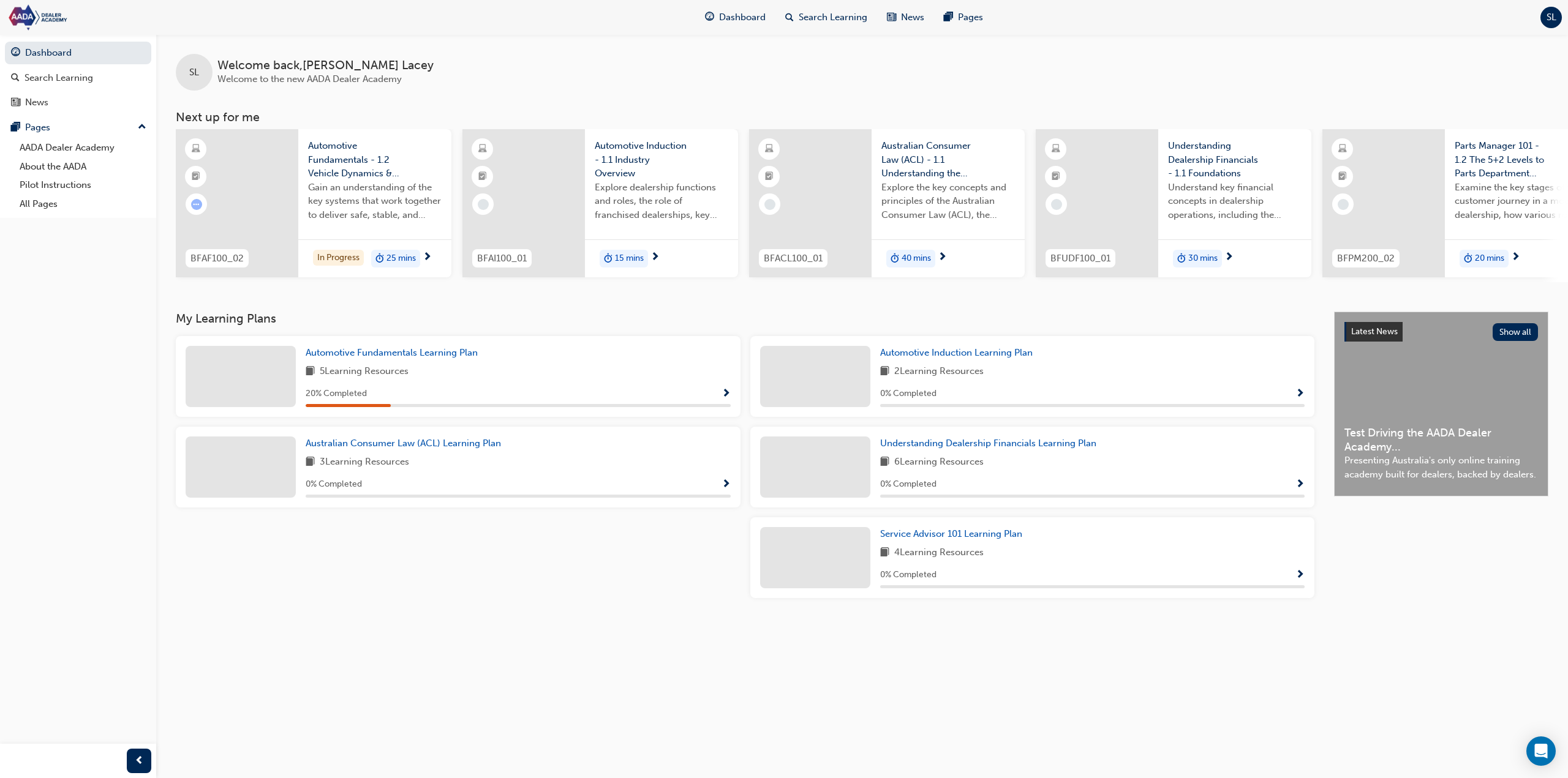
click at [931, 257] on div "20 mins" at bounding box center [1522, 258] width 154 height 38
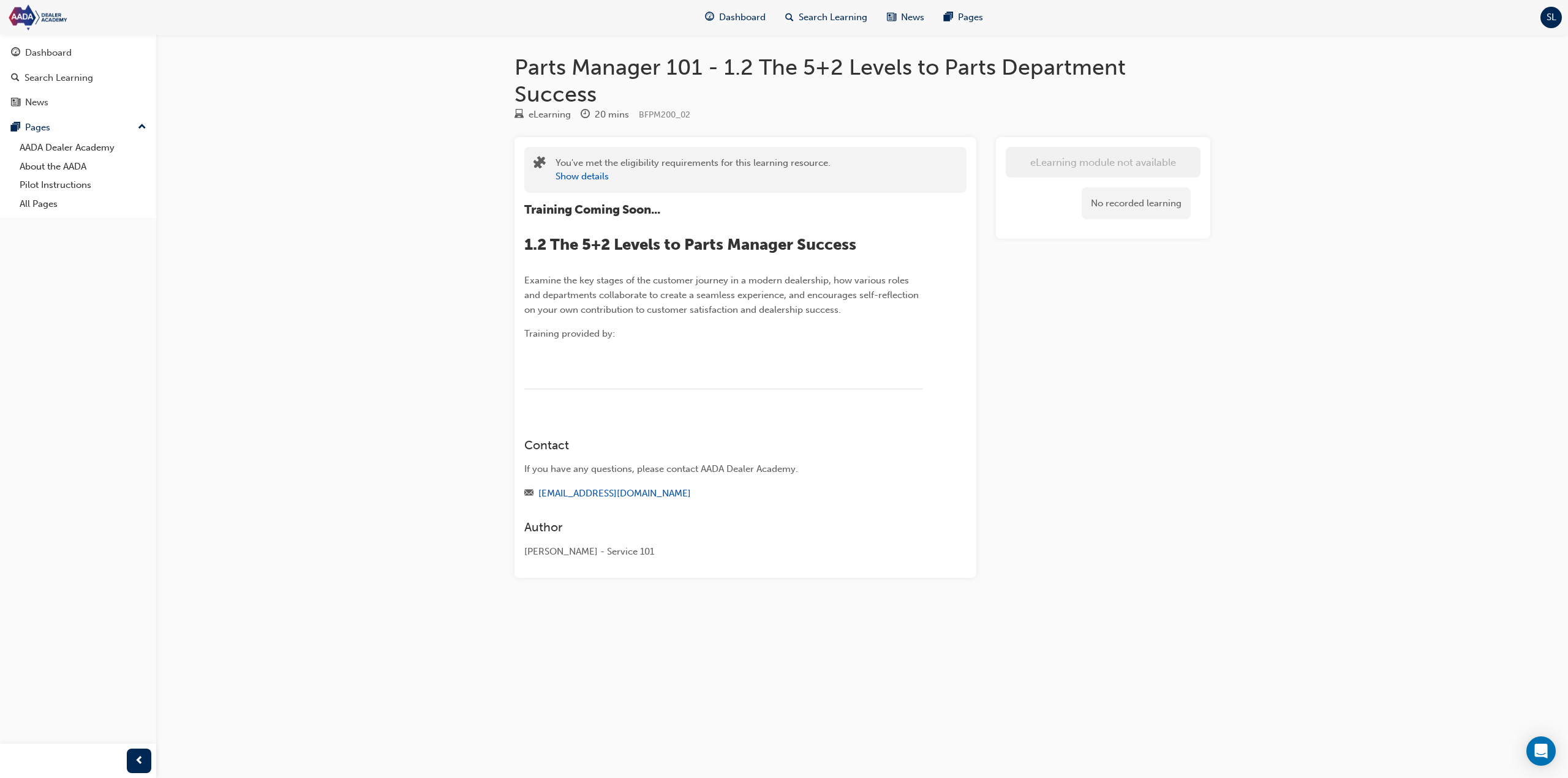
click at [931, 201] on div "No recorded learning" at bounding box center [1136, 203] width 109 height 33
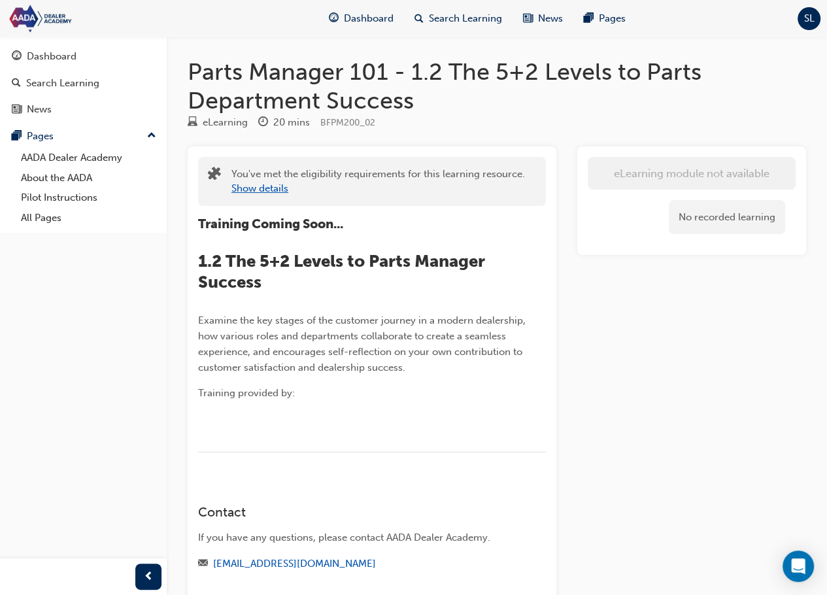
click at [268, 188] on button "Show details" at bounding box center [260, 188] width 57 height 15
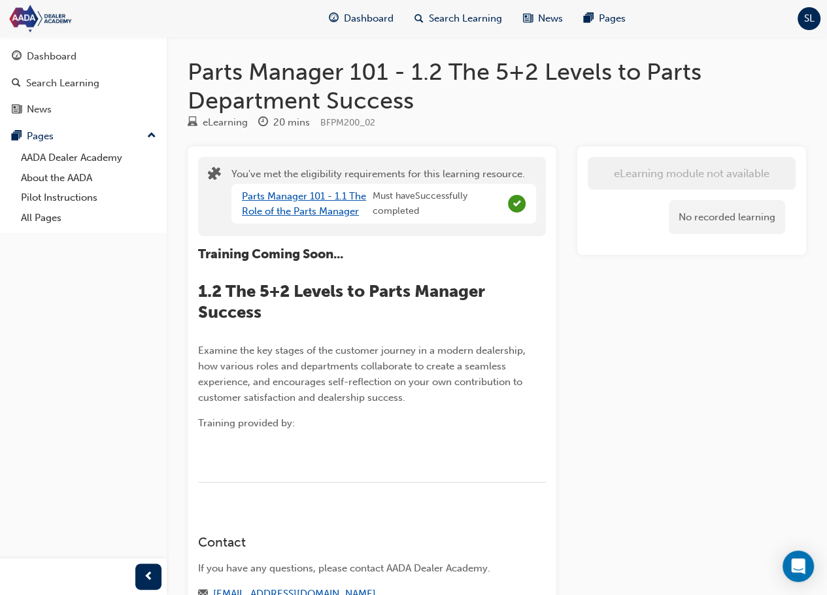
click at [320, 195] on link "Parts Manager 101 - 1.1 The Role of the Parts Manager" at bounding box center [304, 203] width 124 height 27
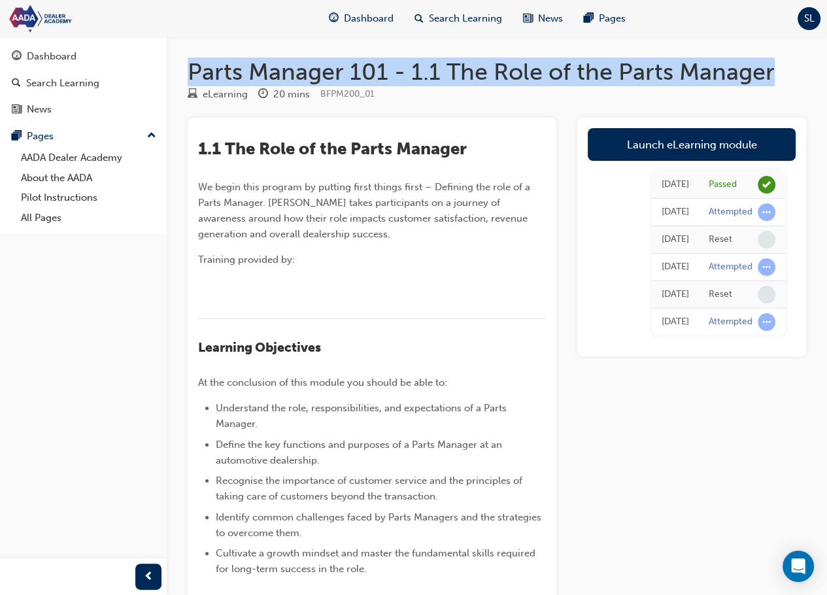
drag, startPoint x: 188, startPoint y: 69, endPoint x: 774, endPoint y: 70, distance: 586.0
click at [774, 70] on h1 "Parts Manager 101 - 1.1 The Role of the Parts Manager" at bounding box center [497, 72] width 619 height 29
copy h1 "Parts Manager 101 - 1.1 The Role of the Parts Manager"
